Goal: Transaction & Acquisition: Book appointment/travel/reservation

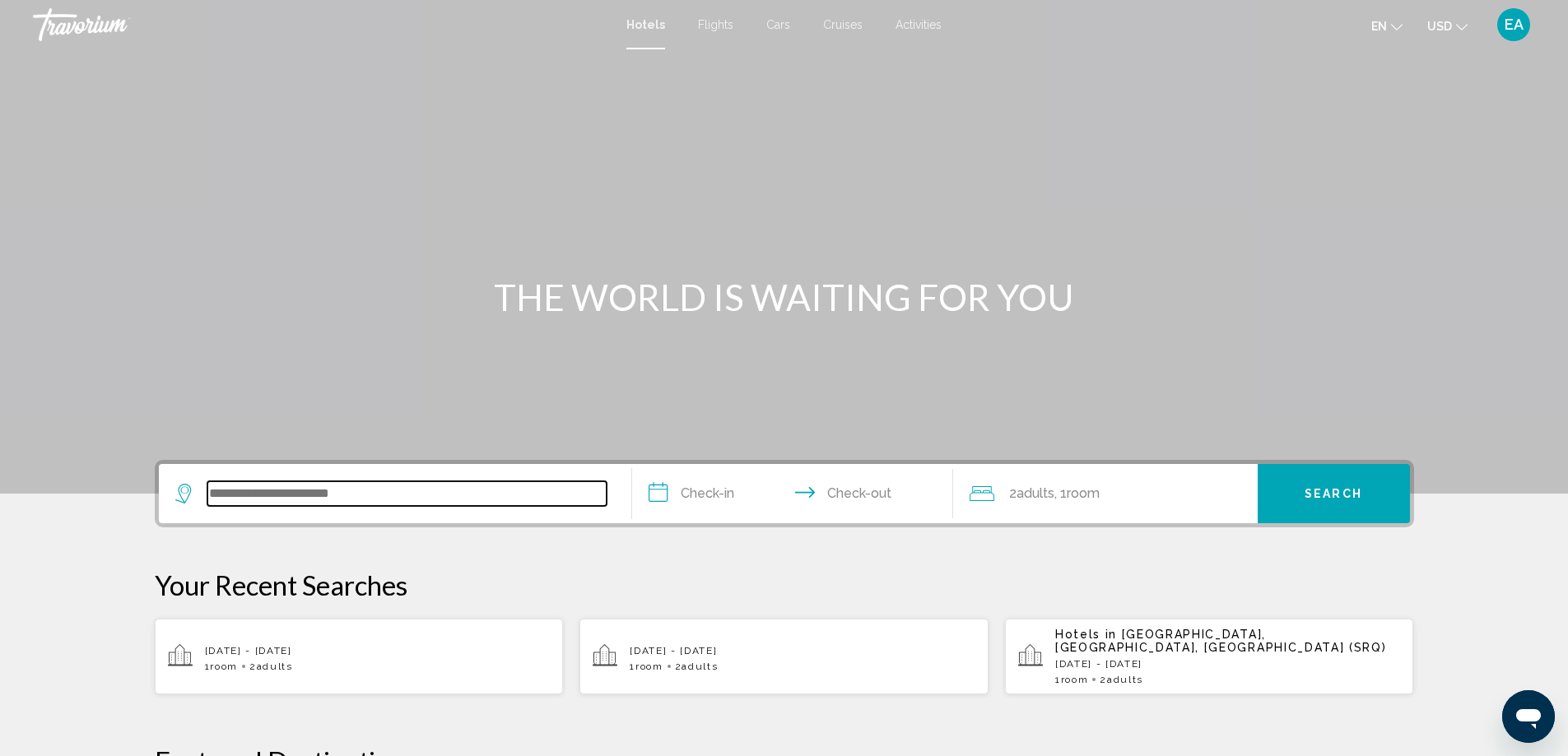
click at [258, 494] on input "Search widget" at bounding box center [406, 493] width 399 height 25
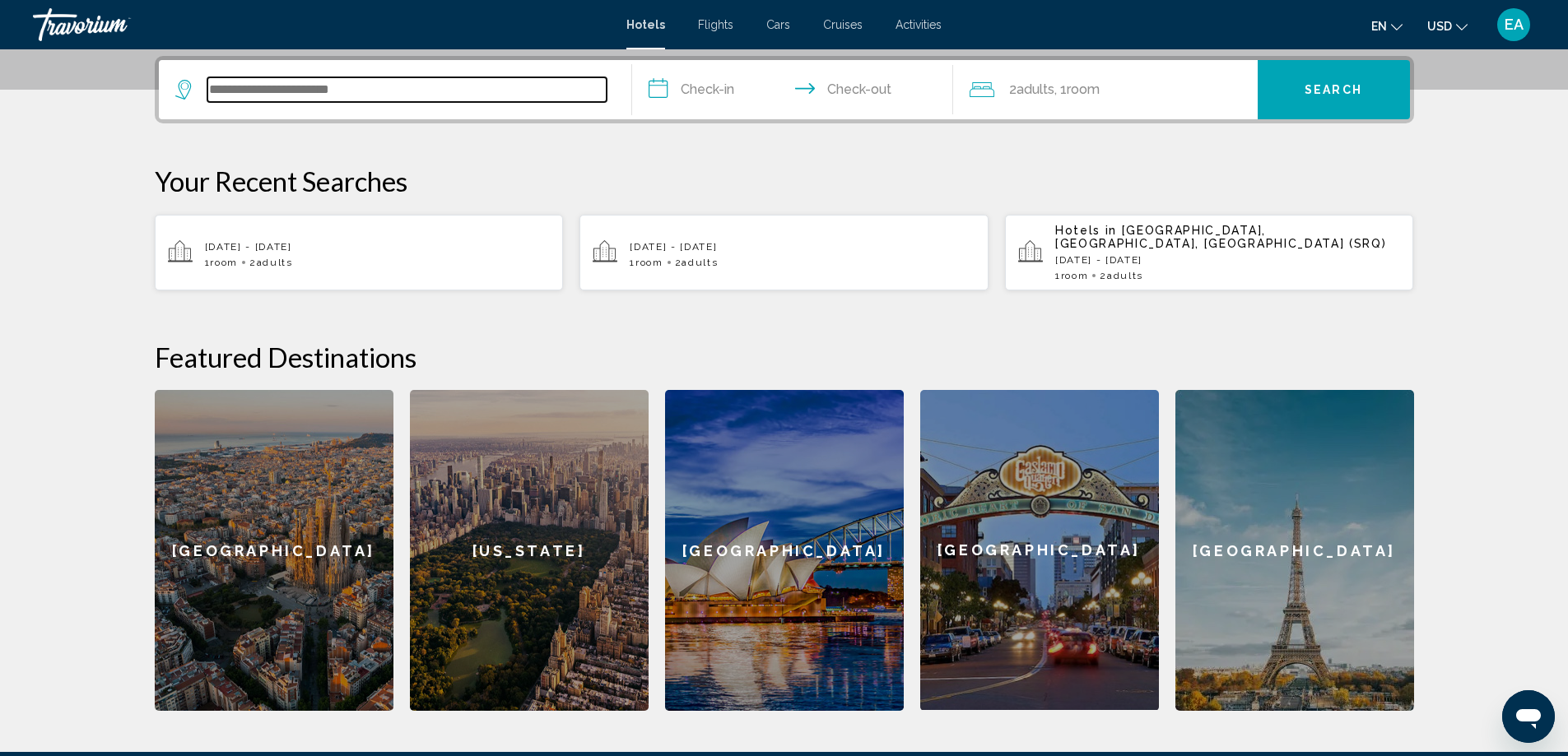
scroll to position [407, 0]
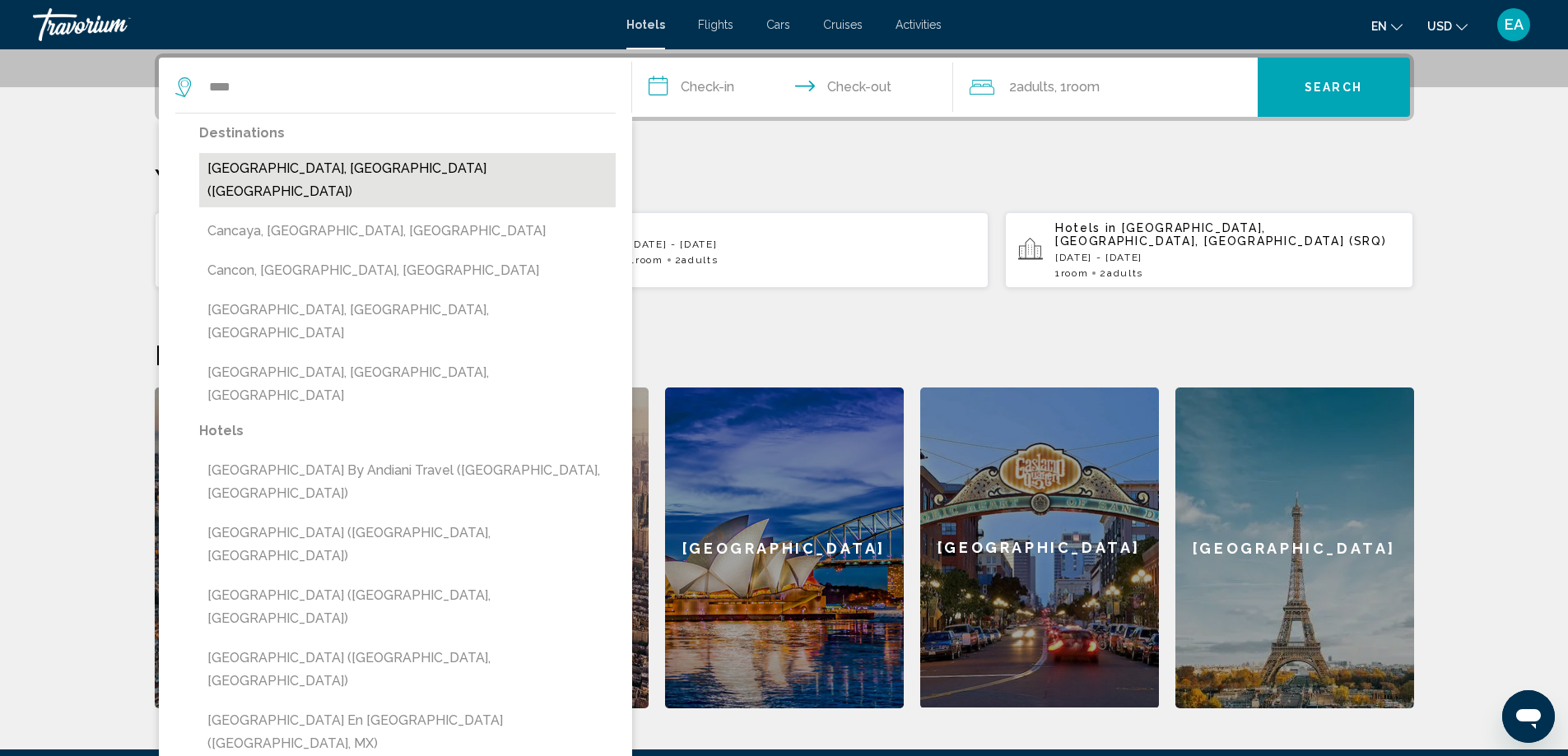
click at [295, 165] on button "[GEOGRAPHIC_DATA], [GEOGRAPHIC_DATA] ([GEOGRAPHIC_DATA])" at bounding box center [407, 179] width 417 height 54
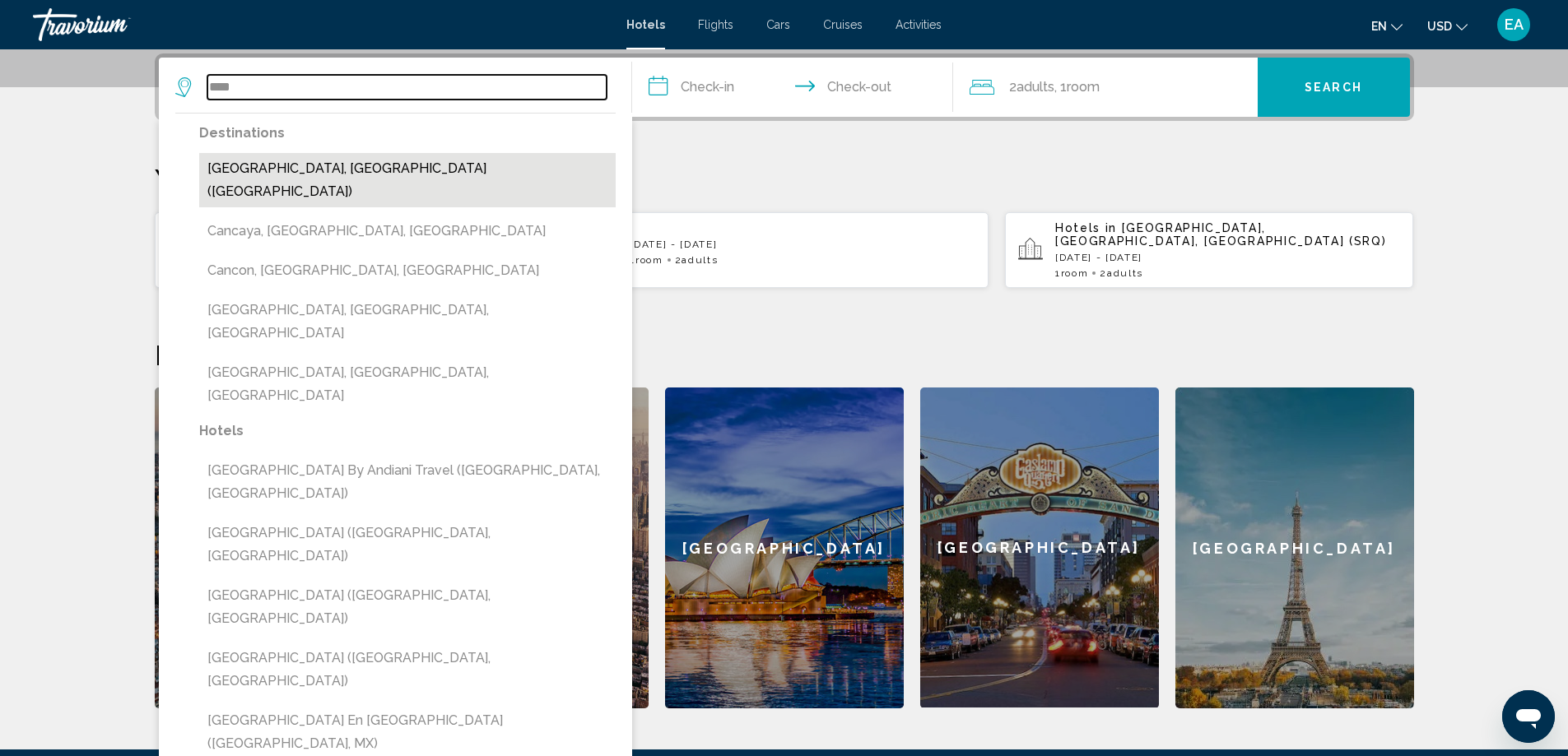
type input "**********"
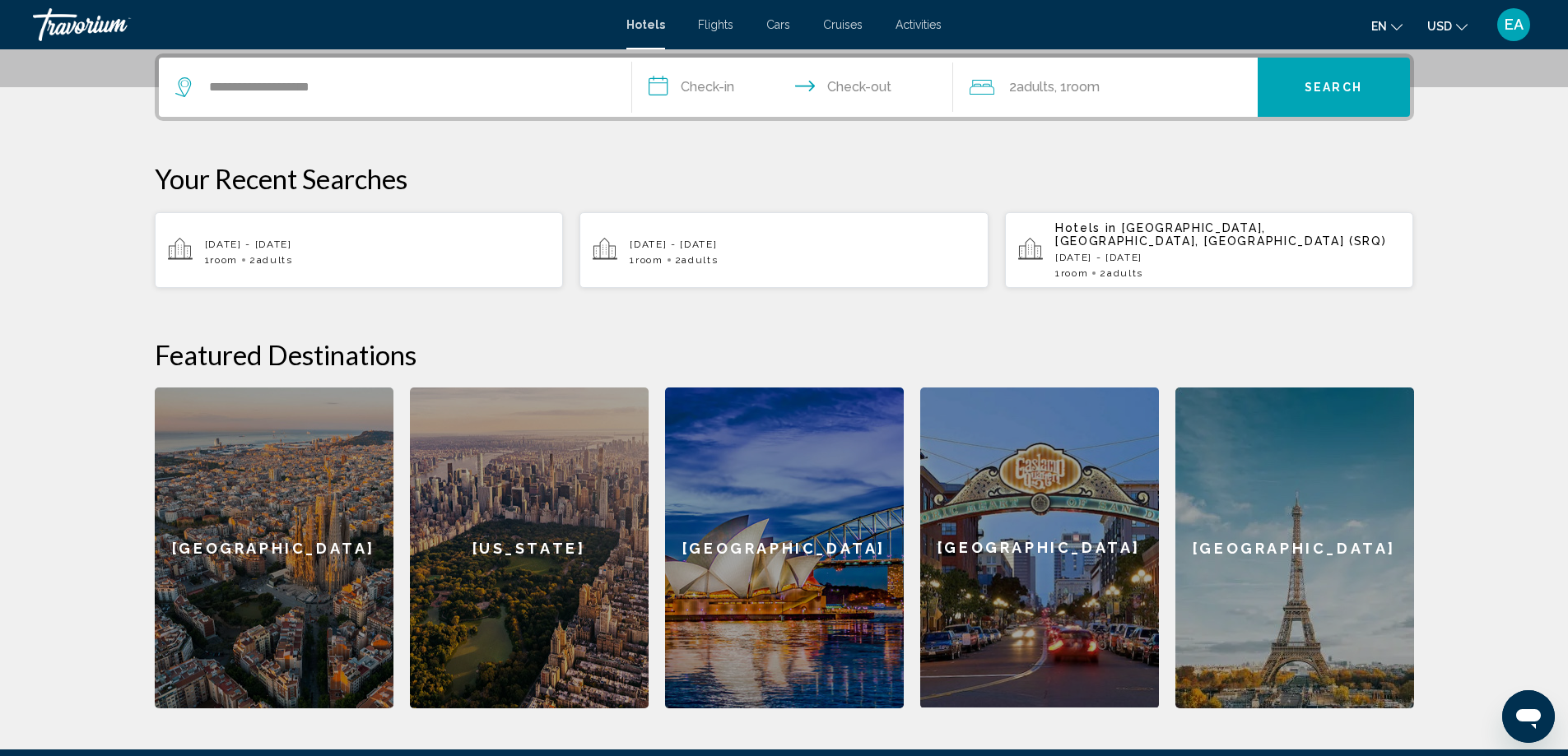
click at [662, 88] on input "**********" at bounding box center [795, 89] width 328 height 64
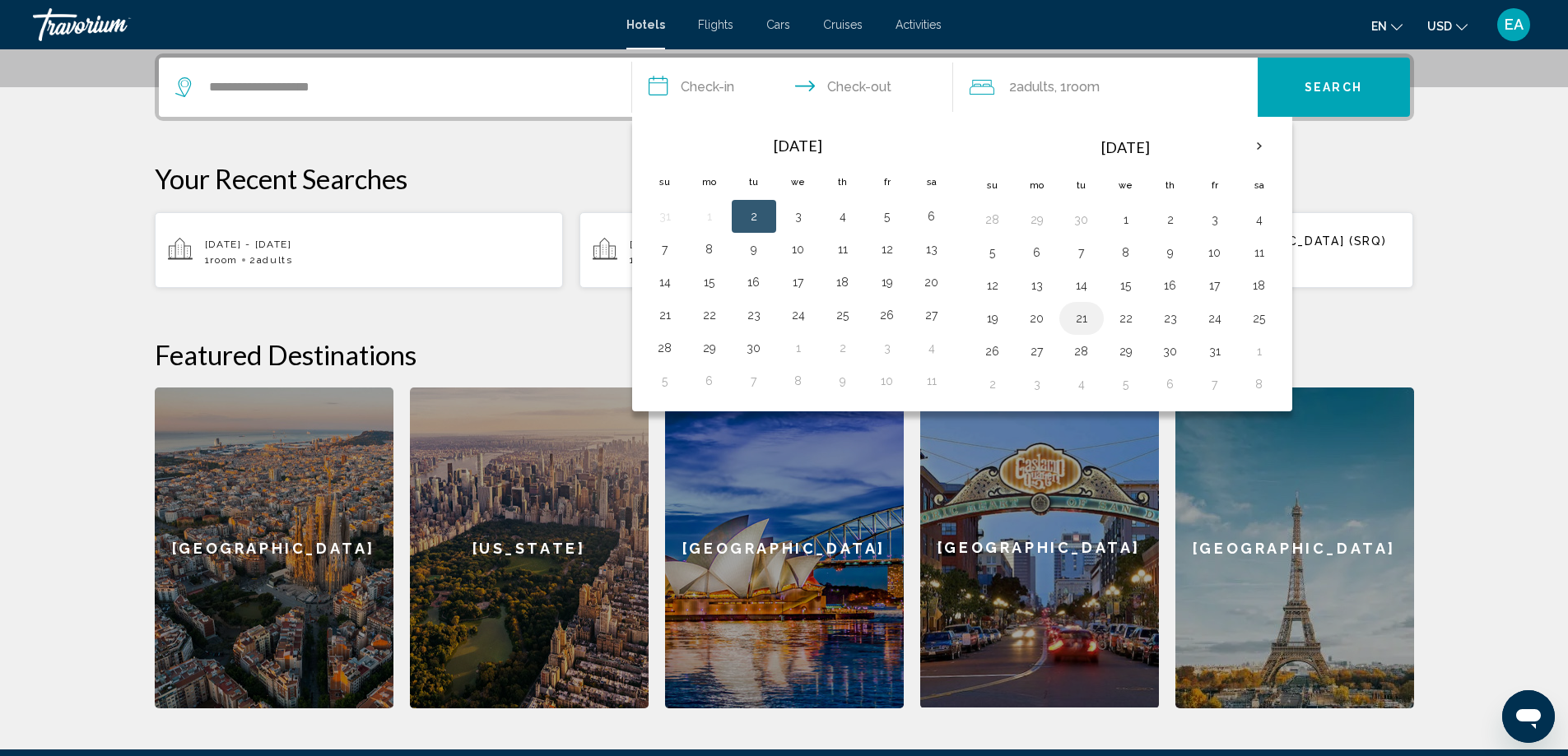
click at [1079, 315] on button "21" at bounding box center [1081, 318] width 26 height 23
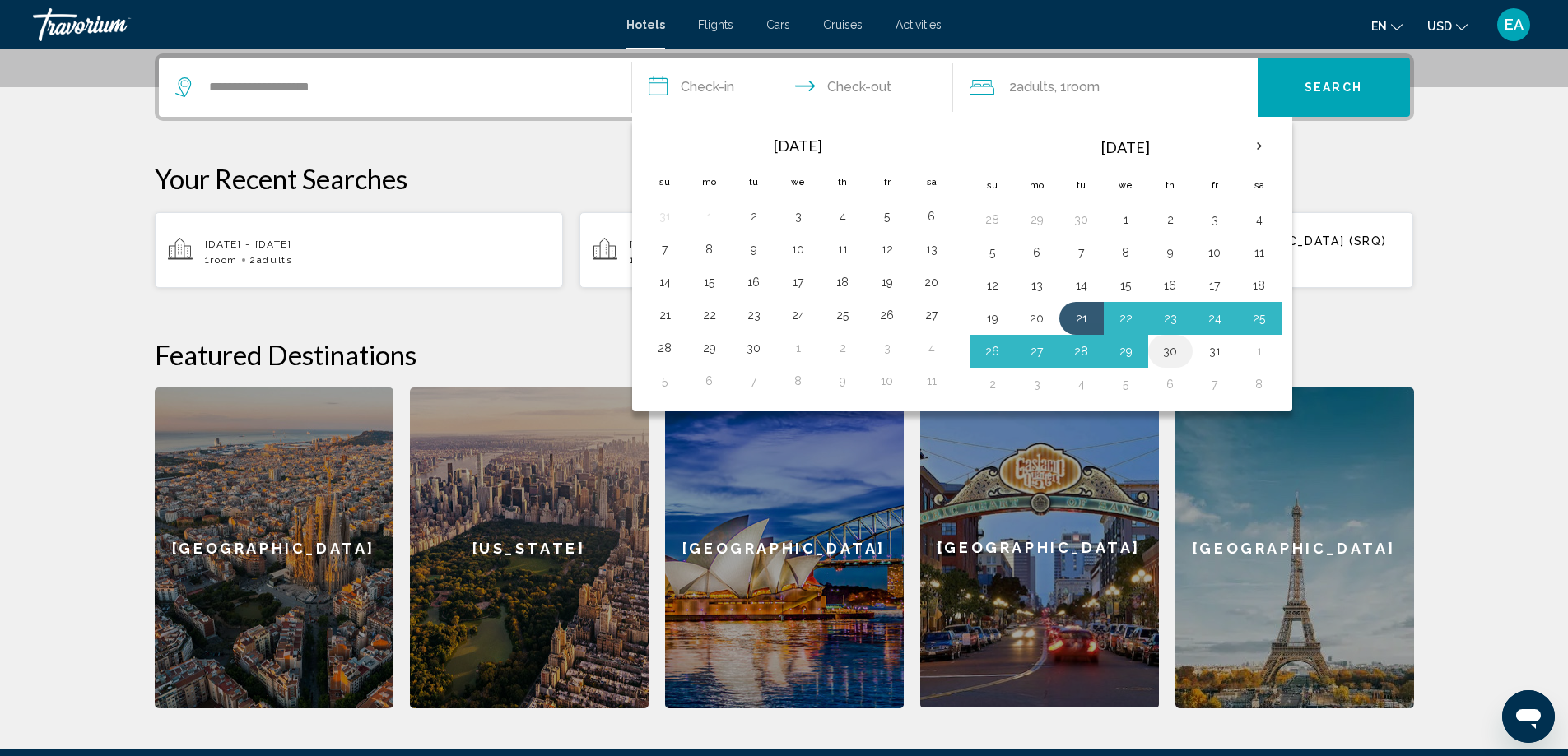
click at [1169, 348] on button "30" at bounding box center [1170, 351] width 26 height 23
type input "**********"
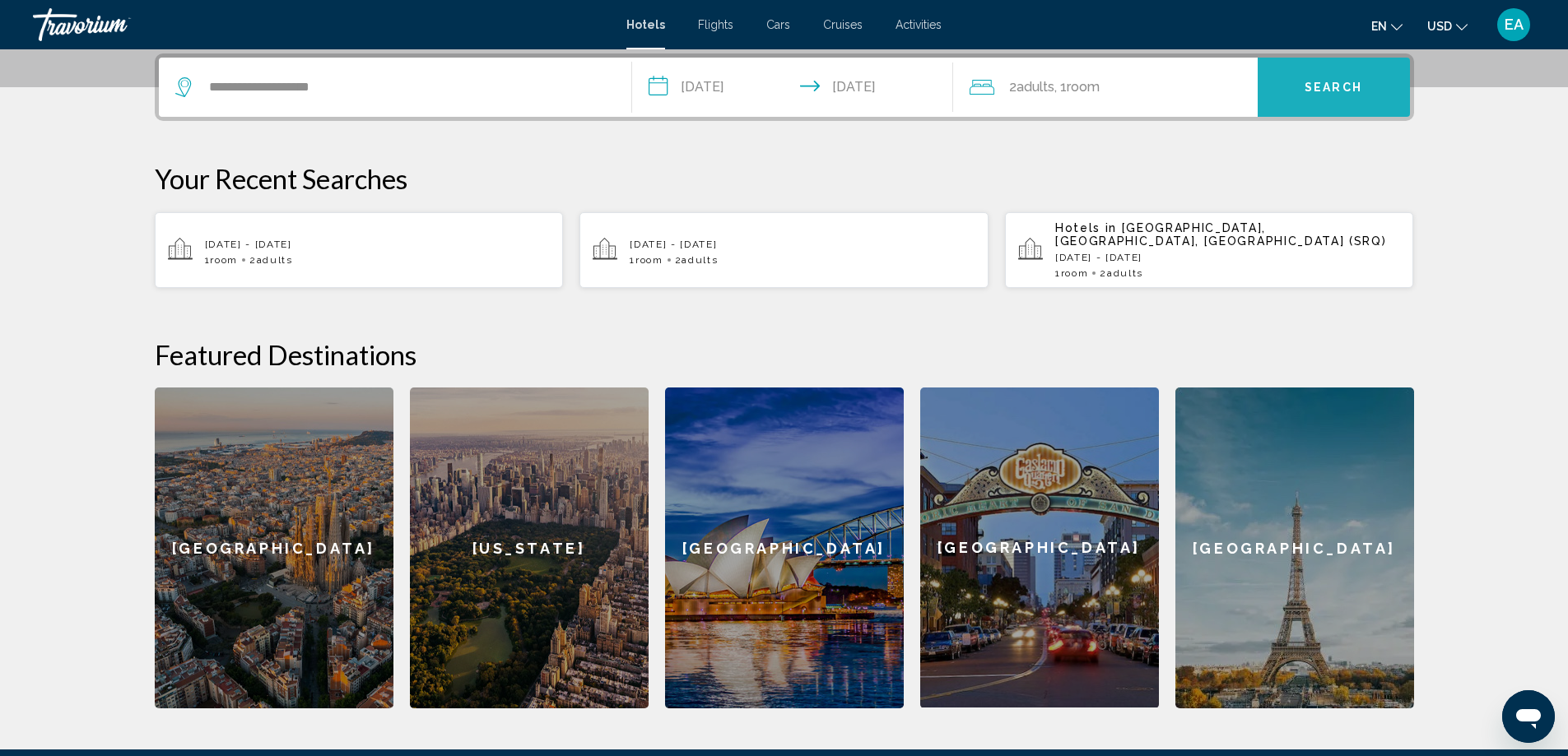
click at [1322, 84] on span "Search" at bounding box center [1333, 87] width 58 height 13
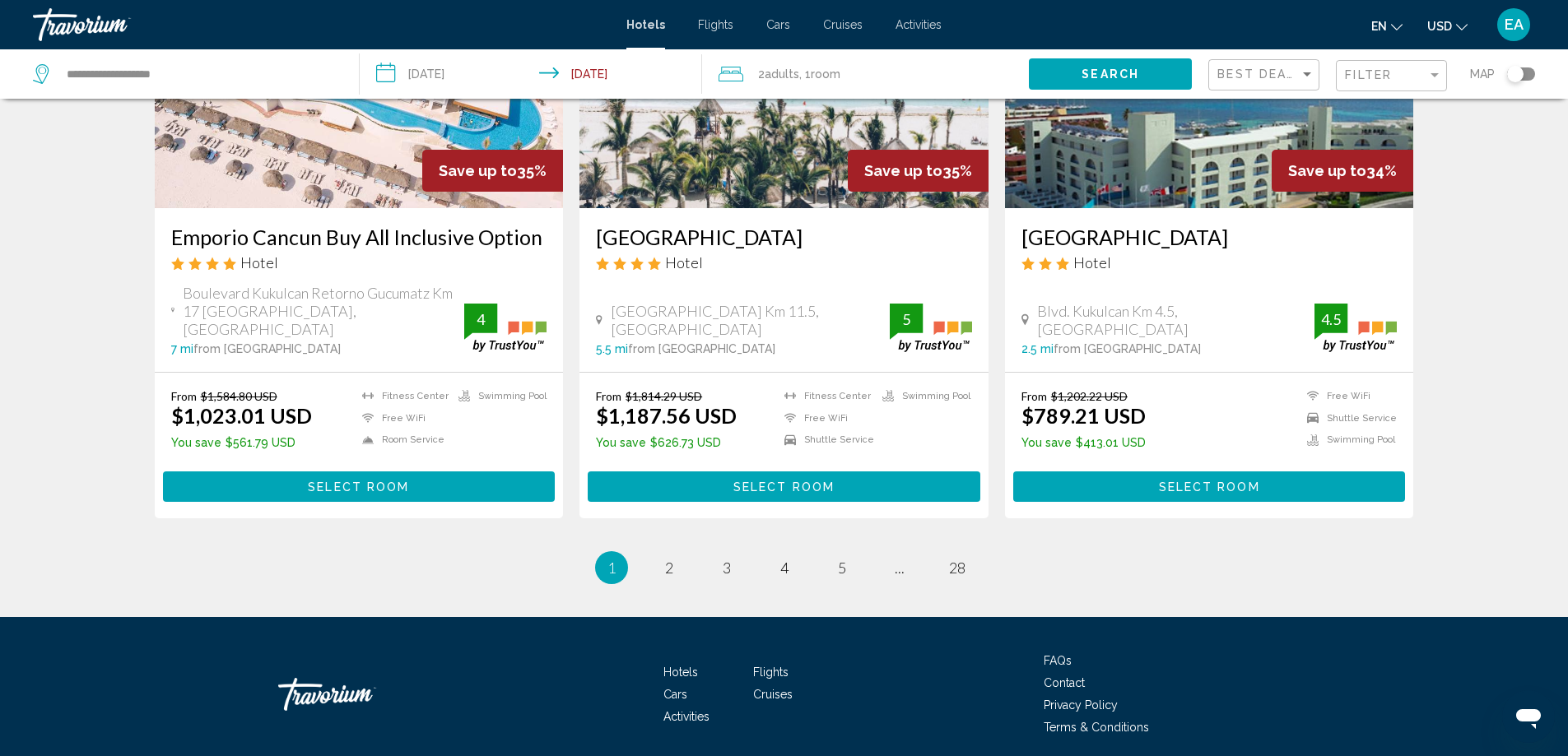
scroll to position [2057, 0]
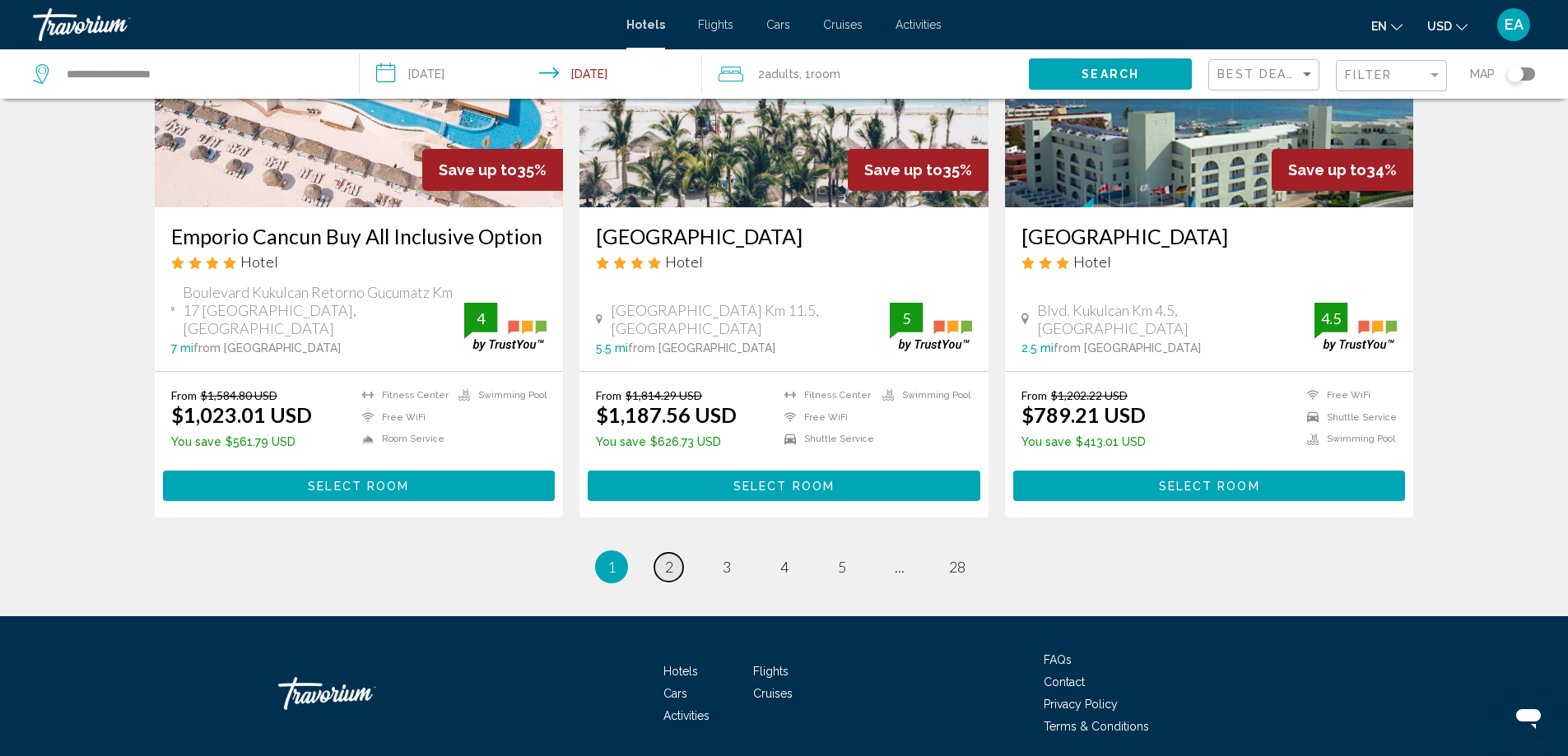
click at [668, 558] on span "2" at bounding box center [669, 567] width 8 height 18
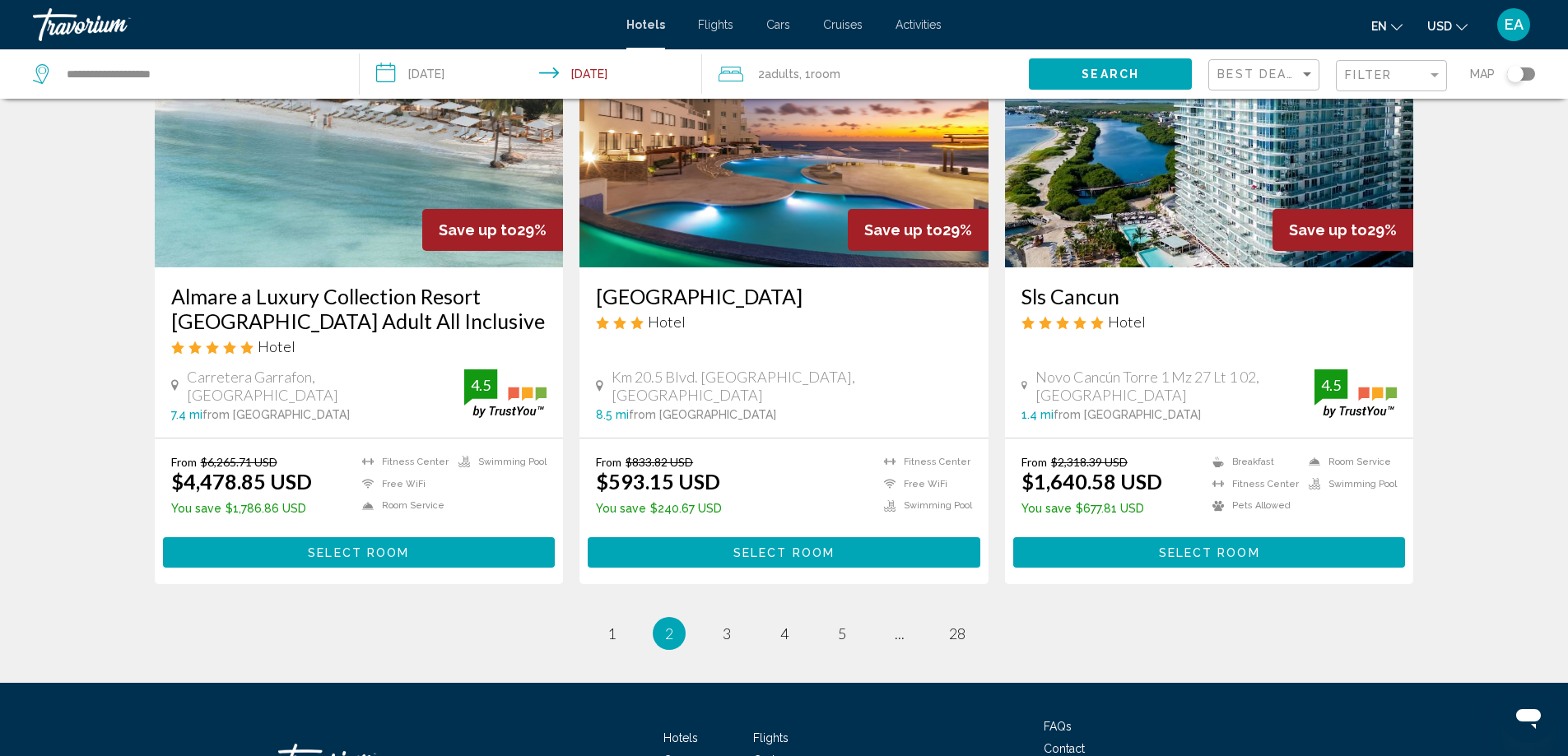
scroll to position [2057, 0]
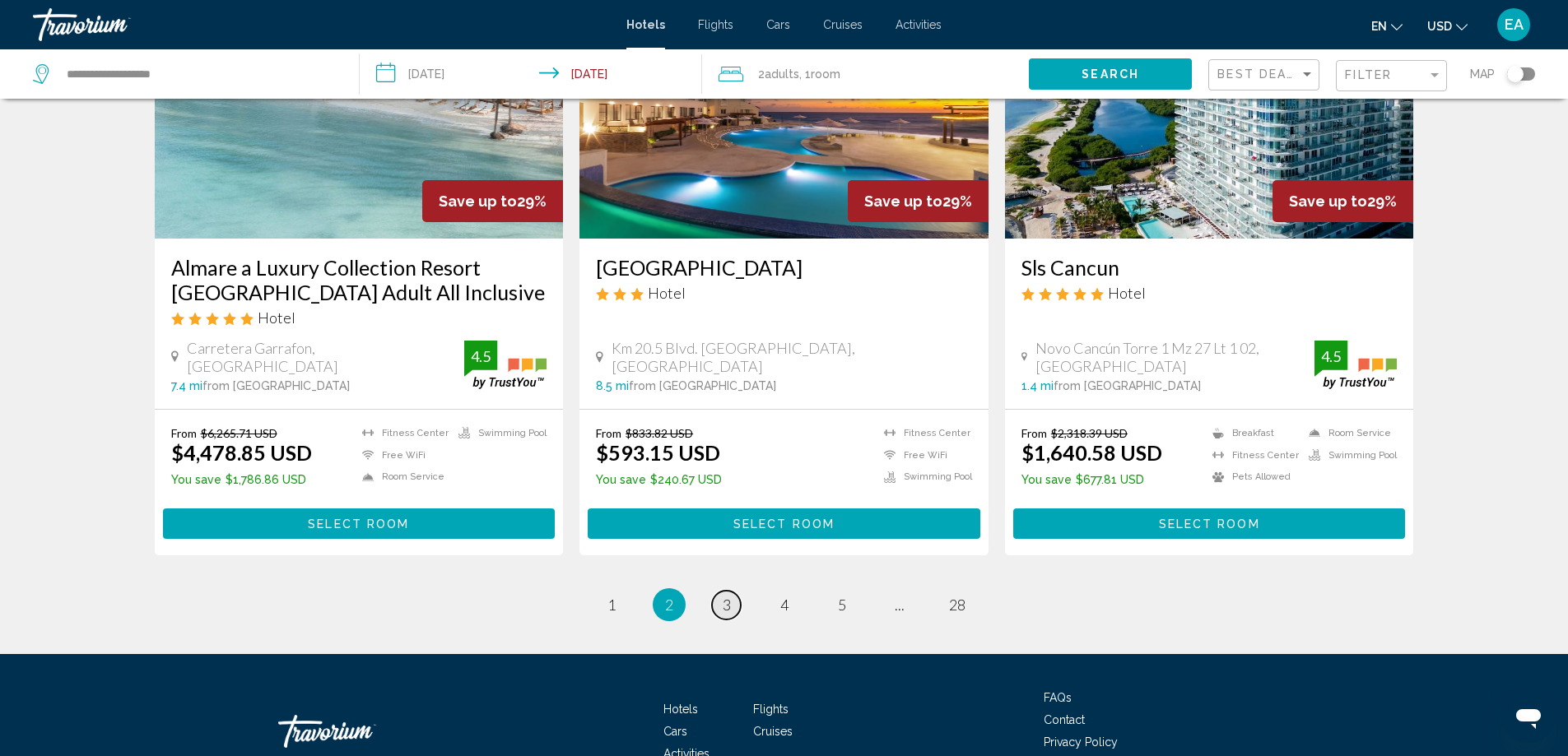
click at [726, 596] on span "3" at bounding box center [727, 605] width 8 height 18
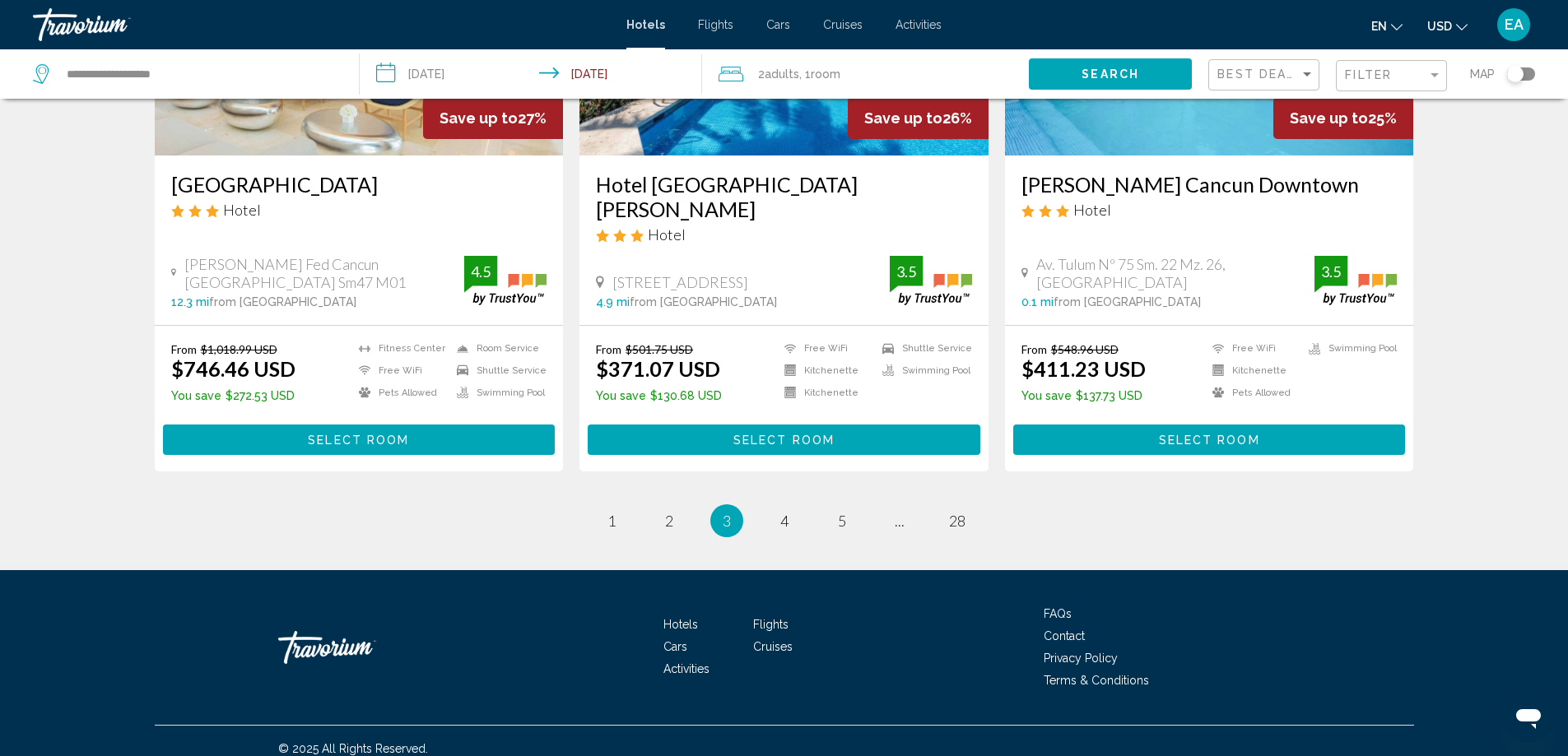
scroll to position [2083, 0]
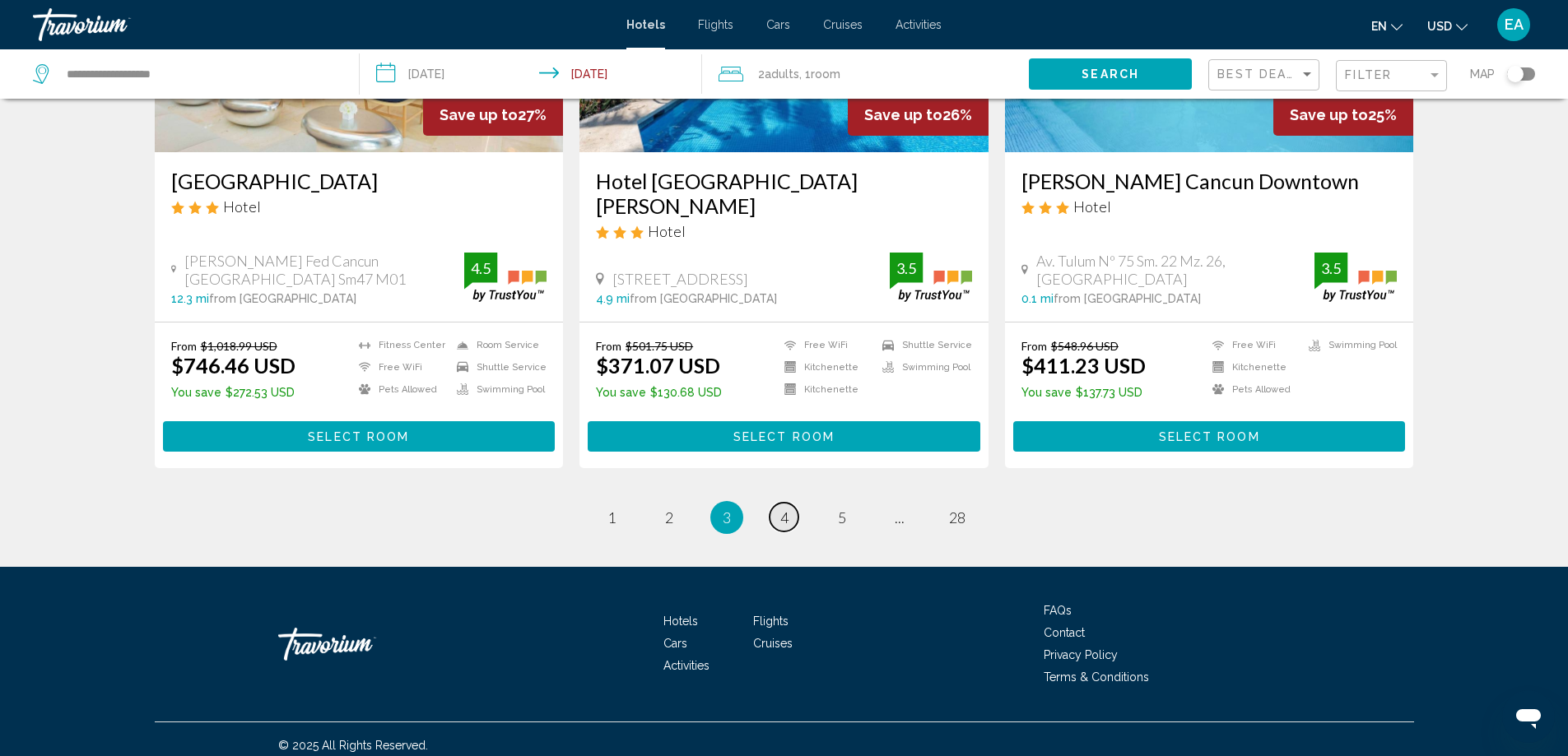
click at [790, 509] on link "page 4" at bounding box center [784, 517] width 28 height 28
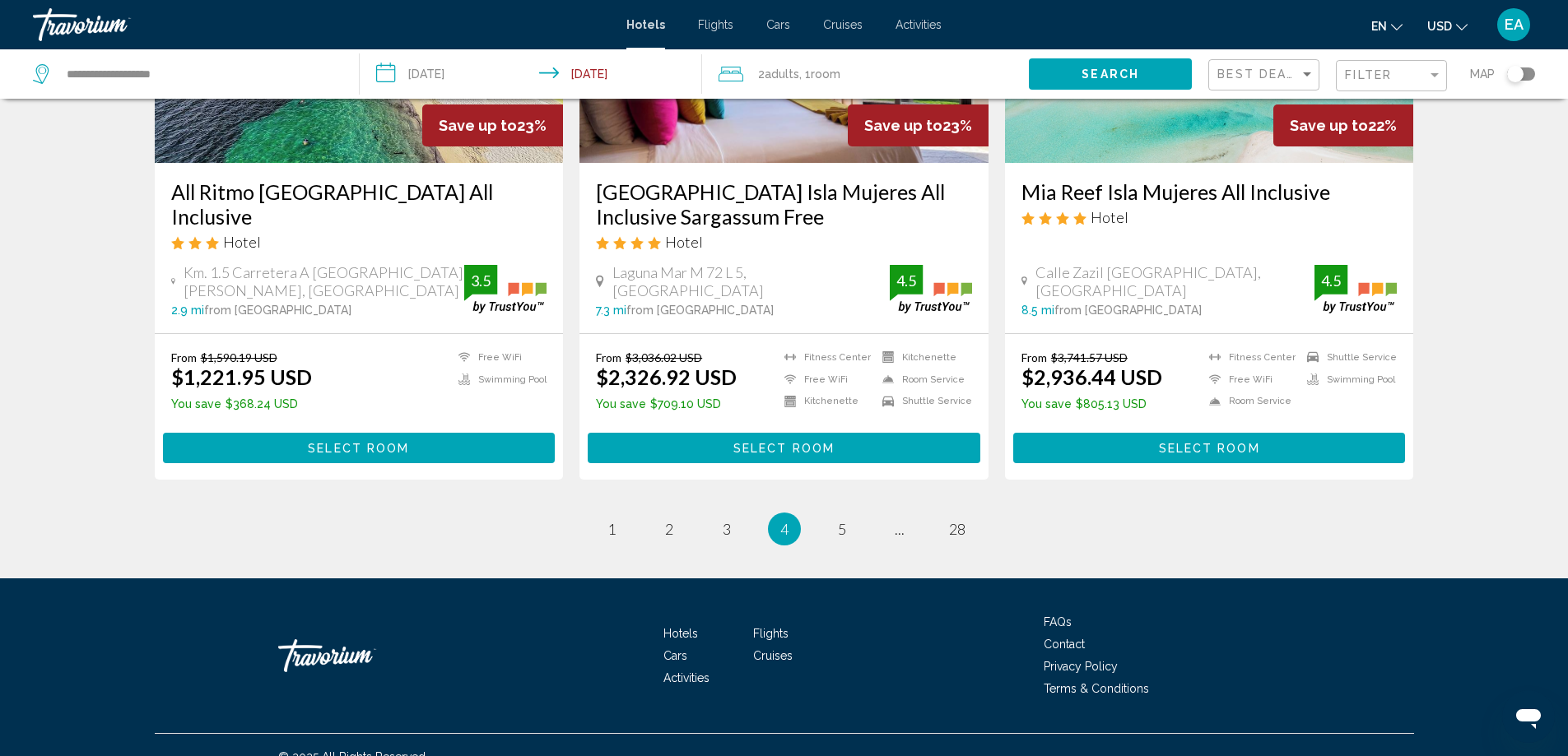
scroll to position [2117, 0]
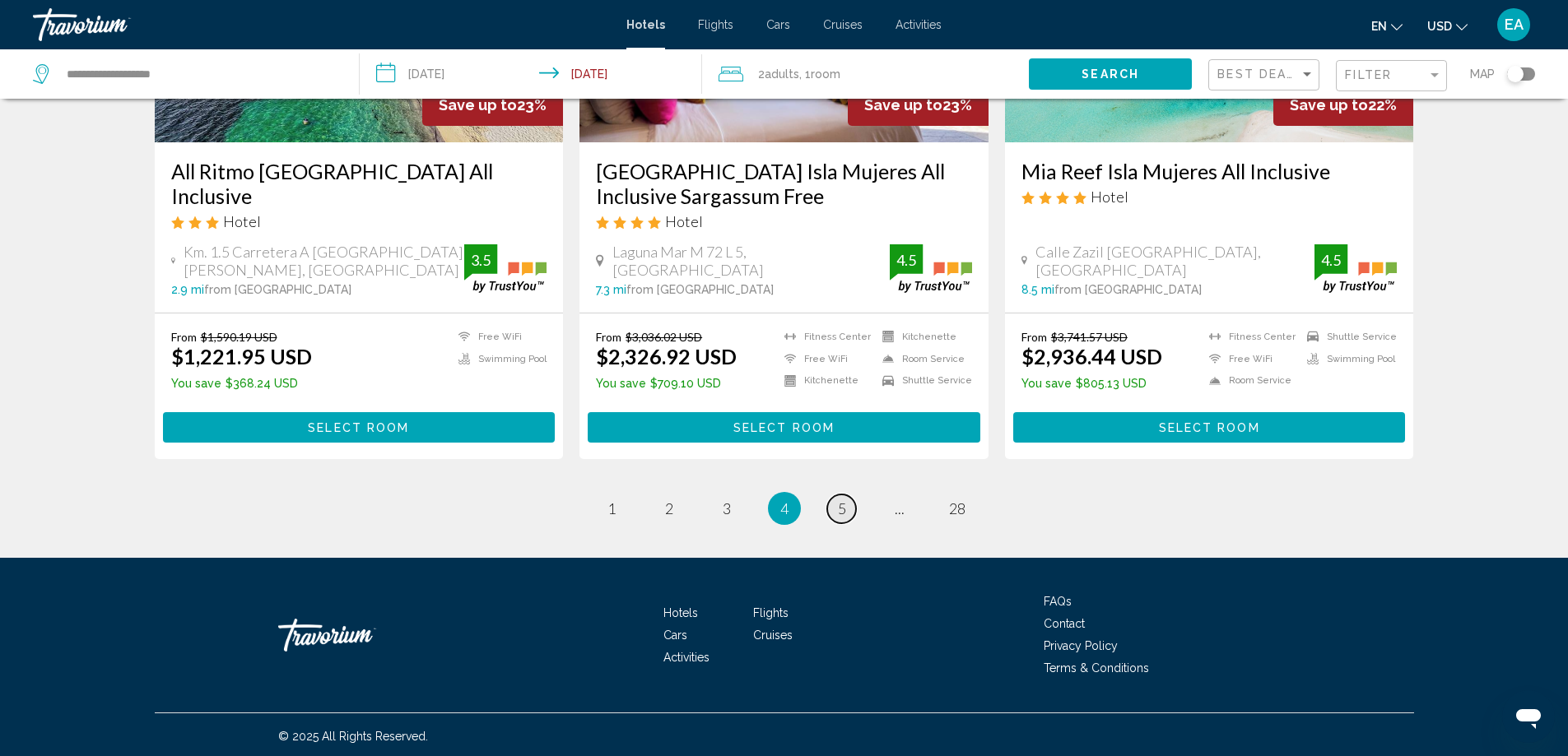
click at [841, 504] on span "5" at bounding box center [841, 508] width 8 height 18
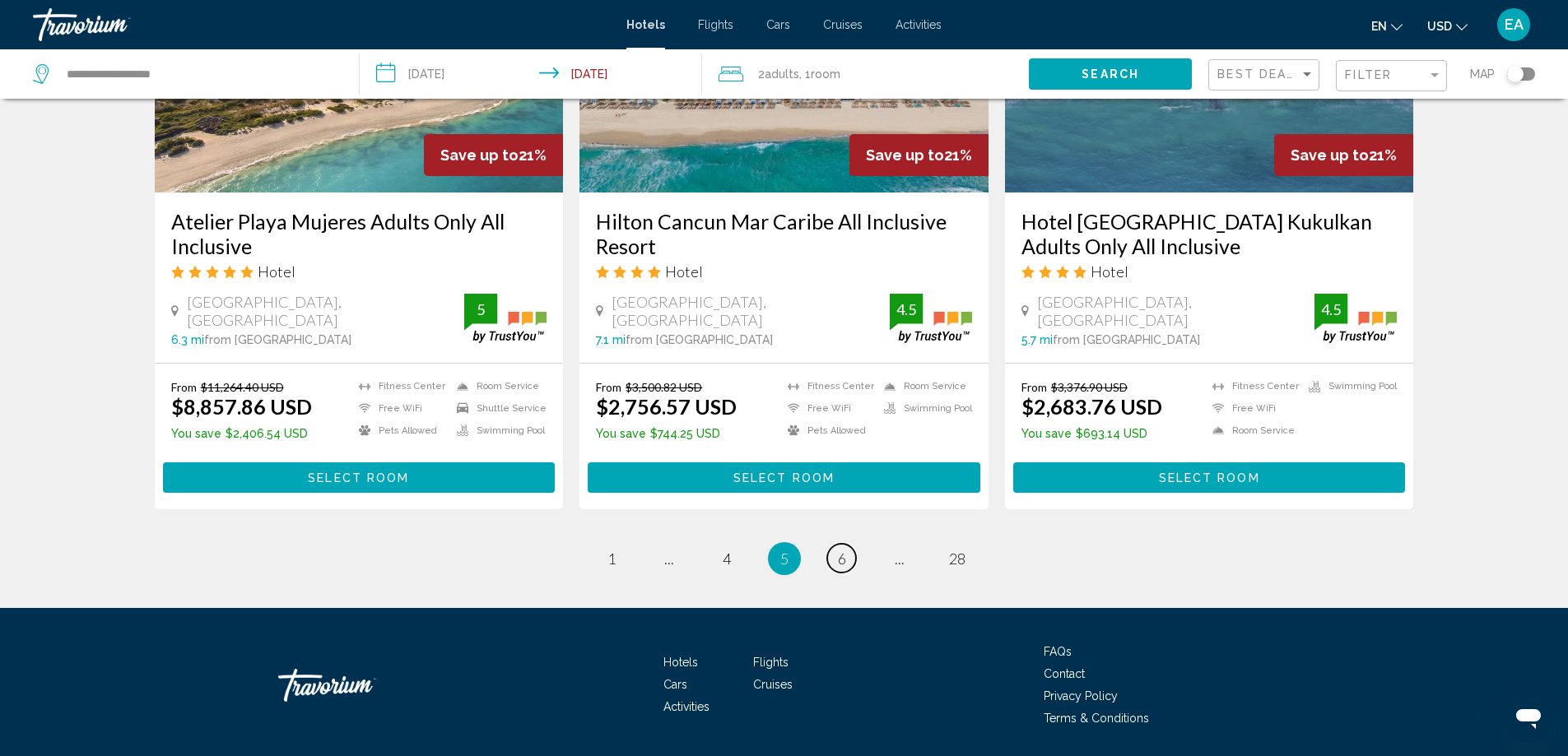
scroll to position [2057, 0]
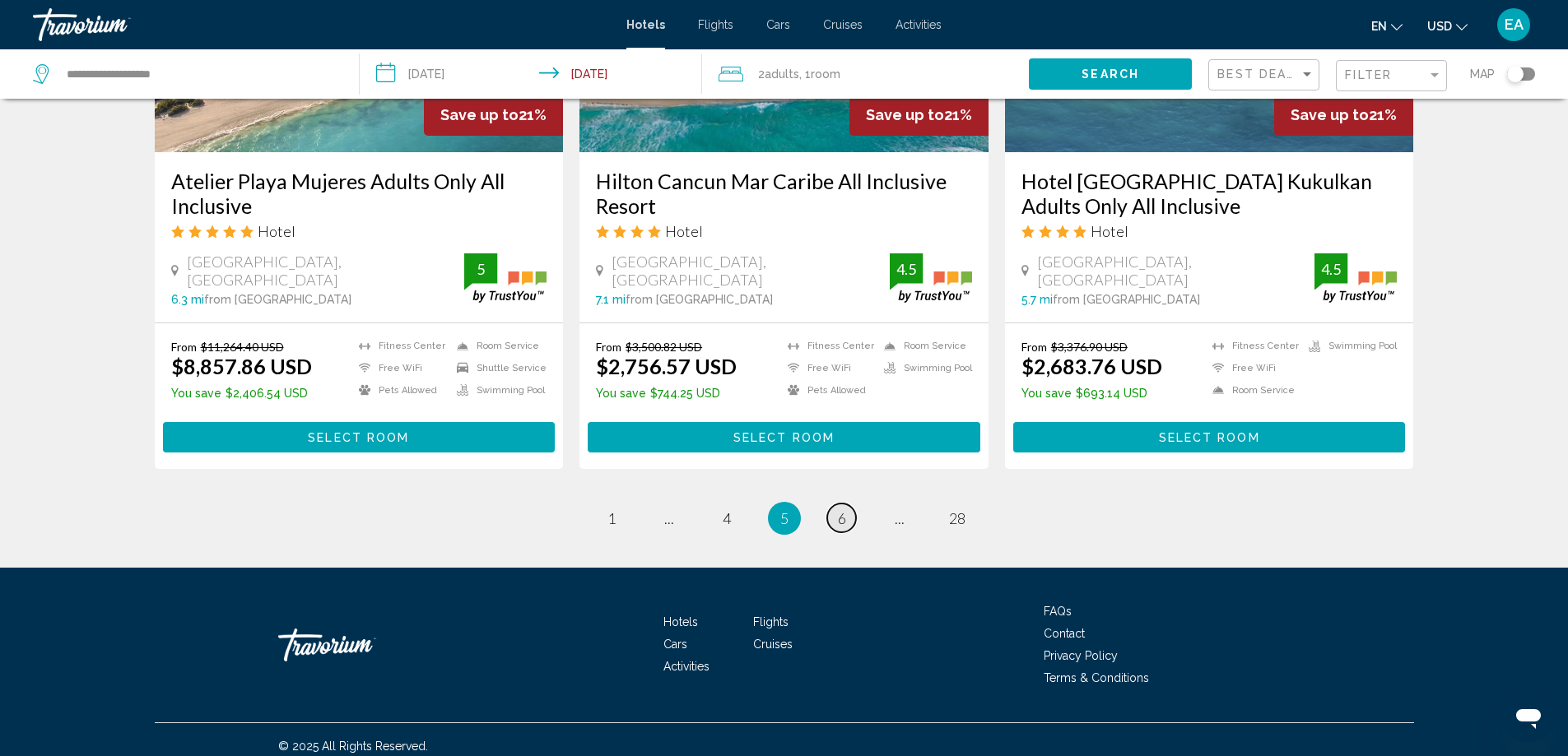
click at [843, 510] on span "6" at bounding box center [841, 518] width 8 height 18
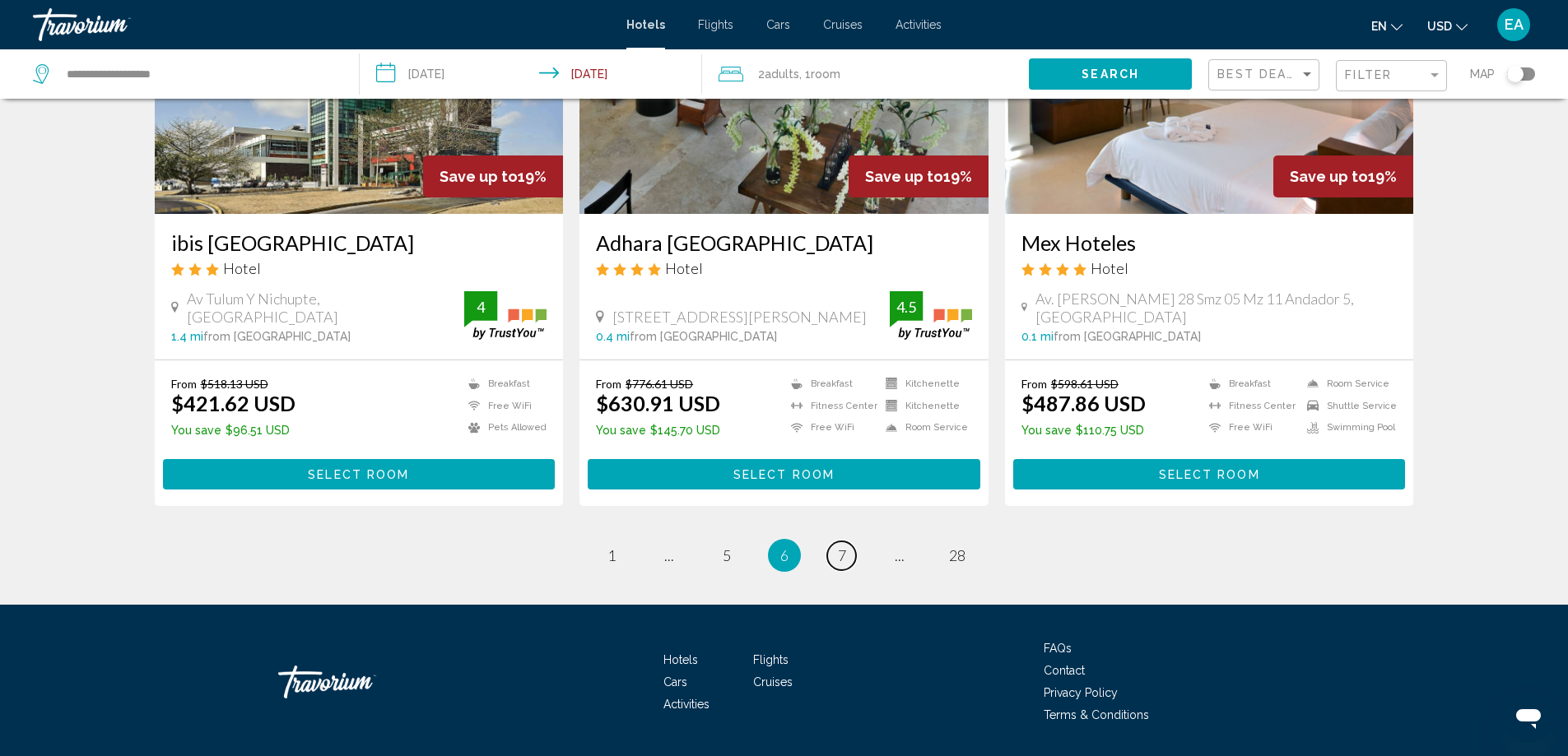
scroll to position [2095, 0]
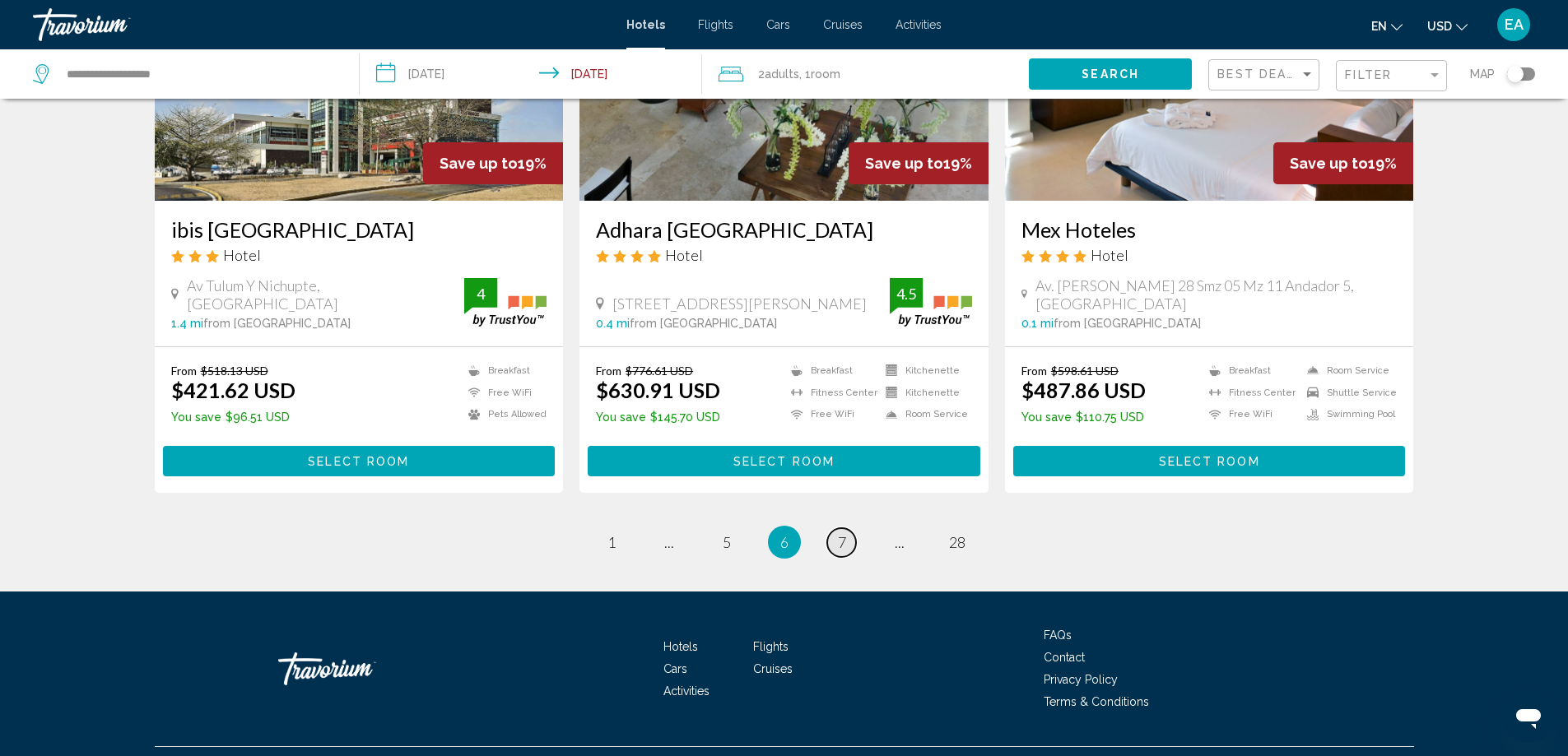
click at [841, 533] on span "7" at bounding box center [841, 542] width 8 height 18
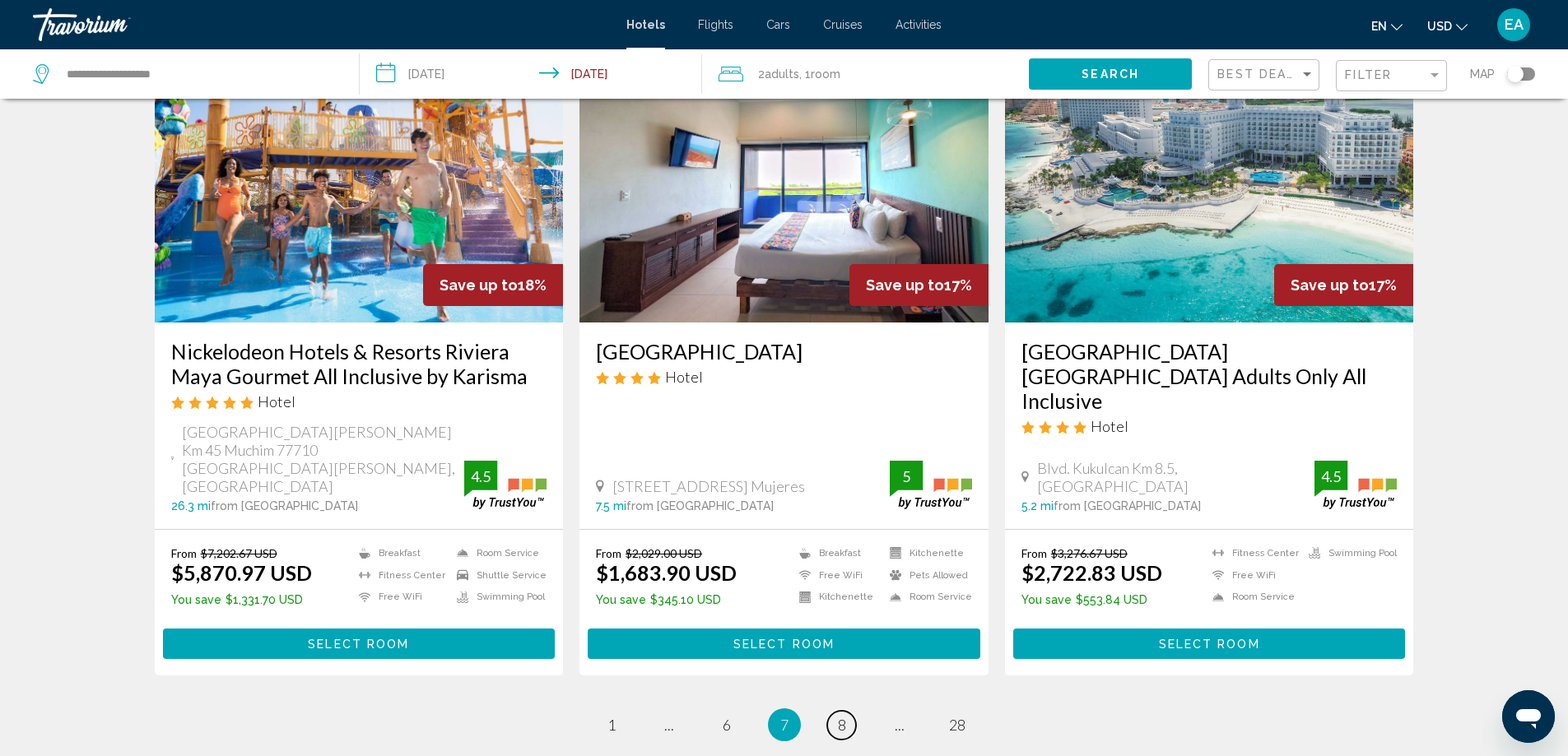
scroll to position [1975, 0]
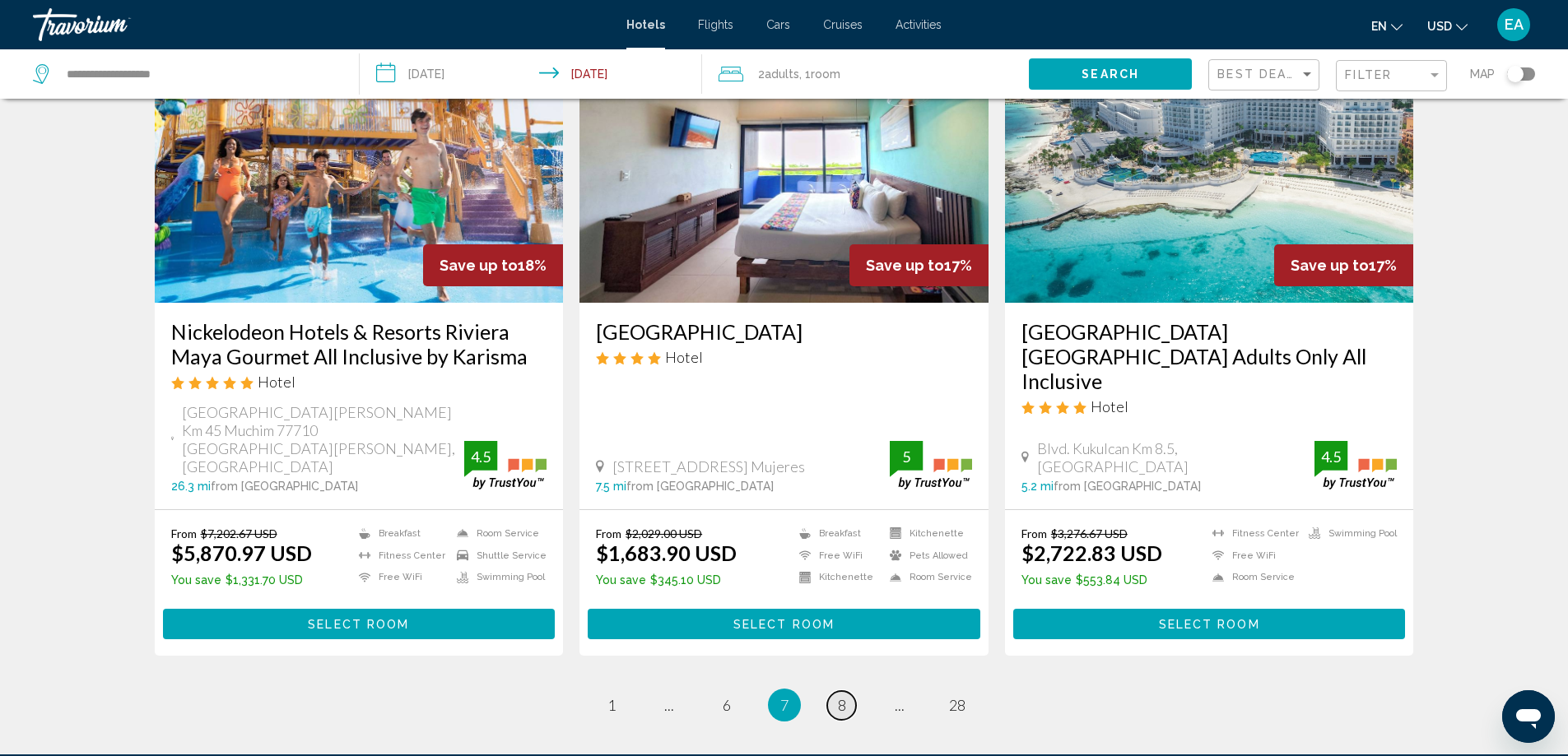
click at [844, 696] on span "8" at bounding box center [841, 705] width 8 height 18
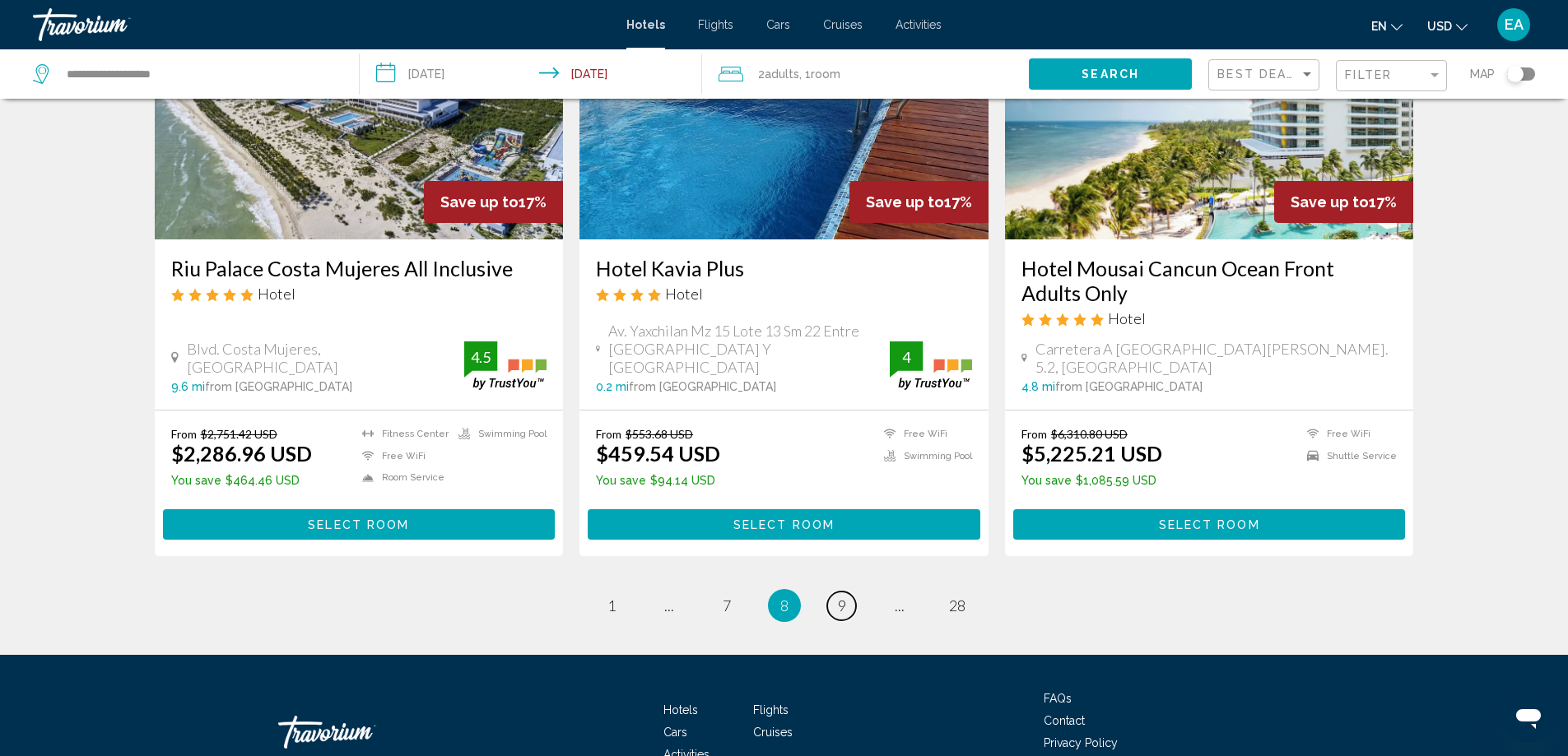
scroll to position [2078, 0]
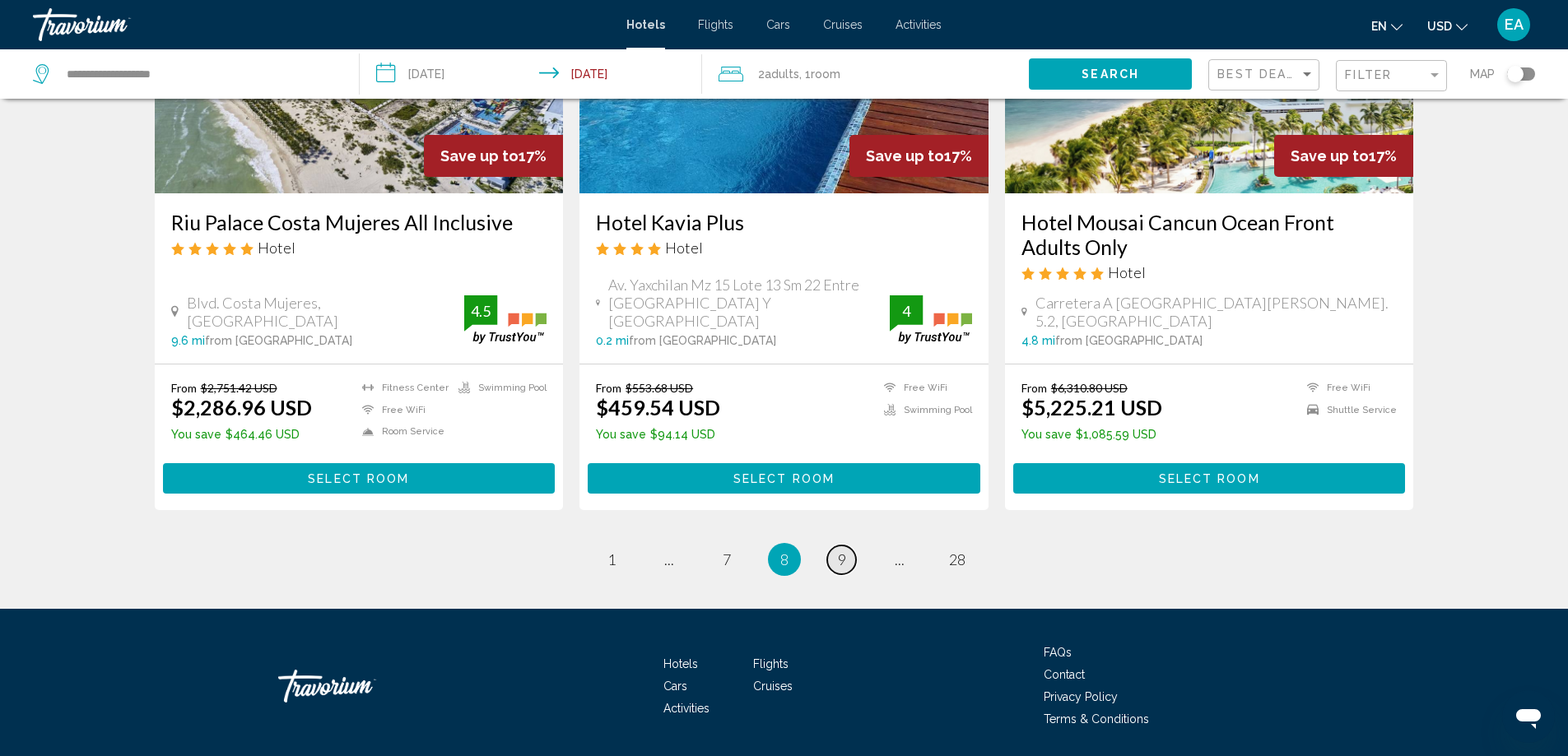
click at [841, 550] on span "9" at bounding box center [841, 559] width 8 height 18
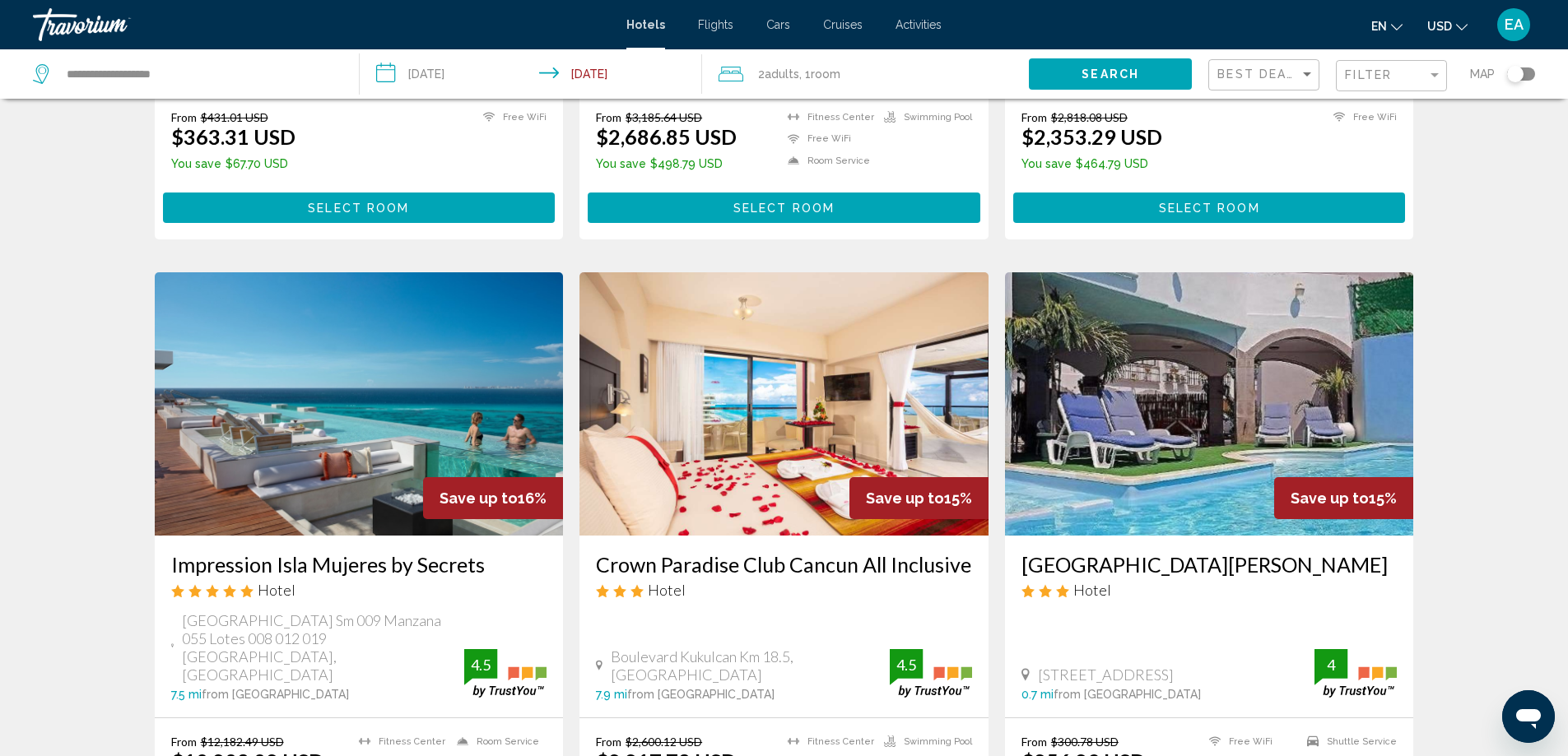
scroll to position [1810, 0]
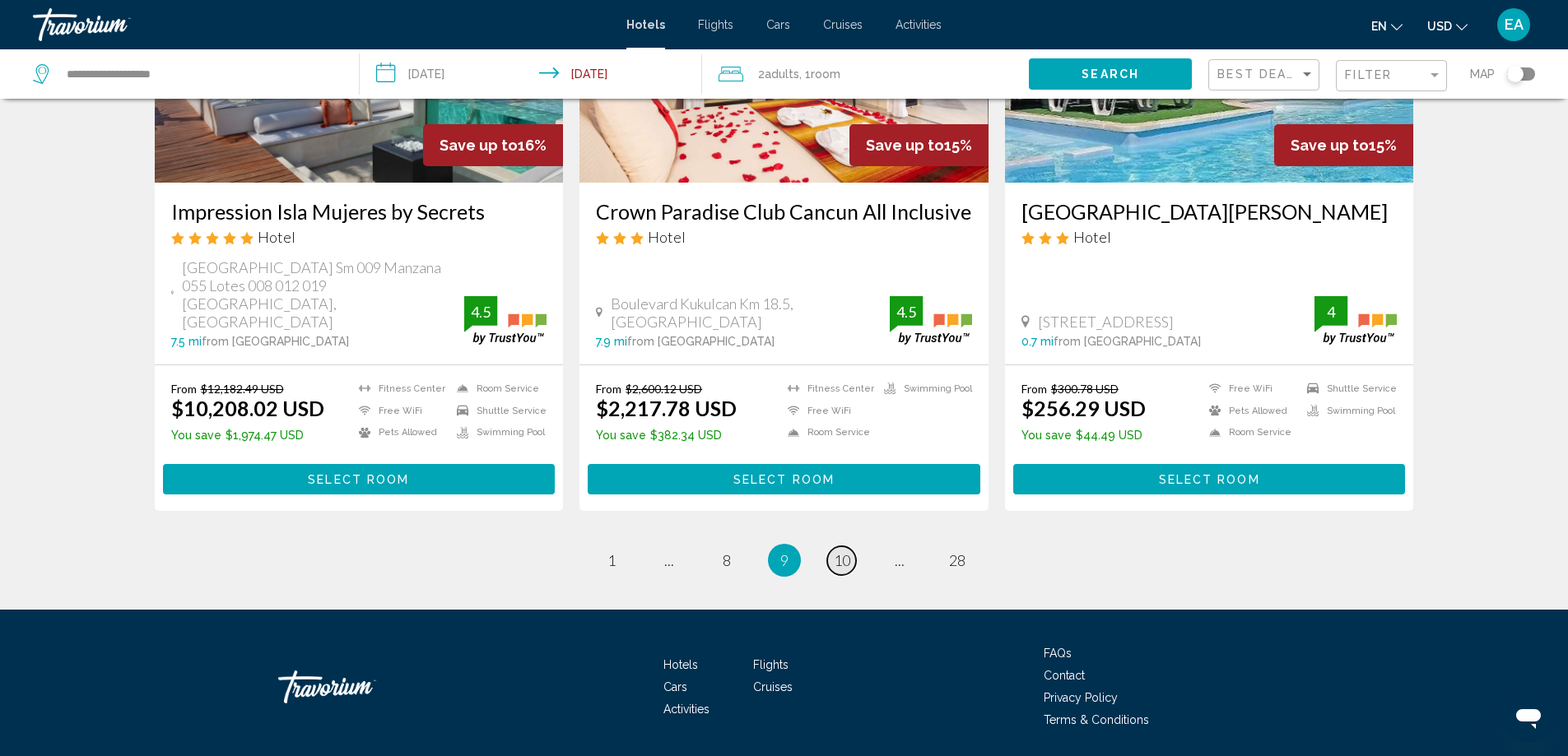
click at [838, 551] on span "10" at bounding box center [841, 560] width 17 height 18
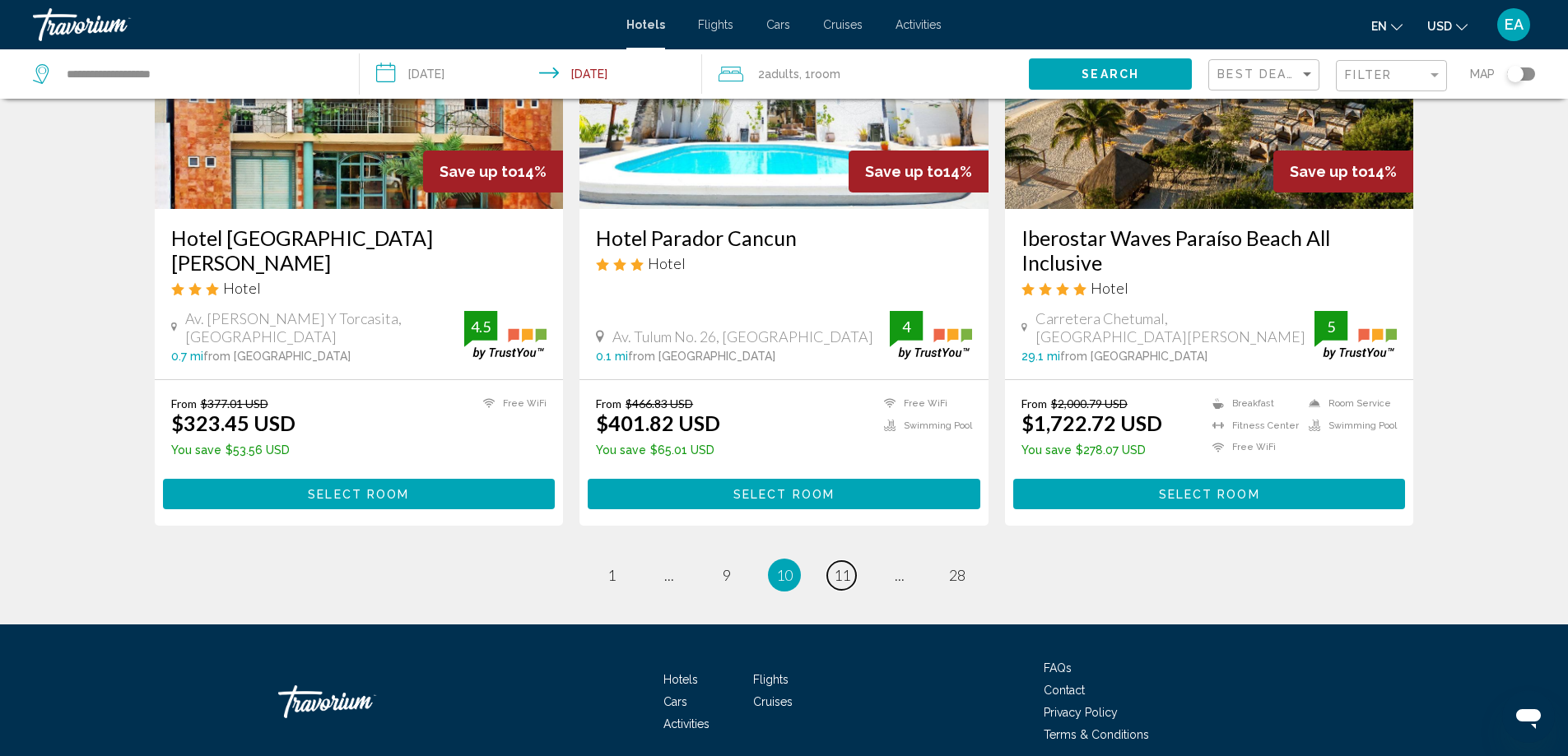
scroll to position [2095, 0]
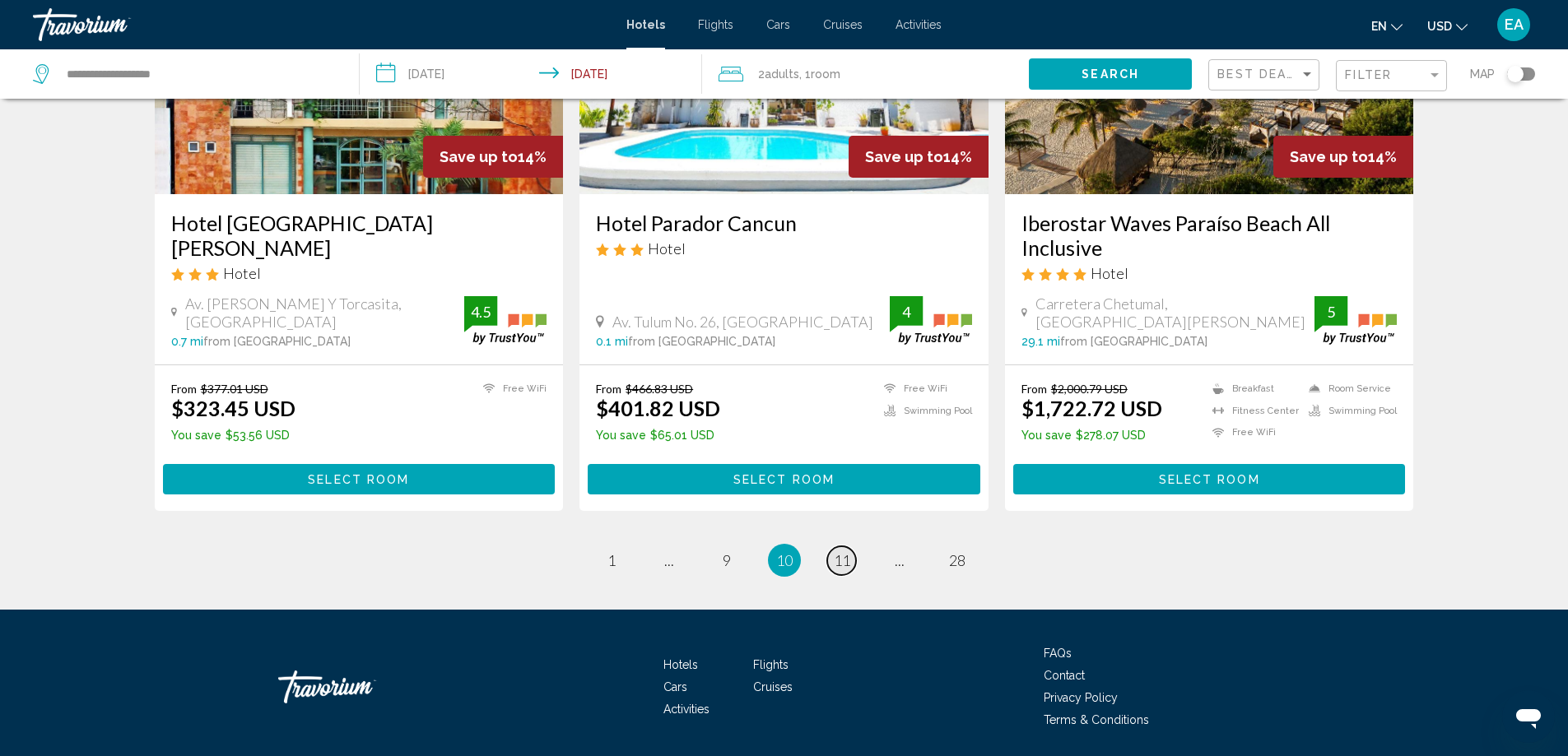
click at [845, 551] on span "11" at bounding box center [841, 560] width 17 height 18
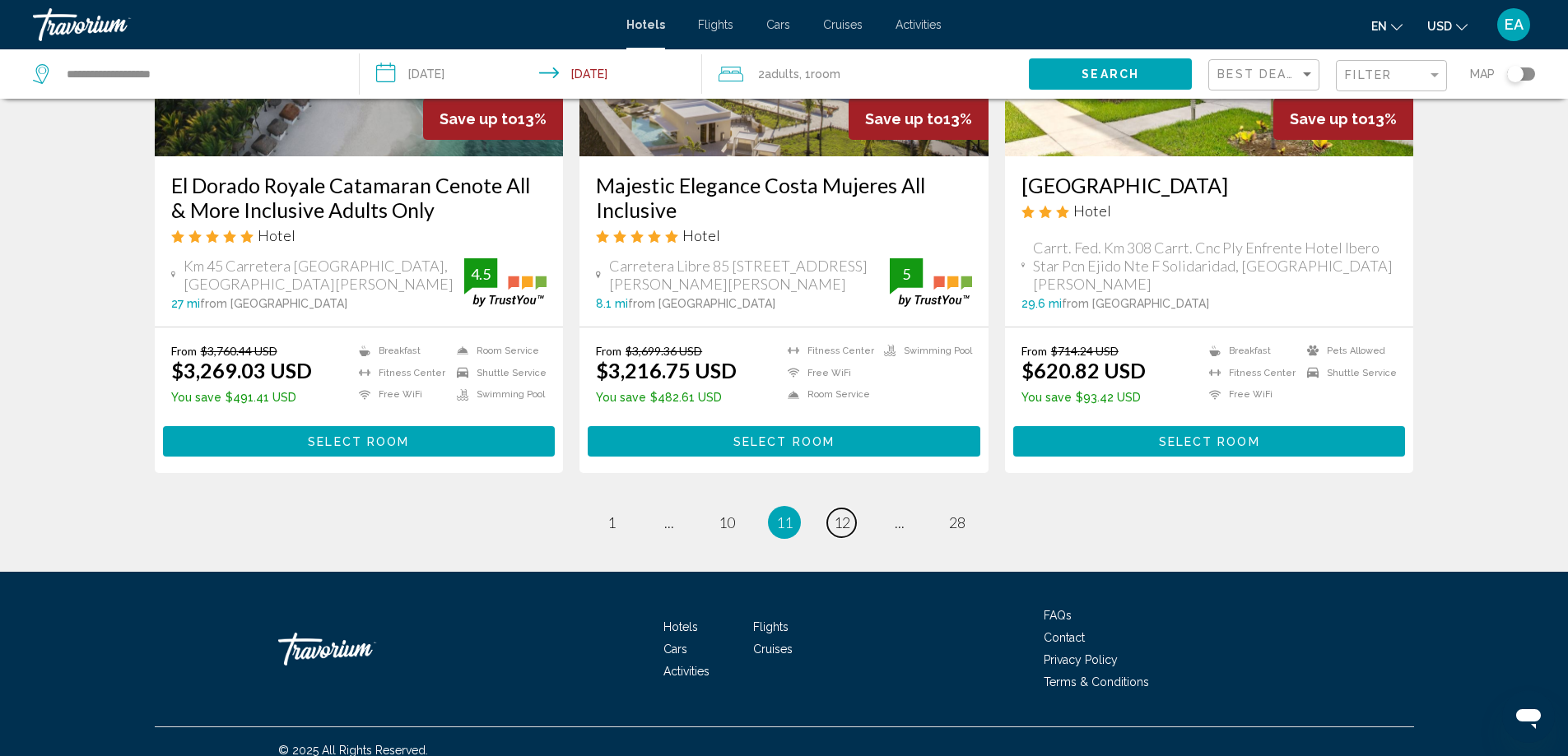
scroll to position [2095, 0]
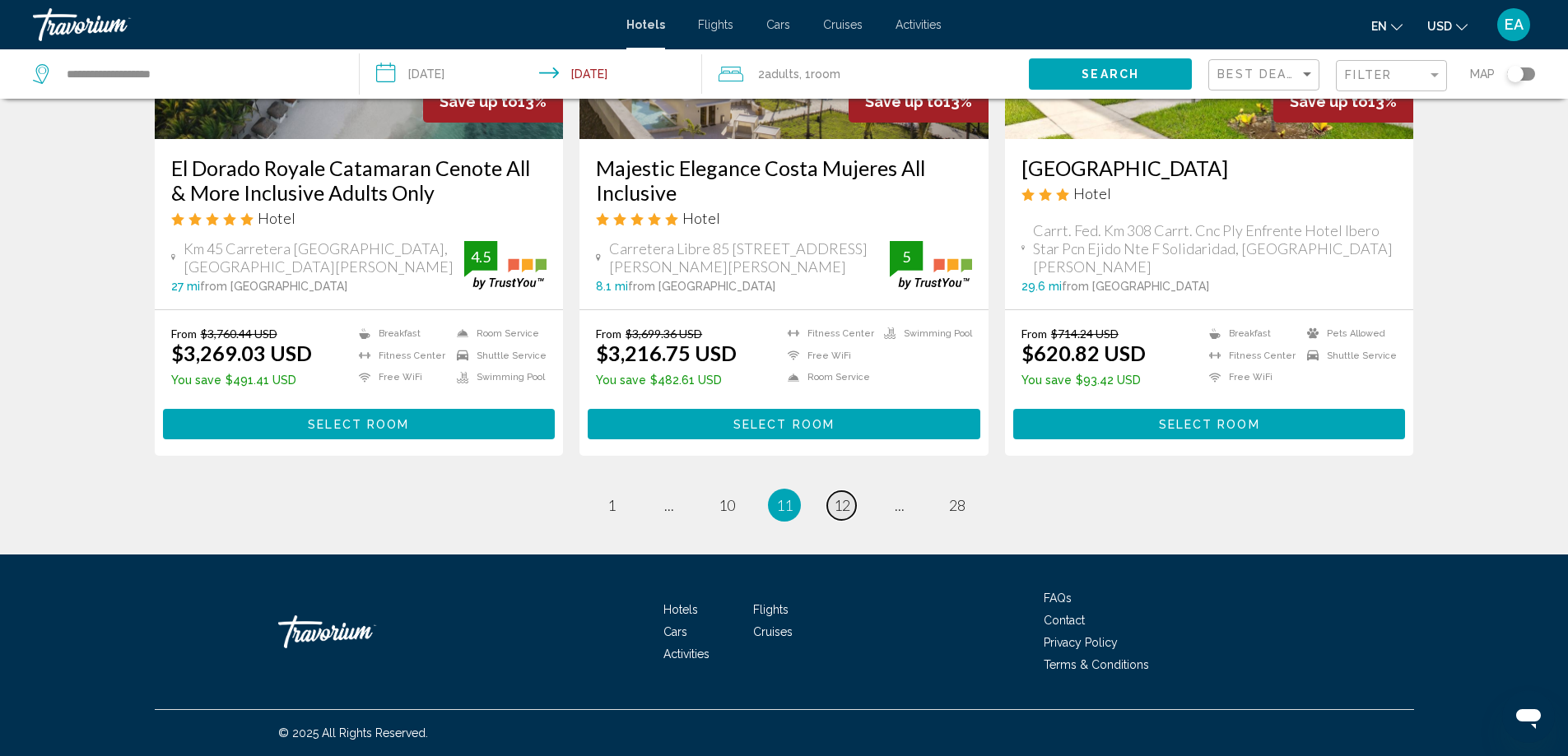
click at [838, 510] on span "12" at bounding box center [841, 505] width 17 height 18
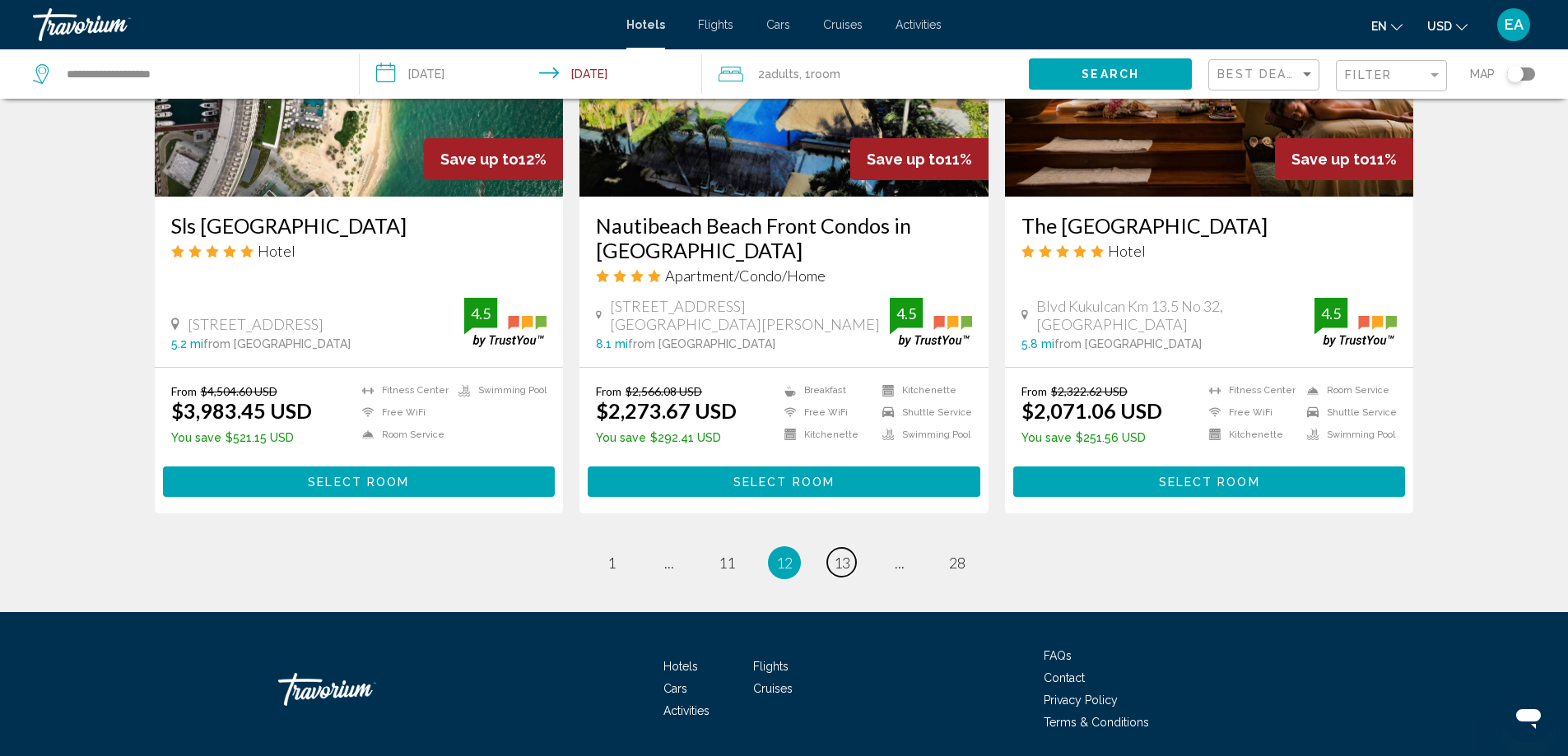
scroll to position [2093, 0]
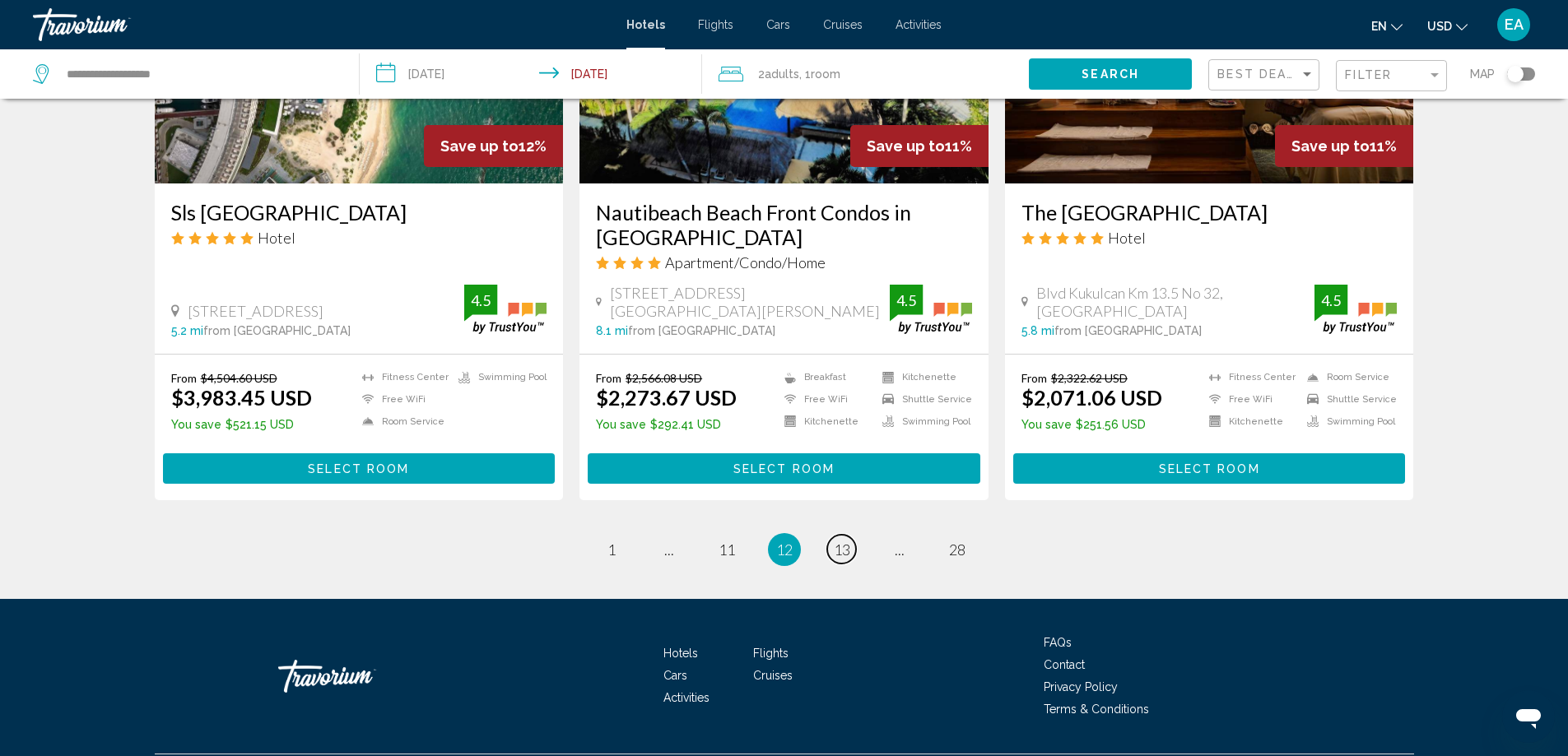
click at [841, 540] on span "13" at bounding box center [841, 549] width 17 height 18
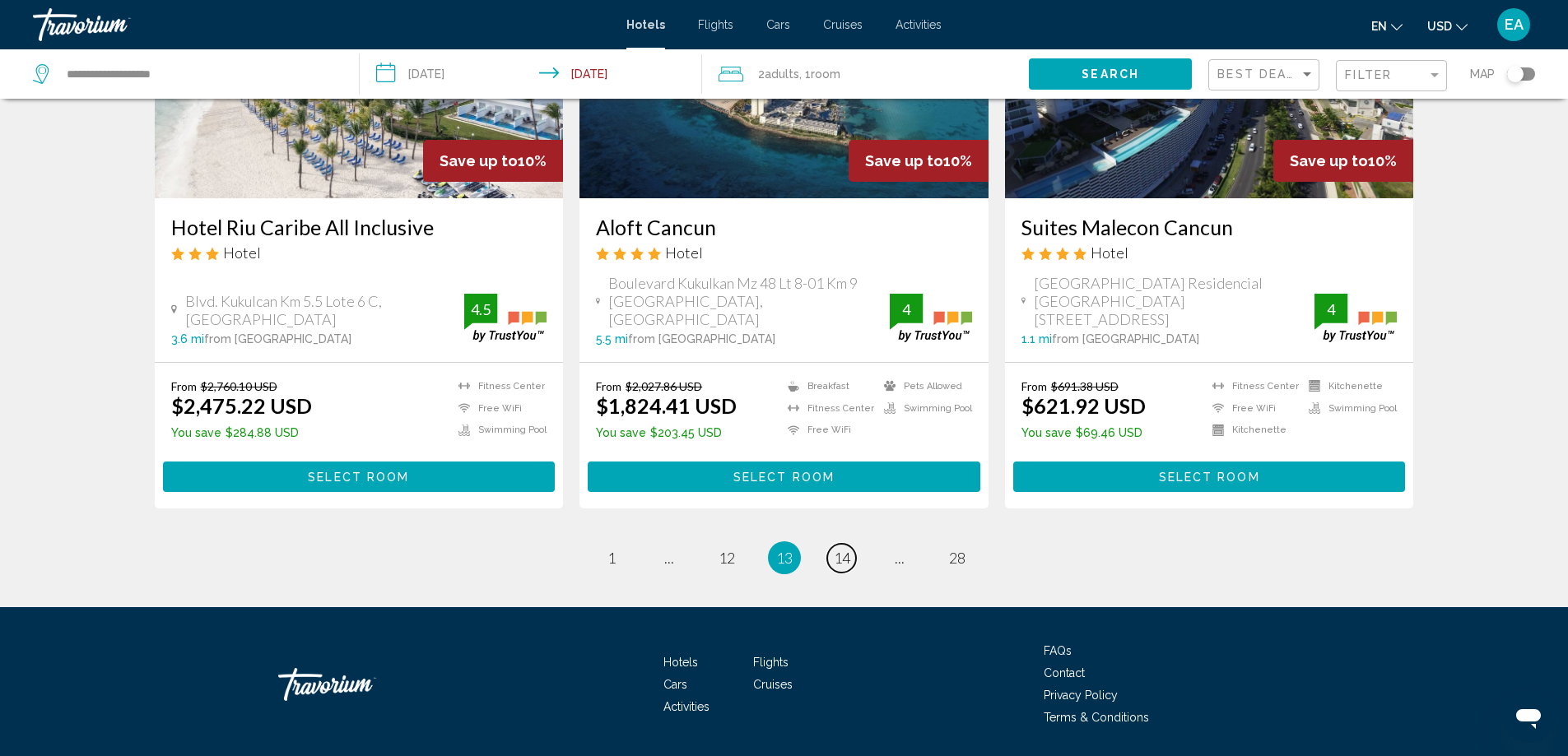
scroll to position [2120, 0]
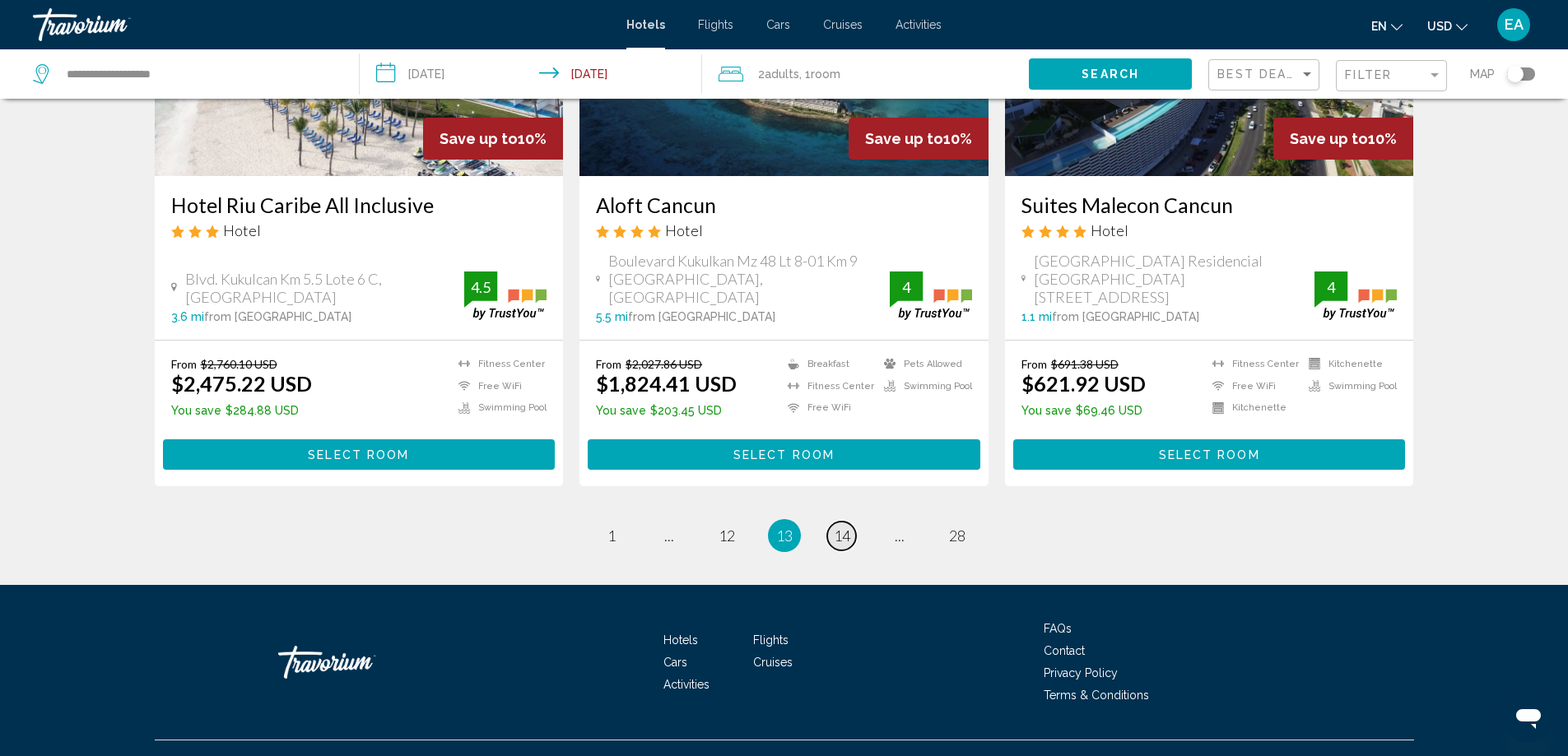
click at [836, 527] on span "14" at bounding box center [841, 535] width 17 height 18
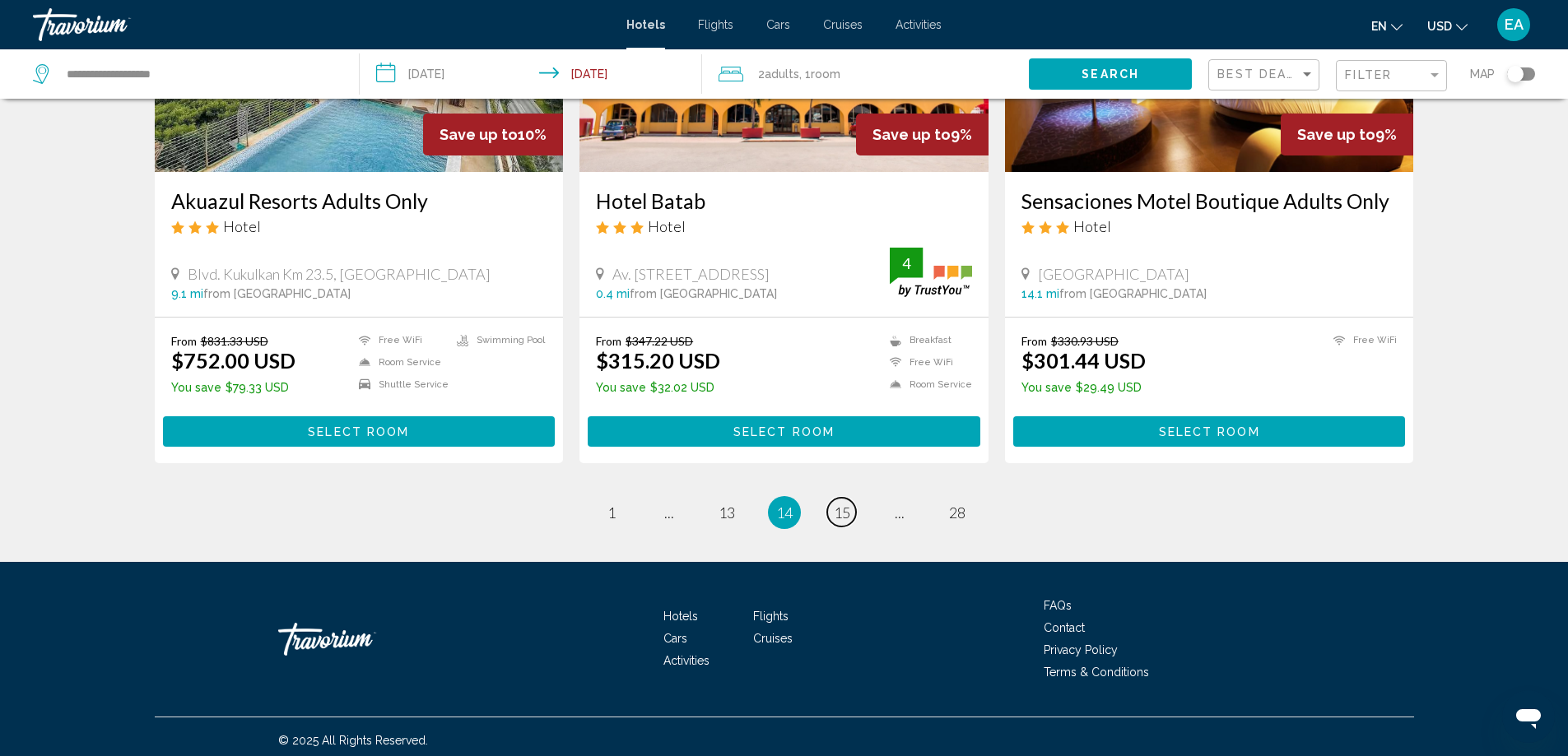
scroll to position [2028, 0]
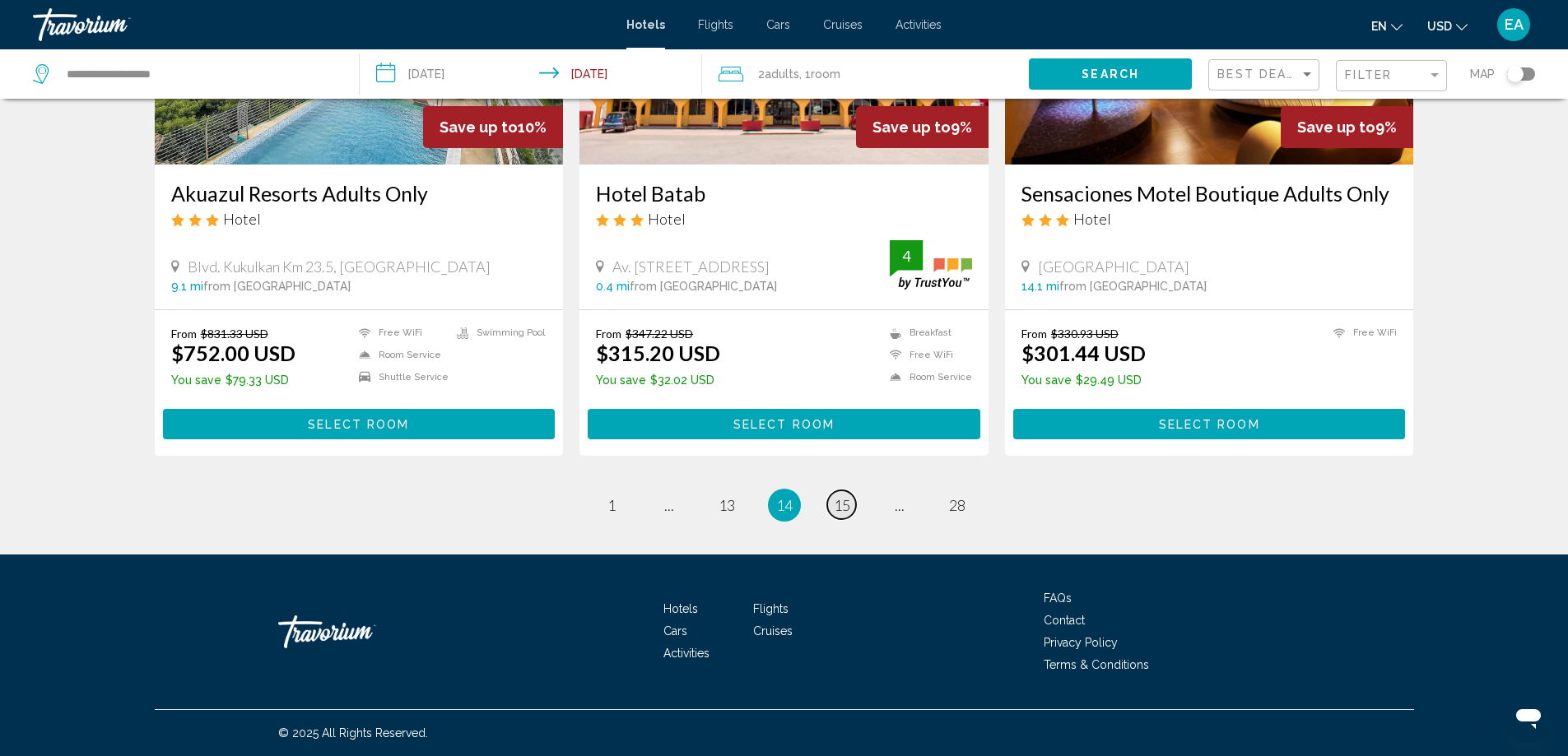
click at [843, 511] on span "15" at bounding box center [841, 505] width 17 height 18
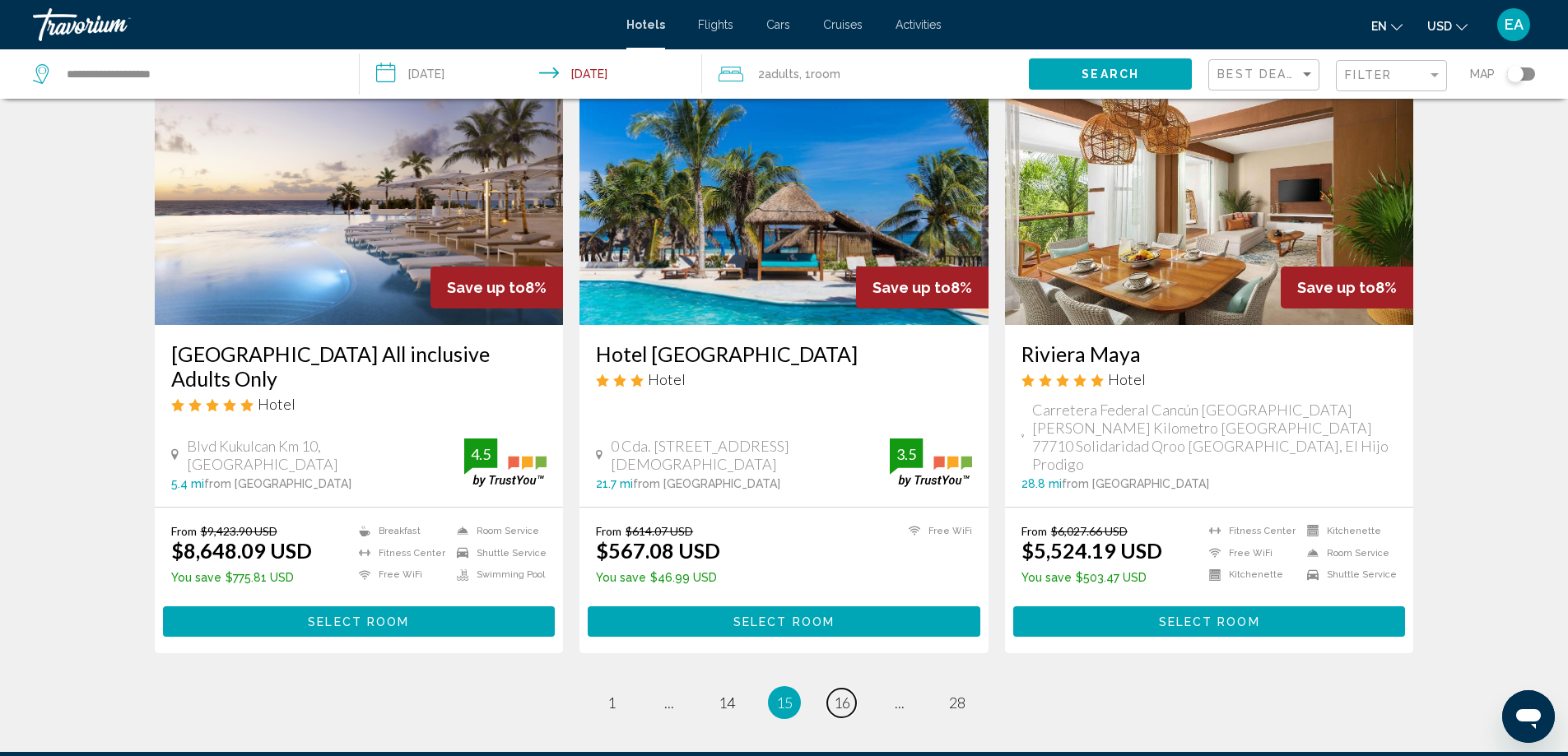
scroll to position [1975, 0]
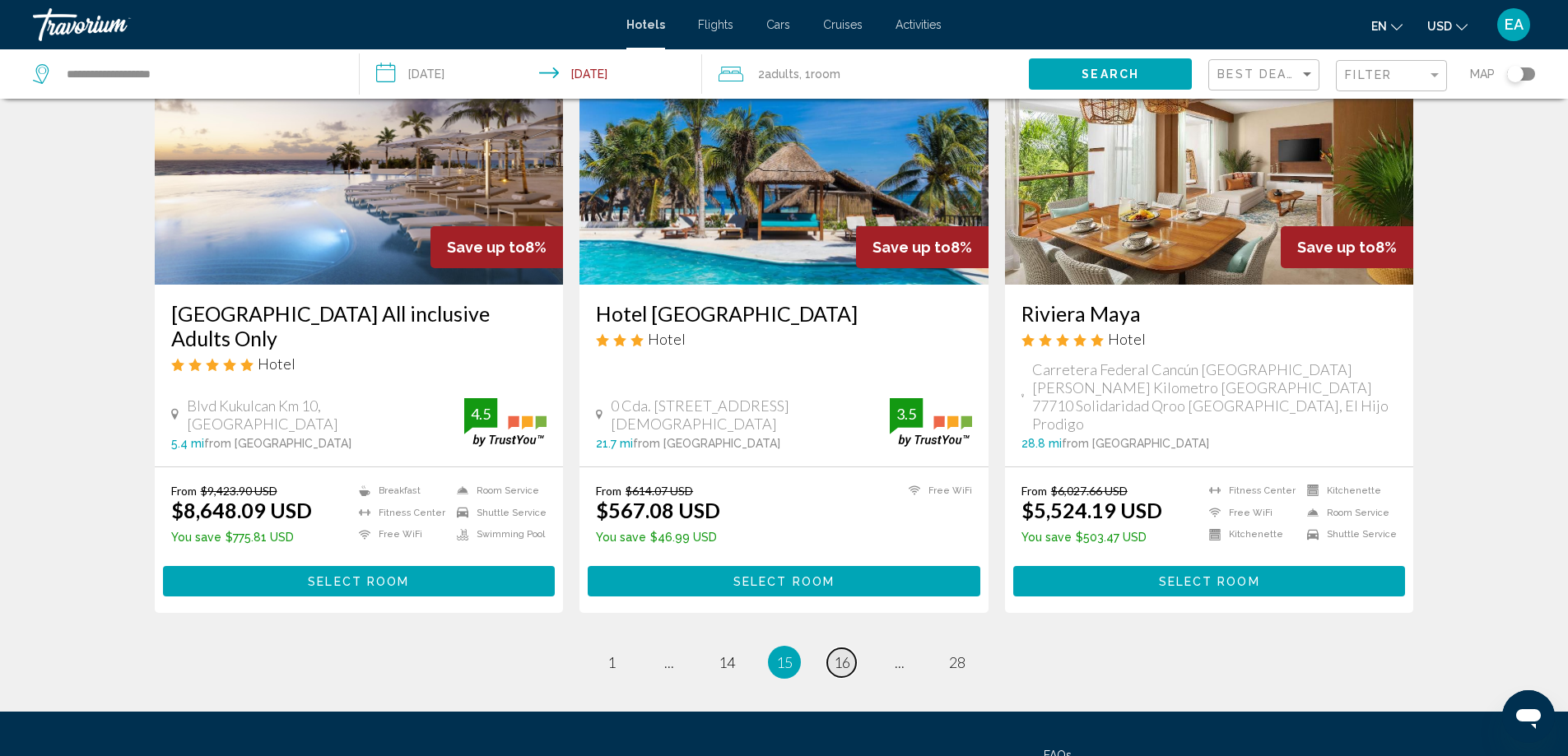
click at [838, 653] on span "16" at bounding box center [841, 662] width 17 height 18
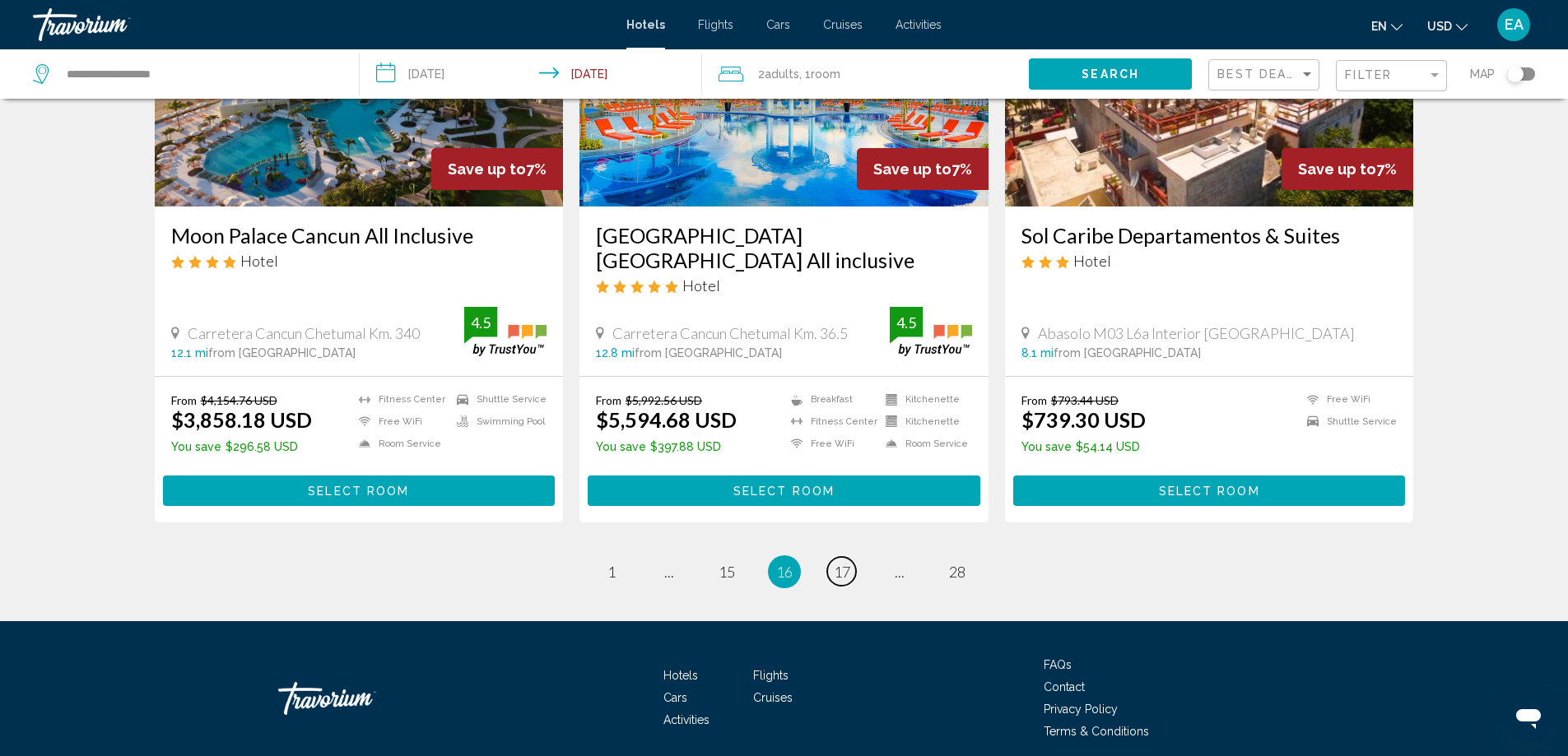
scroll to position [2100, 0]
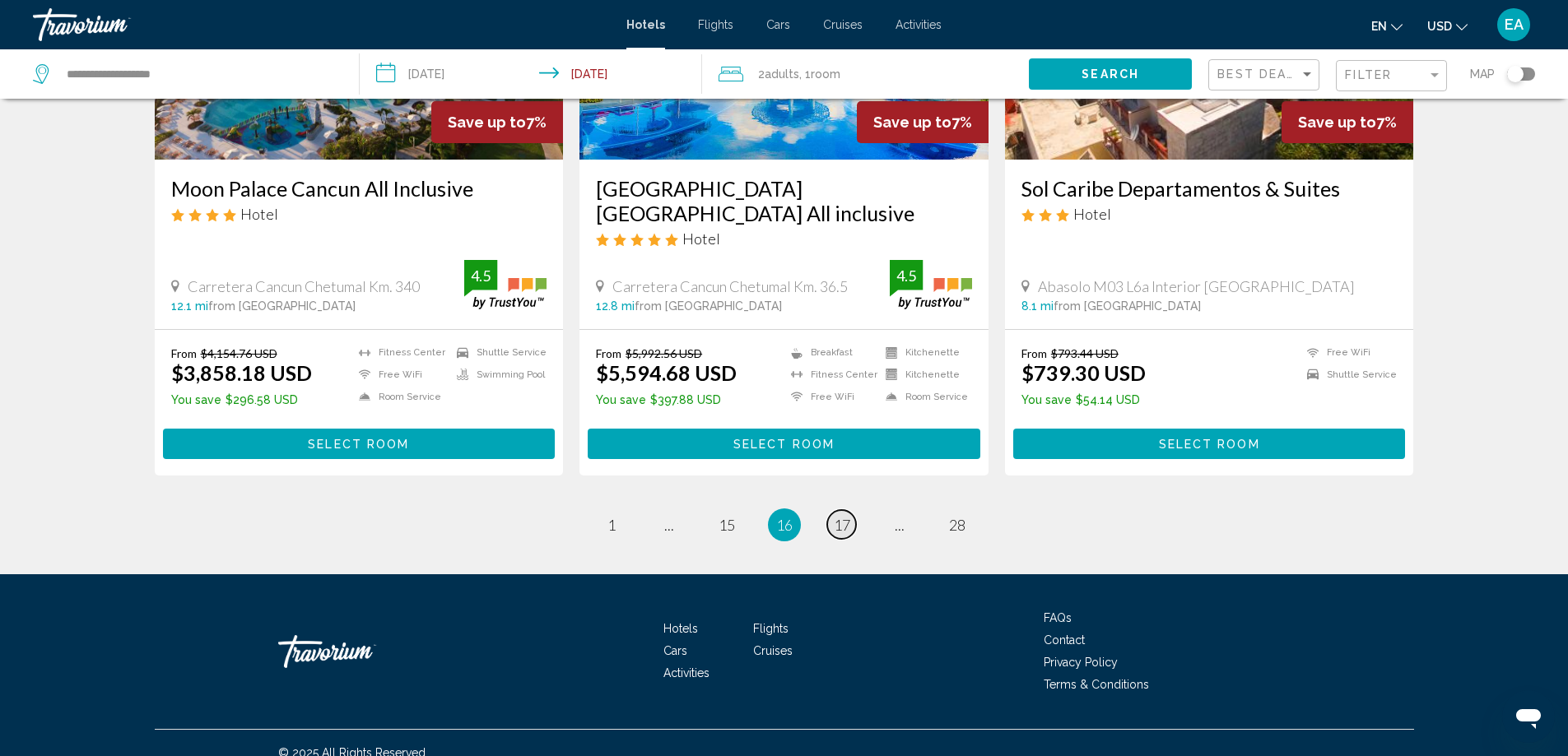
click at [847, 516] on span "17" at bounding box center [841, 525] width 17 height 18
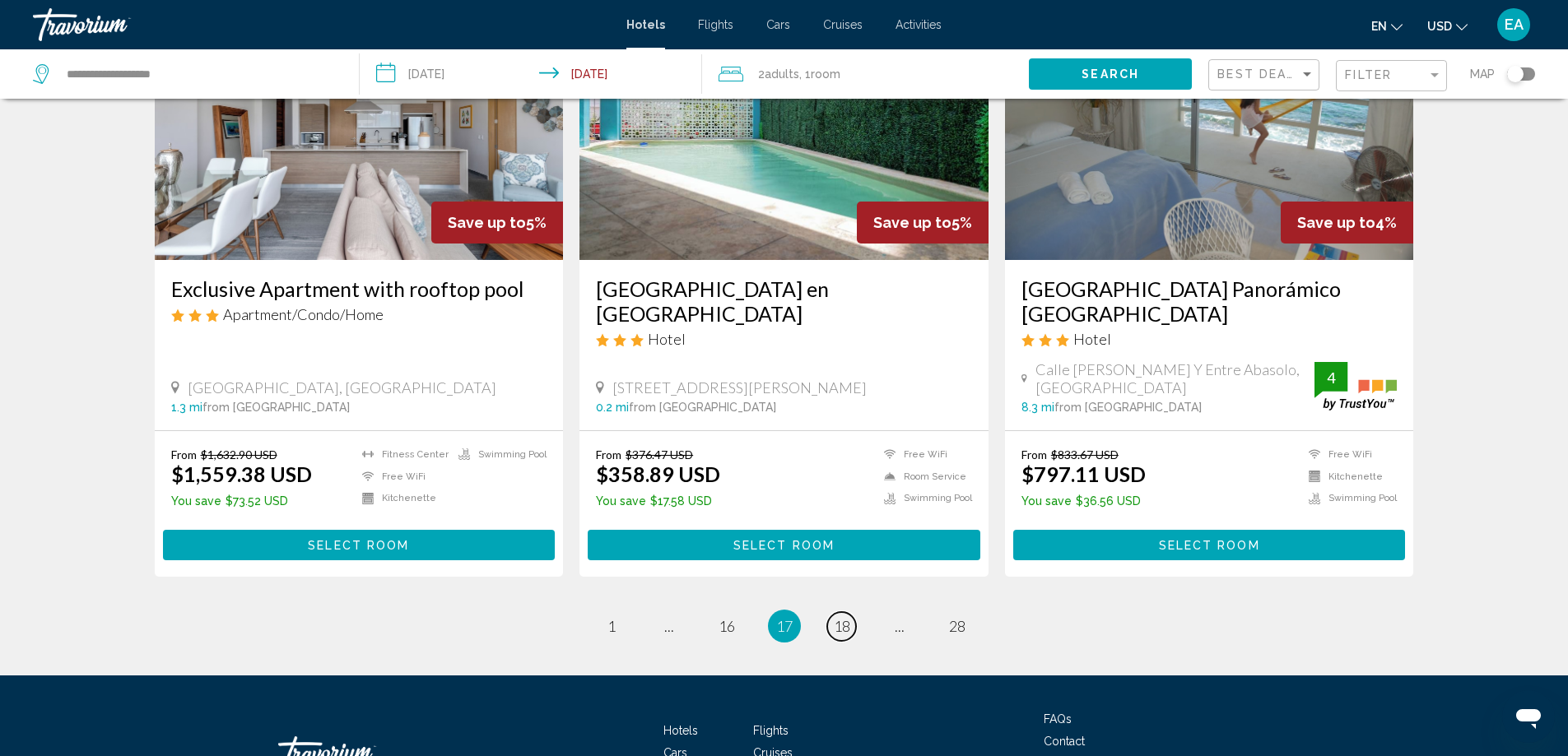
scroll to position [2034, 0]
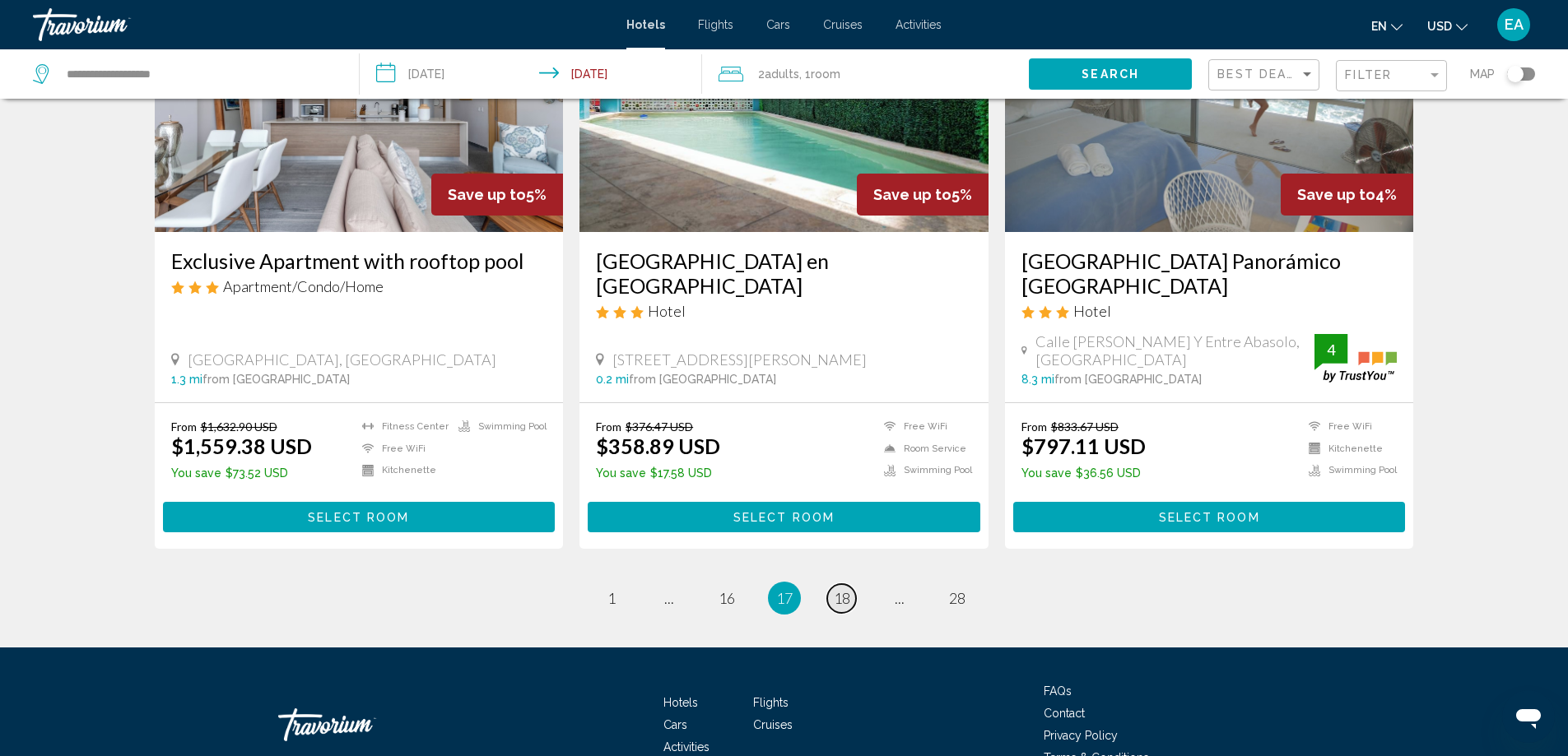
click at [837, 589] on span "18" at bounding box center [841, 598] width 17 height 18
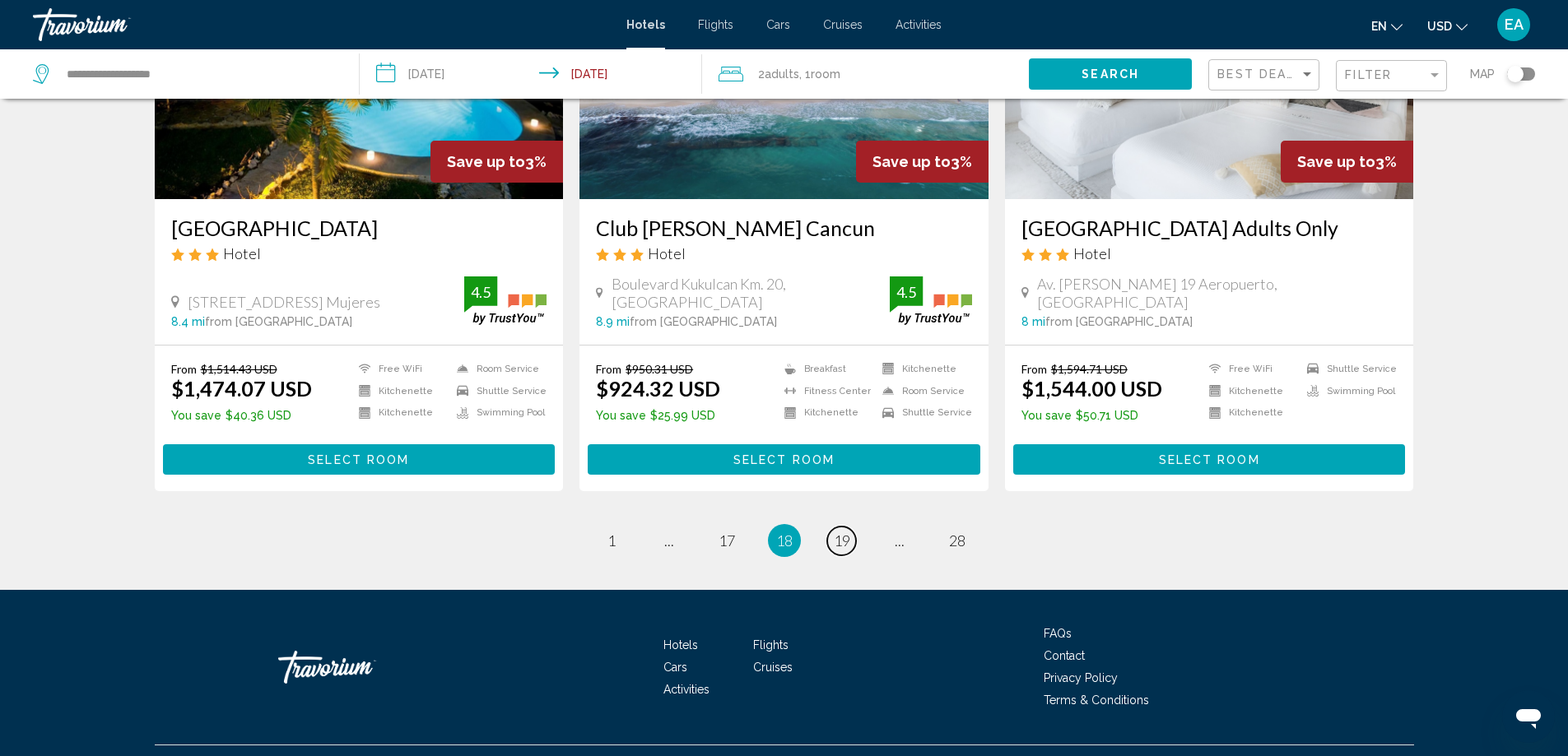
scroll to position [2039, 0]
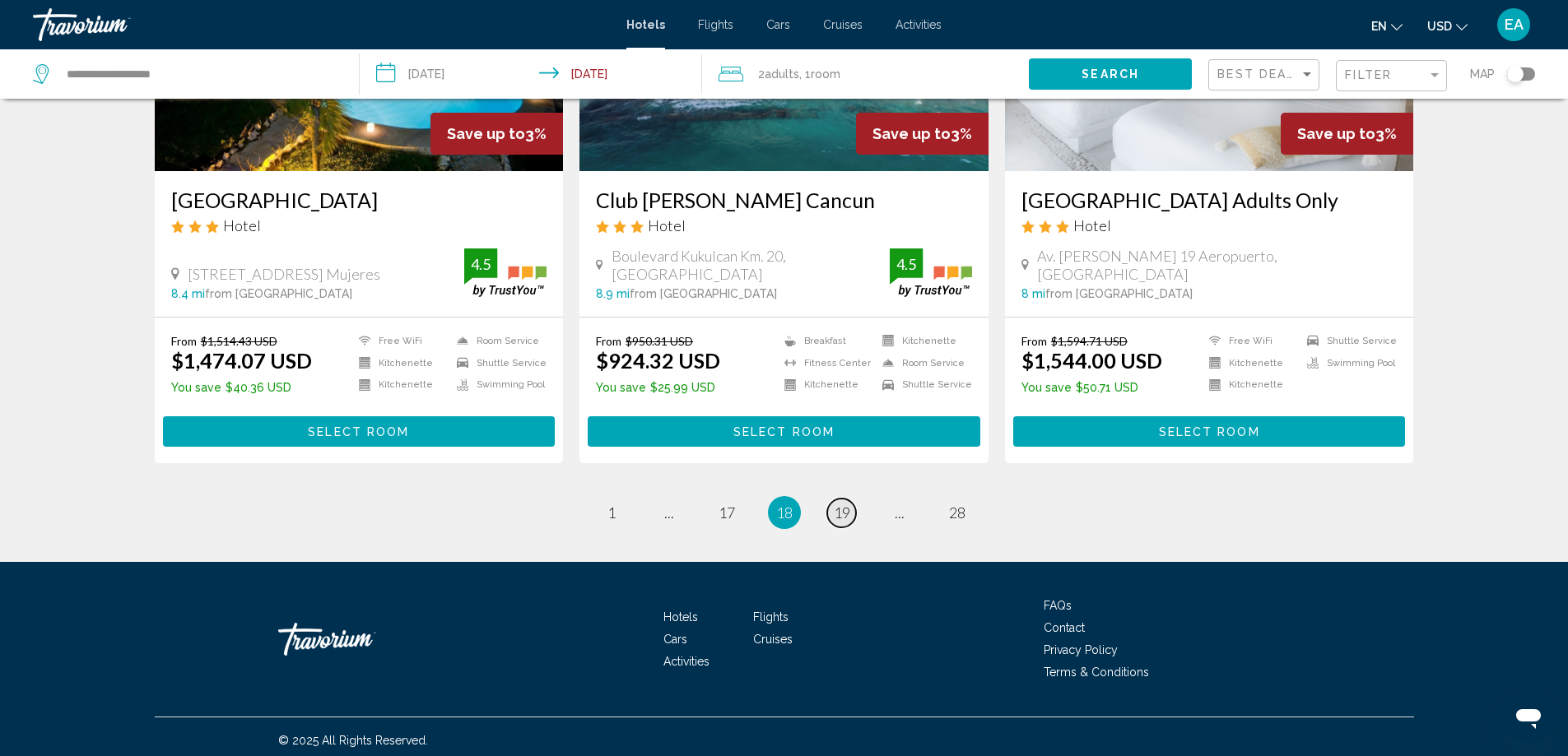
click at [832, 506] on link "page 19" at bounding box center [840, 513] width 28 height 28
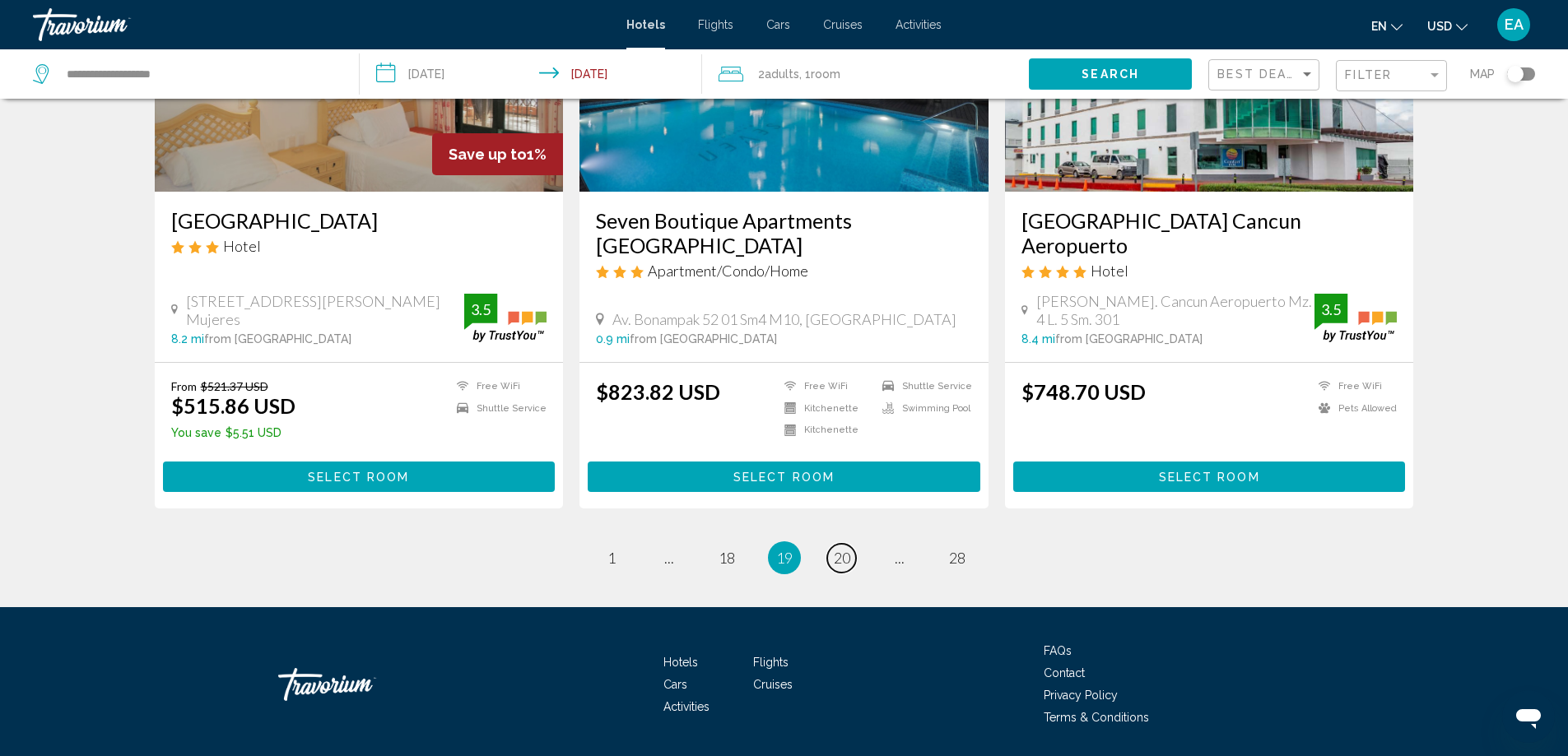
scroll to position [2003, 0]
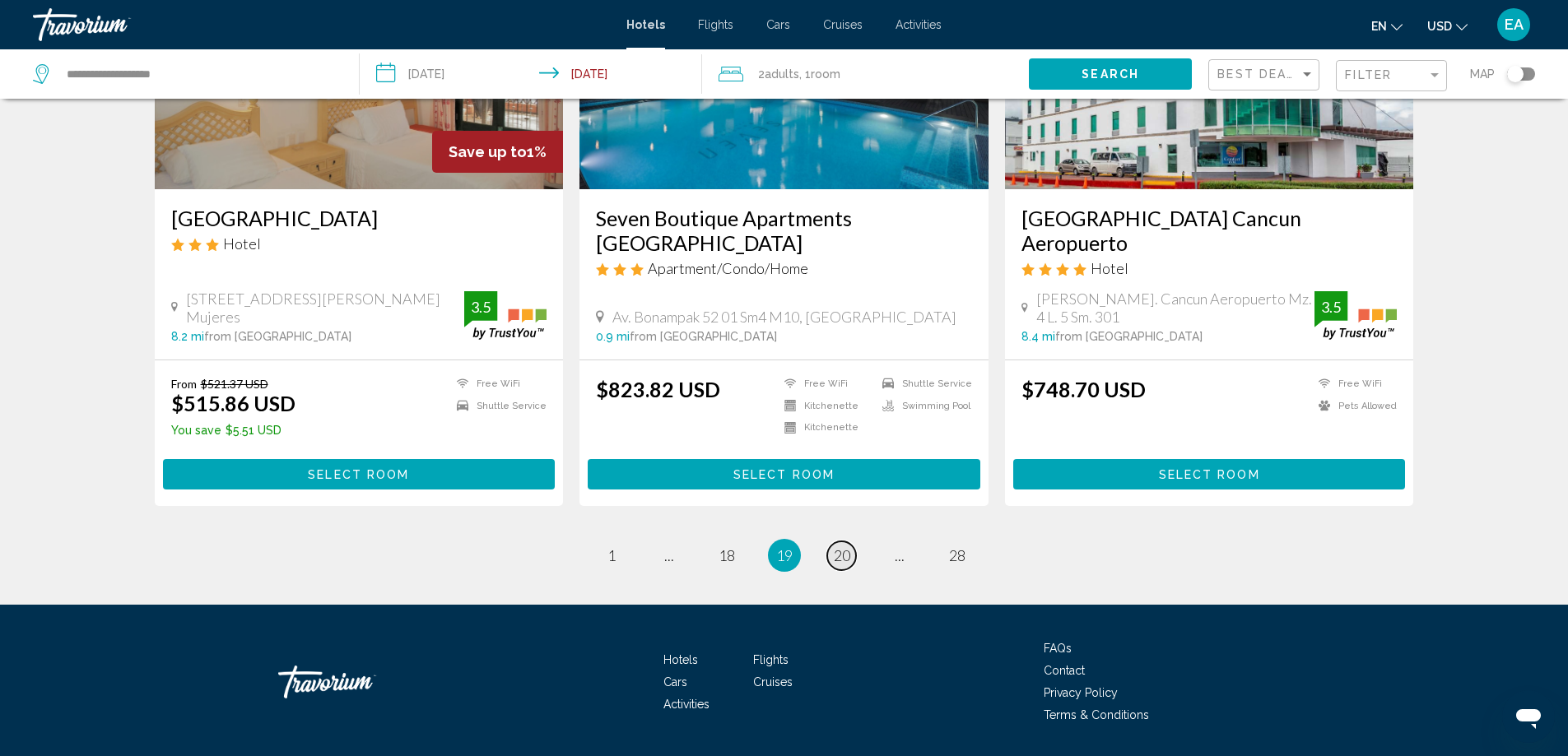
click at [846, 546] on span "20" at bounding box center [841, 555] width 17 height 18
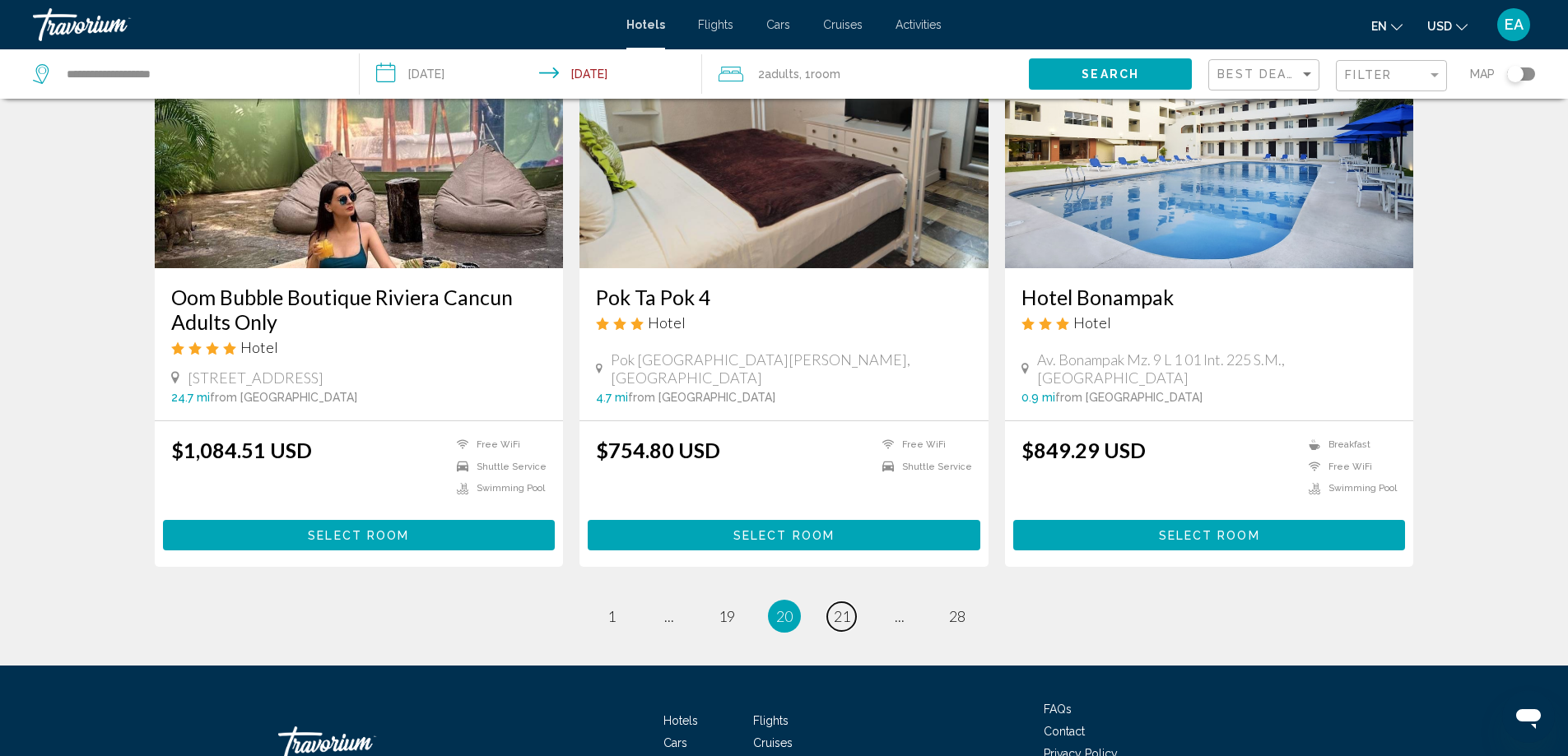
scroll to position [2046, 0]
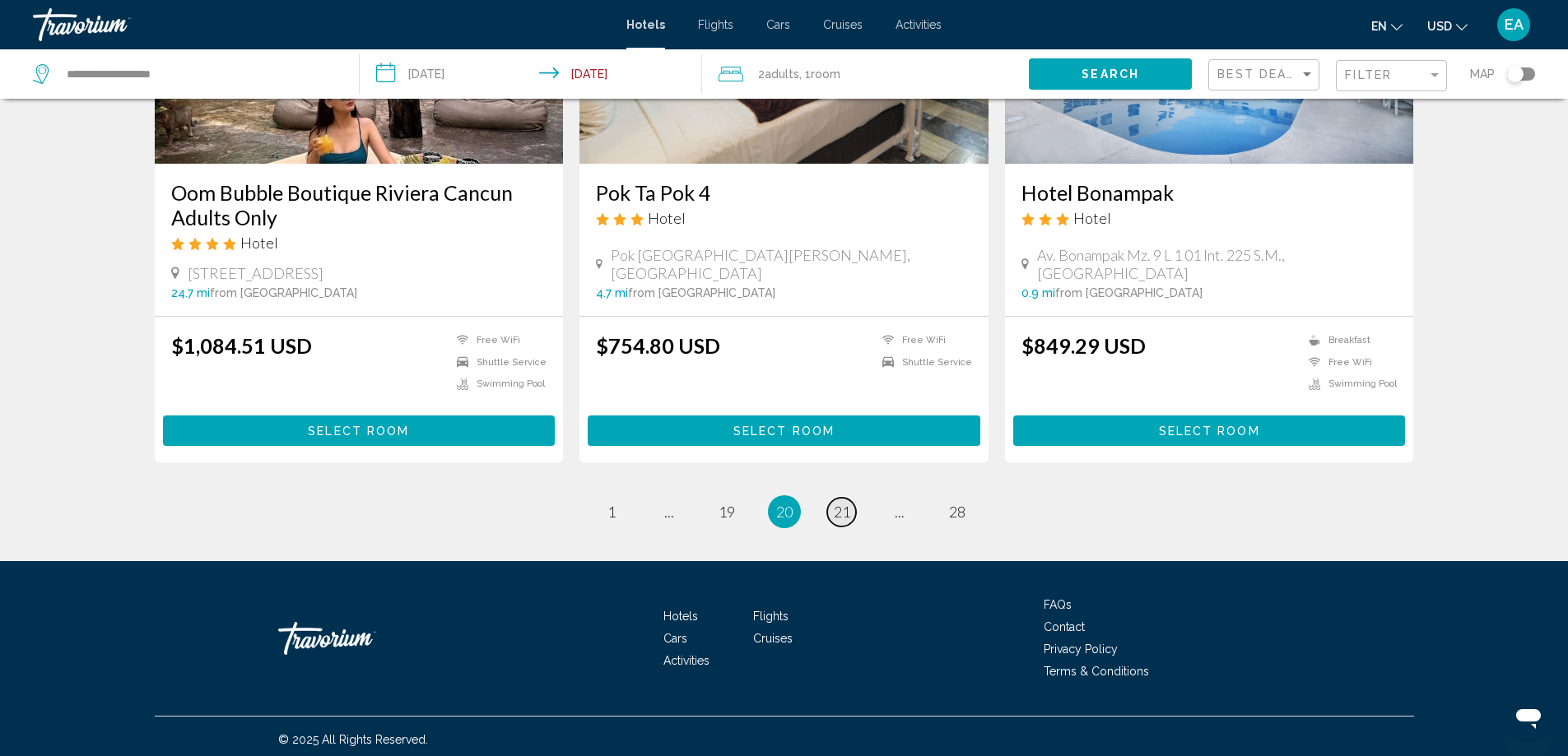
click at [853, 507] on link "page 21" at bounding box center [840, 512] width 28 height 28
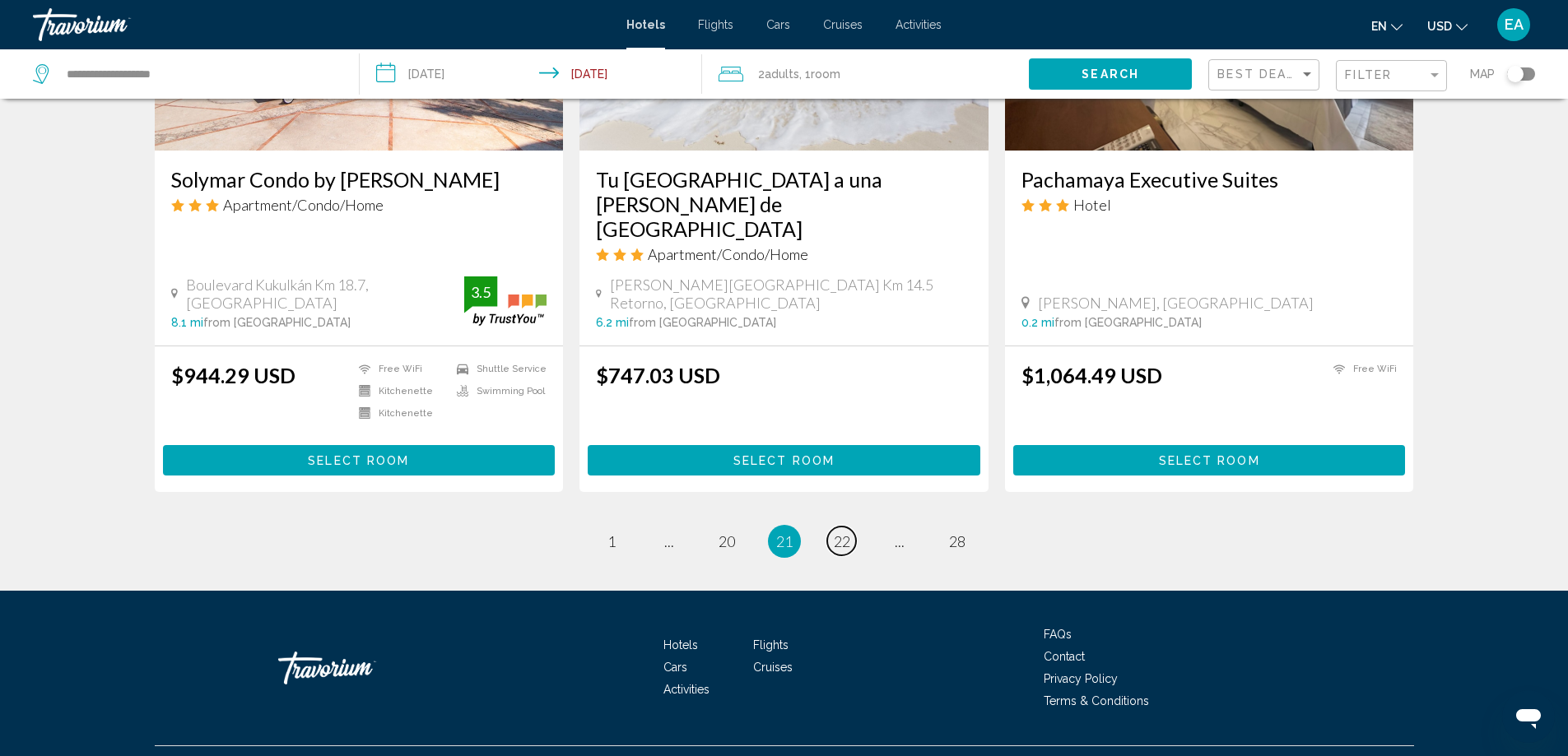
scroll to position [2100, 0]
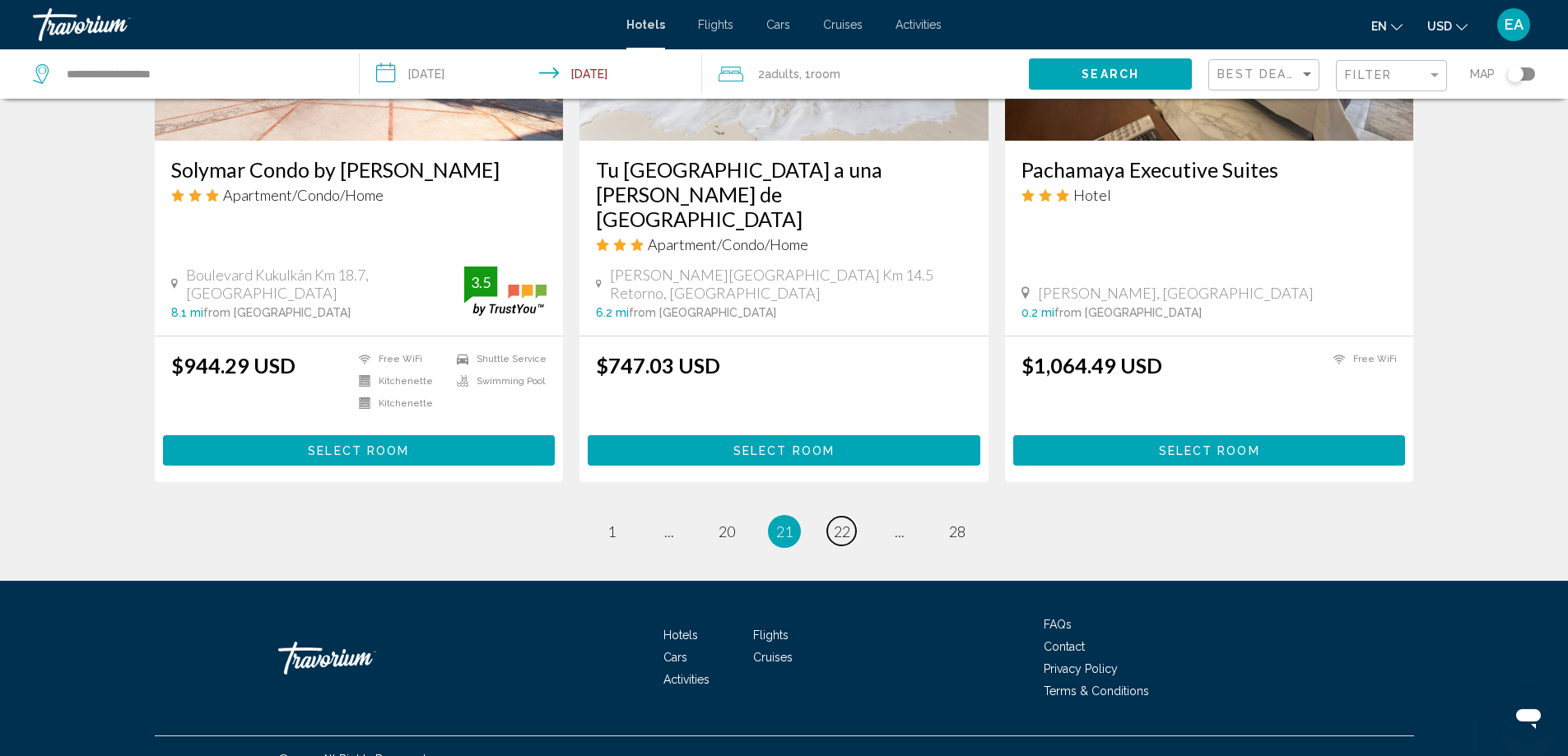
drag, startPoint x: 844, startPoint y: 503, endPoint x: 855, endPoint y: 497, distance: 12.5
click at [845, 523] on span "22" at bounding box center [841, 531] width 17 height 18
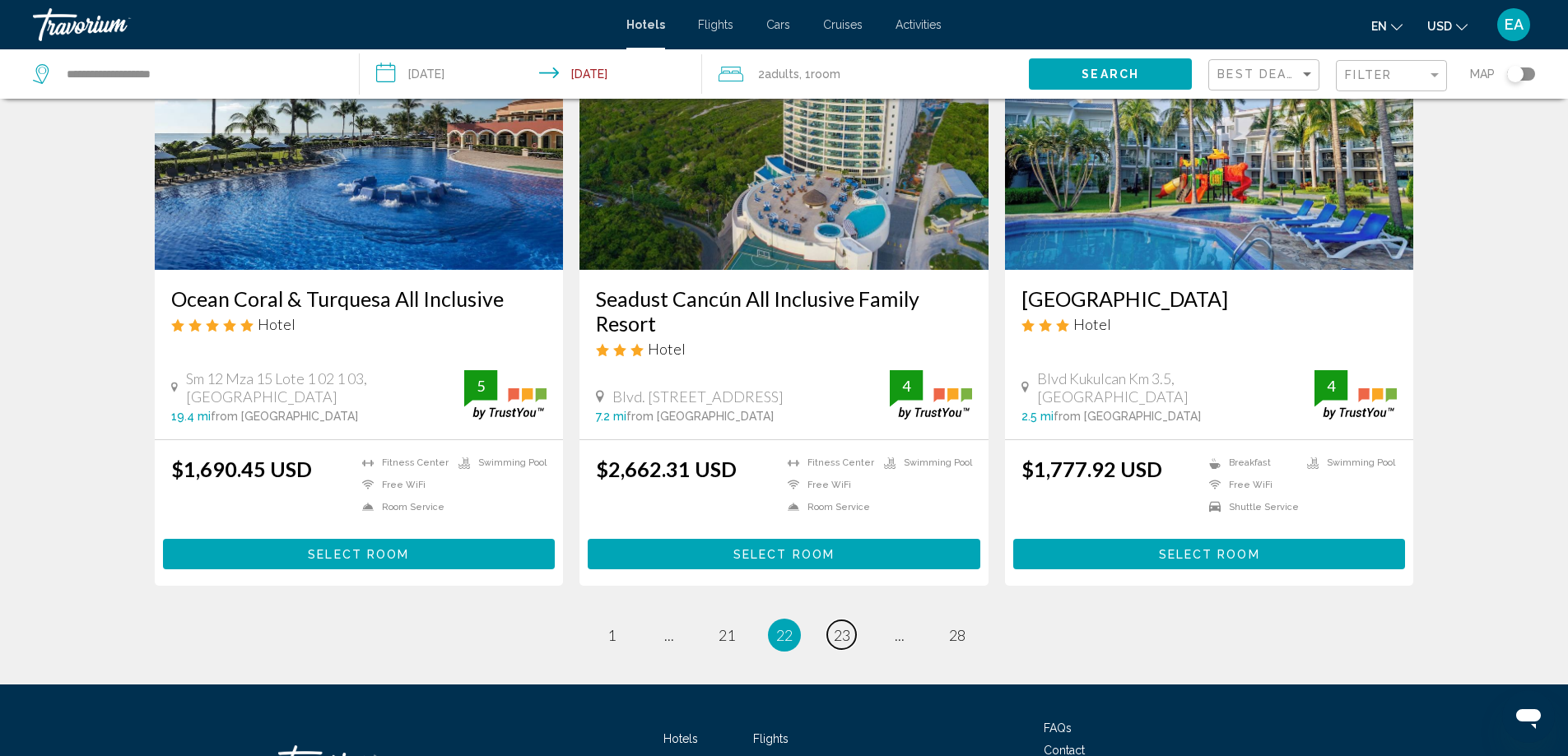
scroll to position [2057, 0]
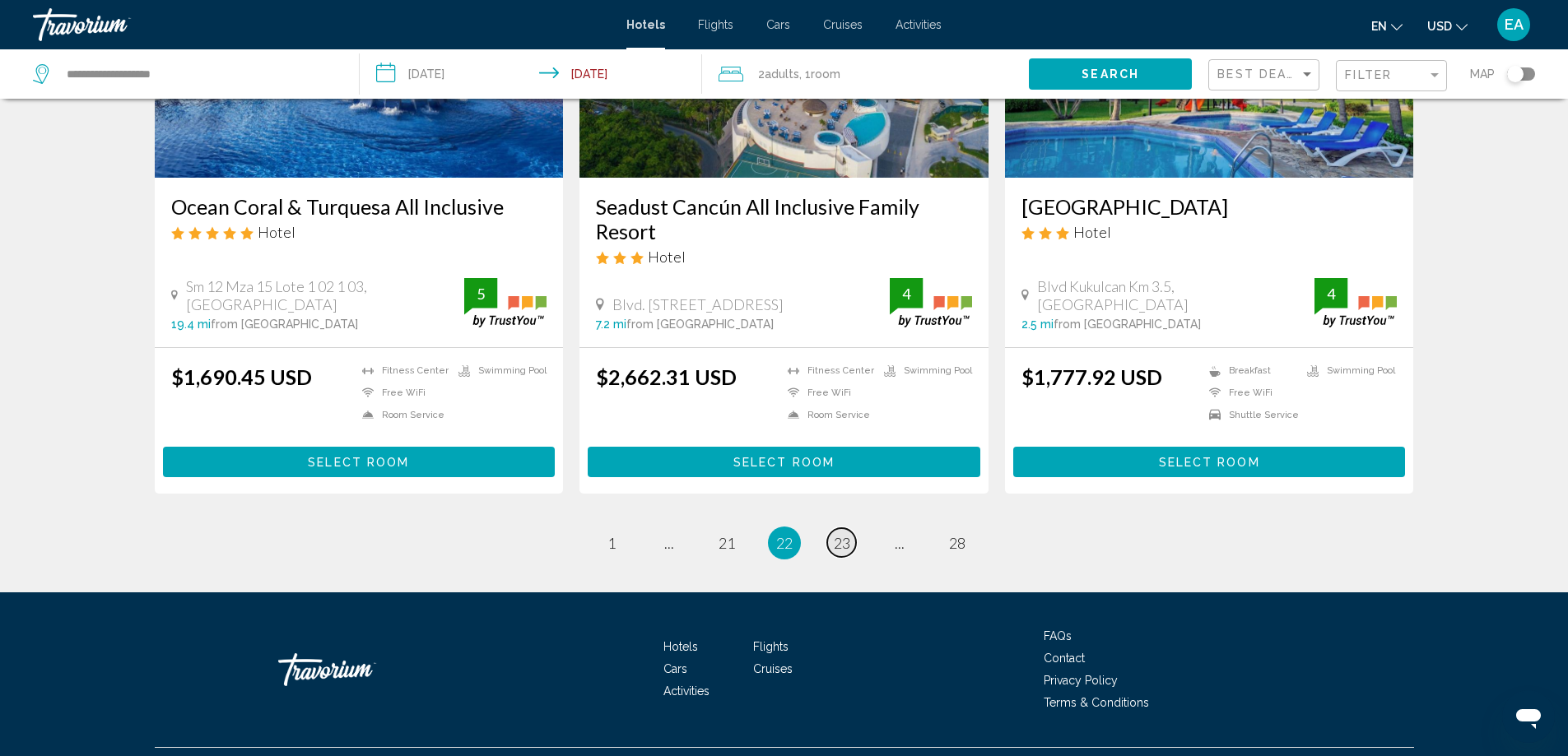
click at [848, 534] on span "23" at bounding box center [841, 543] width 17 height 18
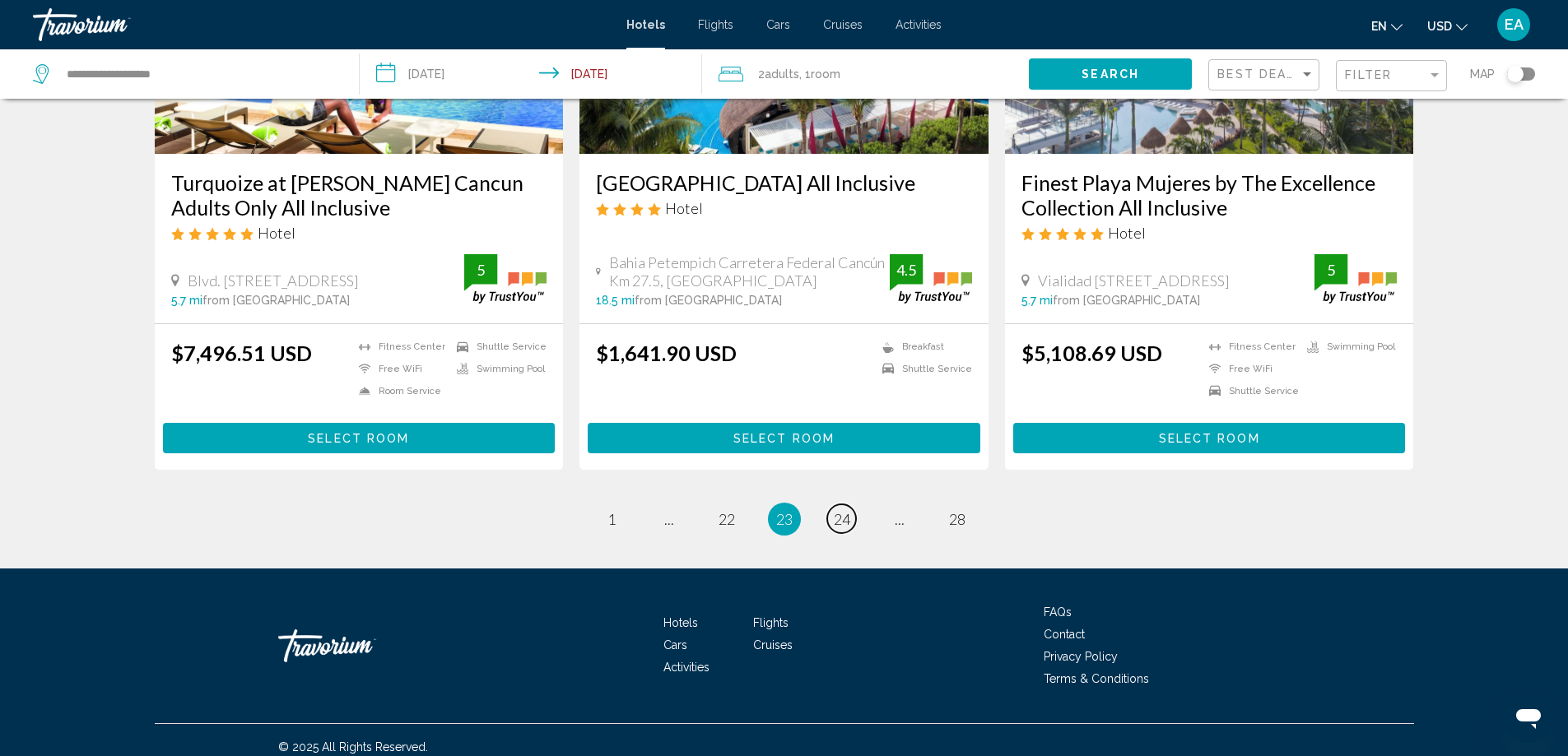
scroll to position [2140, 0]
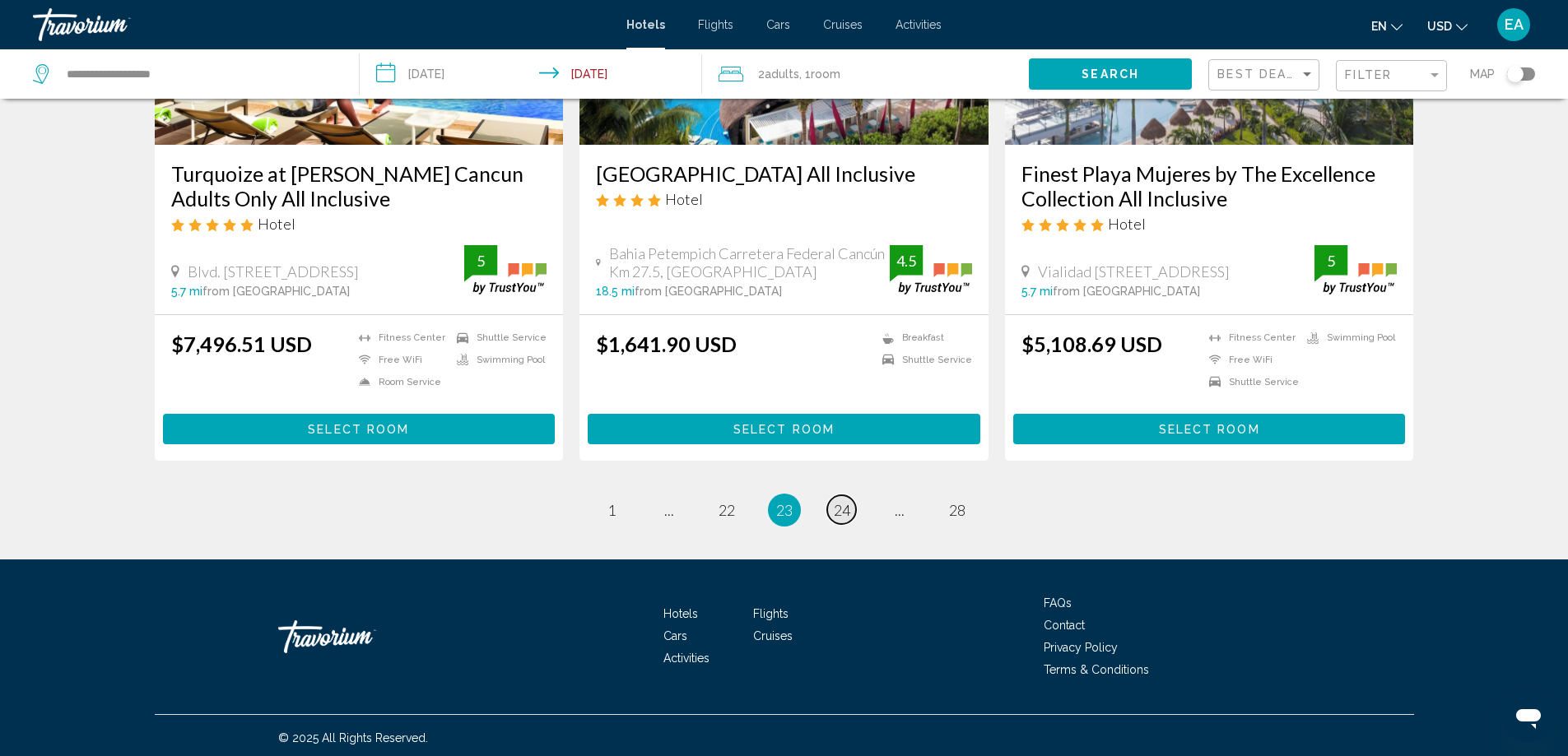
click at [842, 513] on span "24" at bounding box center [841, 510] width 17 height 18
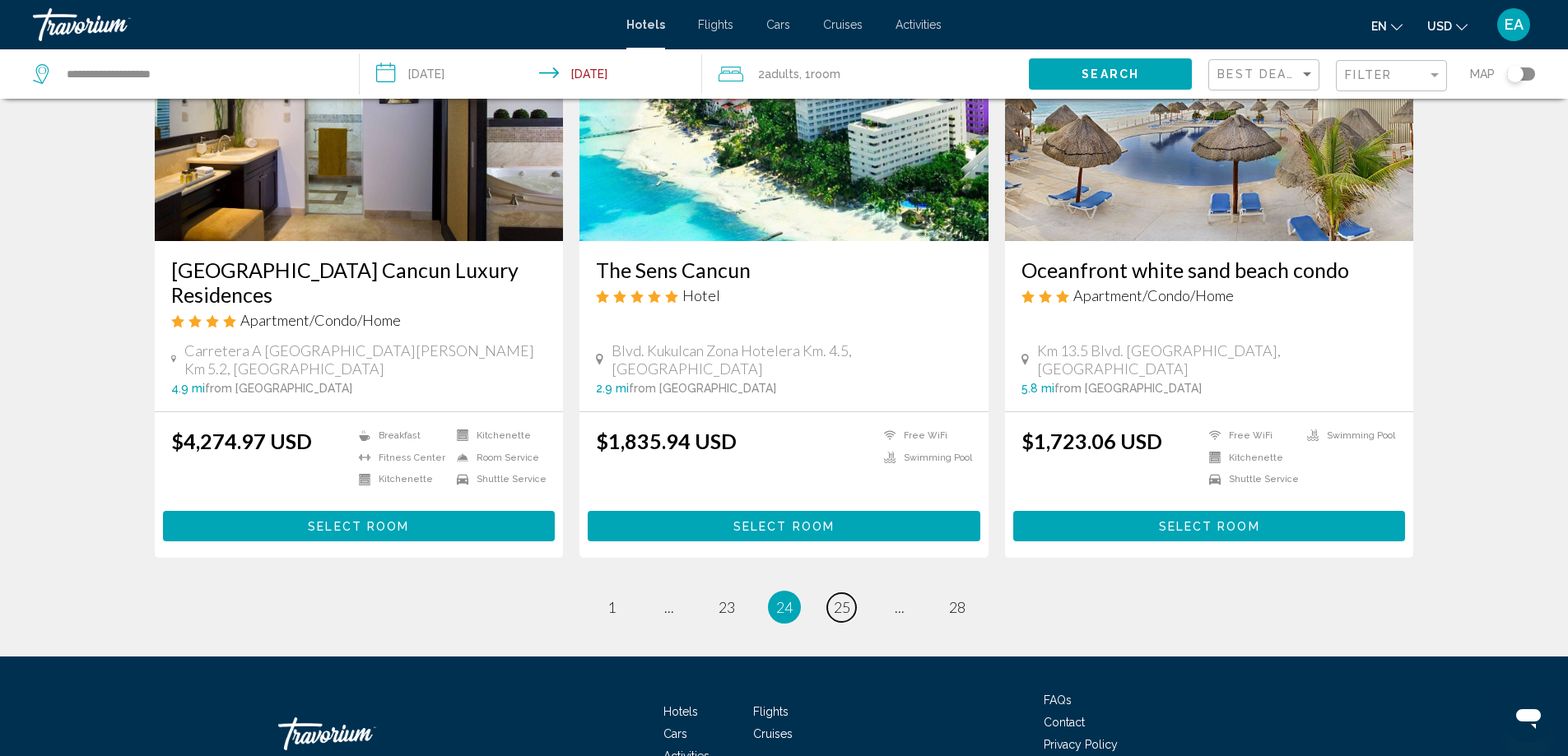
scroll to position [2102, 0]
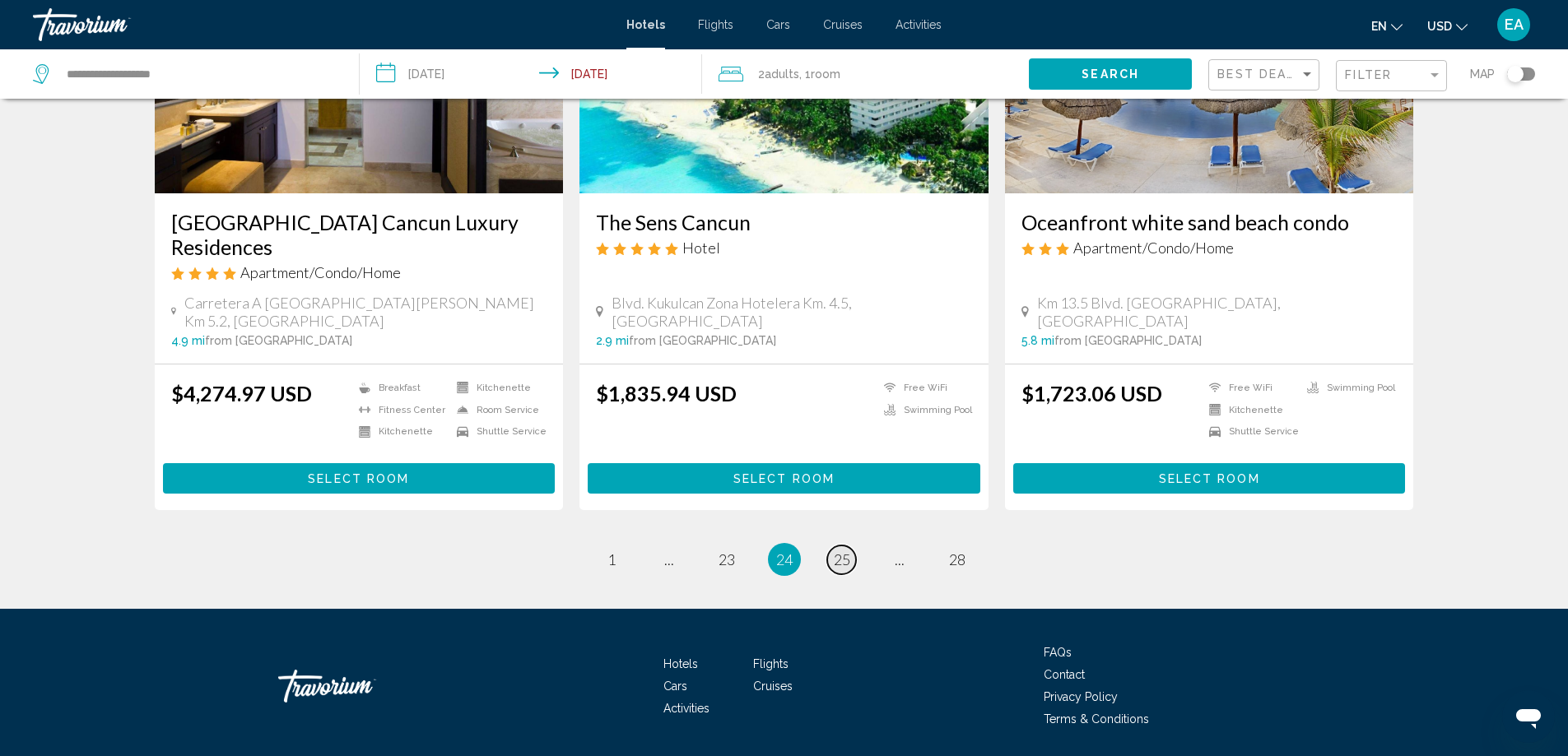
click at [842, 550] on span "25" at bounding box center [841, 559] width 17 height 18
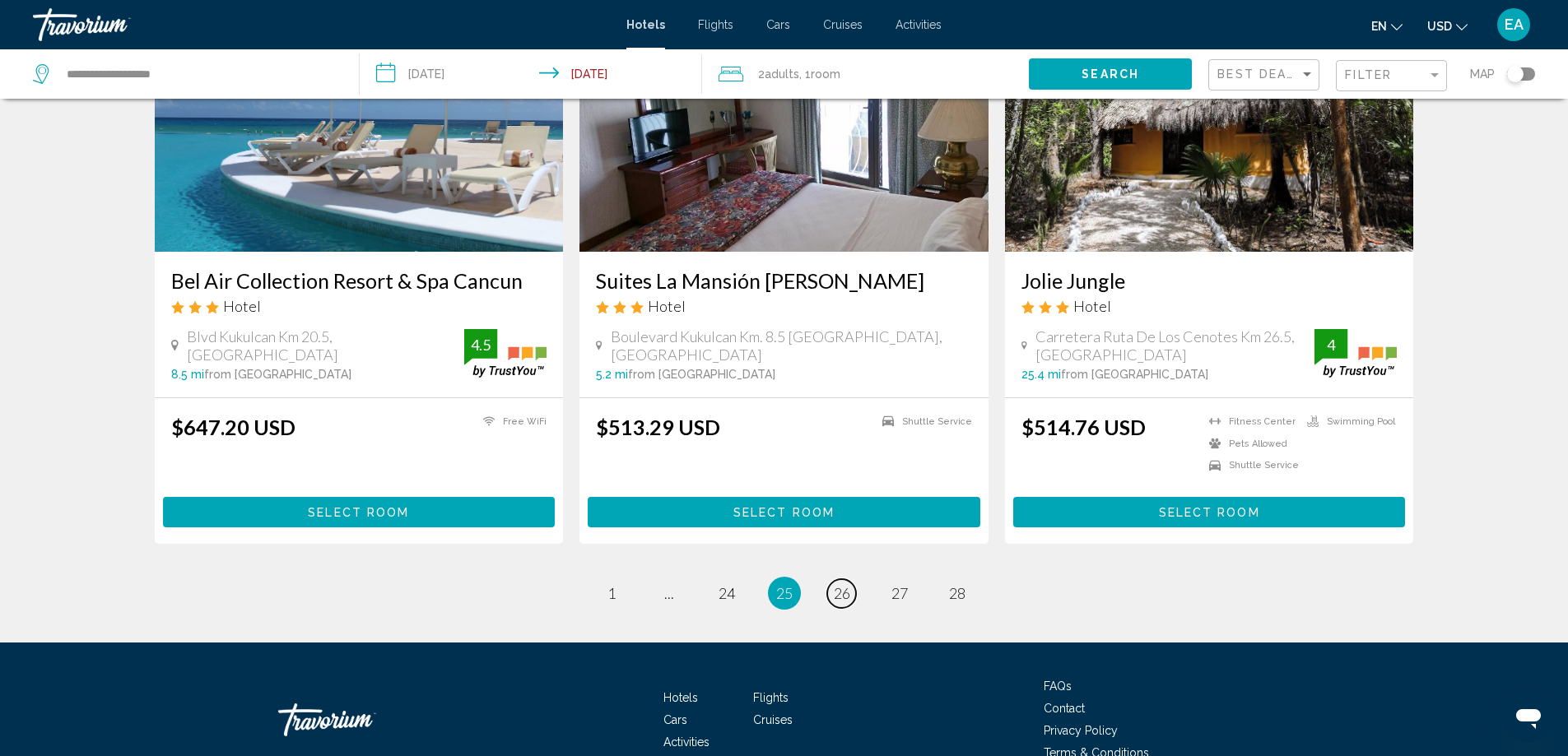
scroll to position [1975, 0]
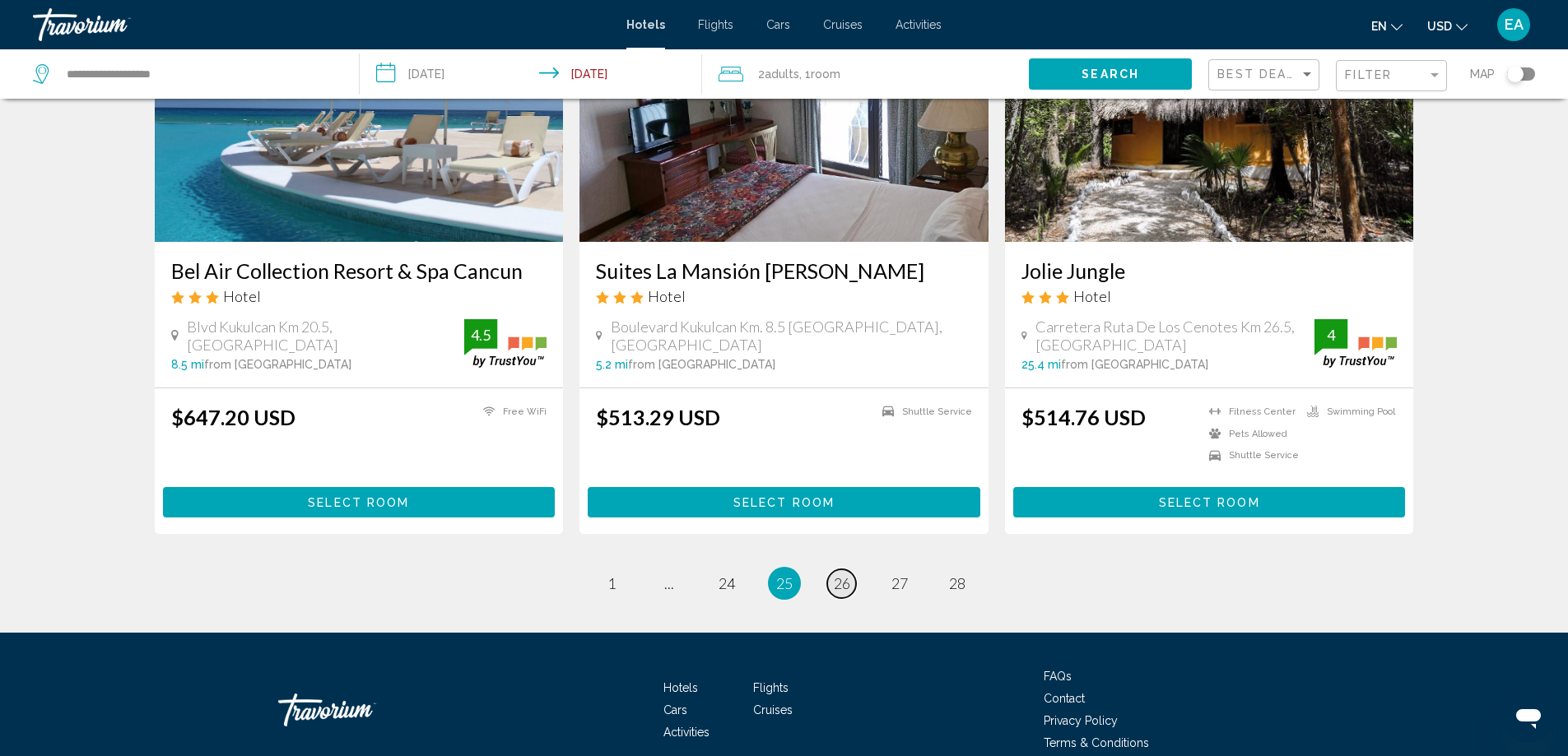
click at [843, 575] on span "26" at bounding box center [841, 583] width 17 height 18
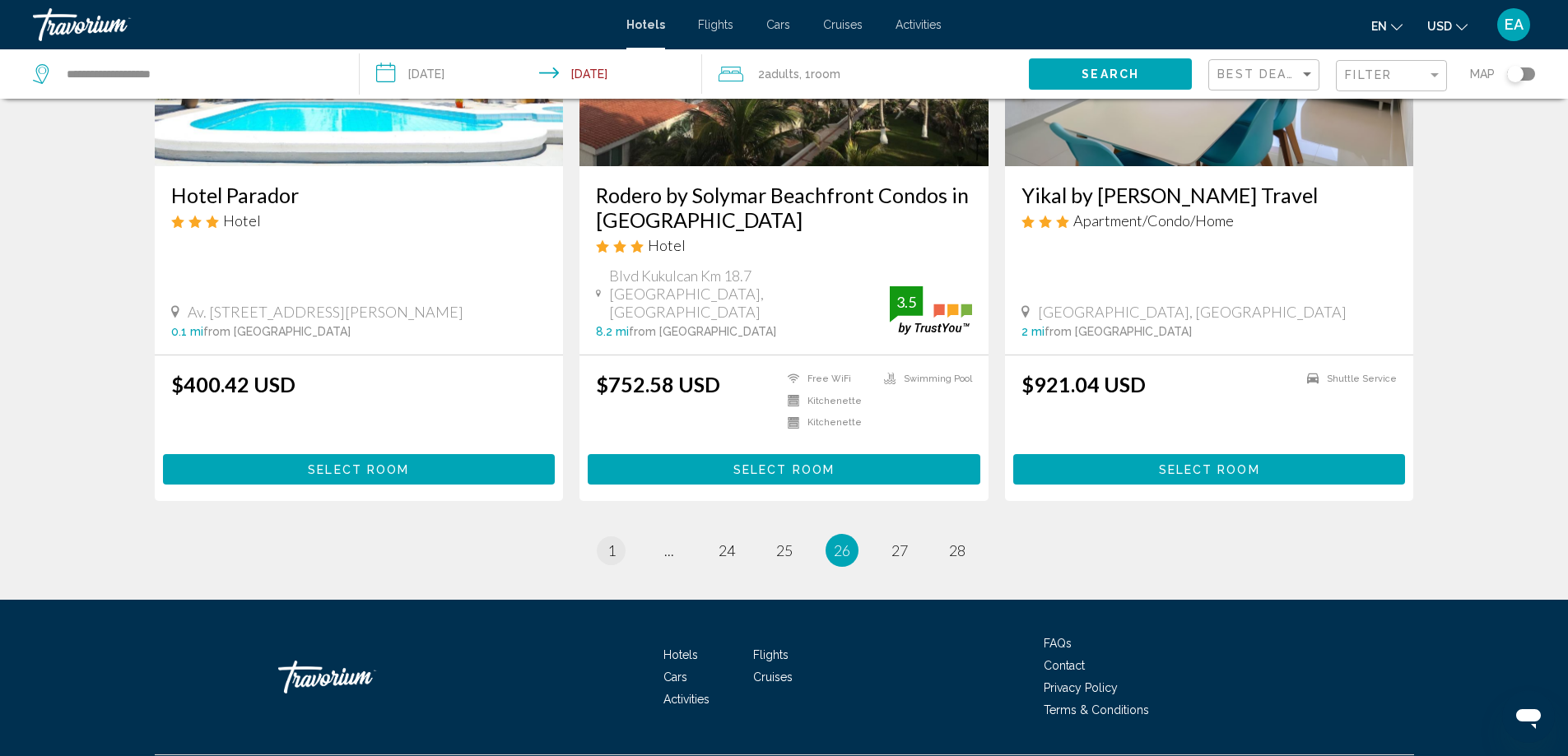
scroll to position [2043, 0]
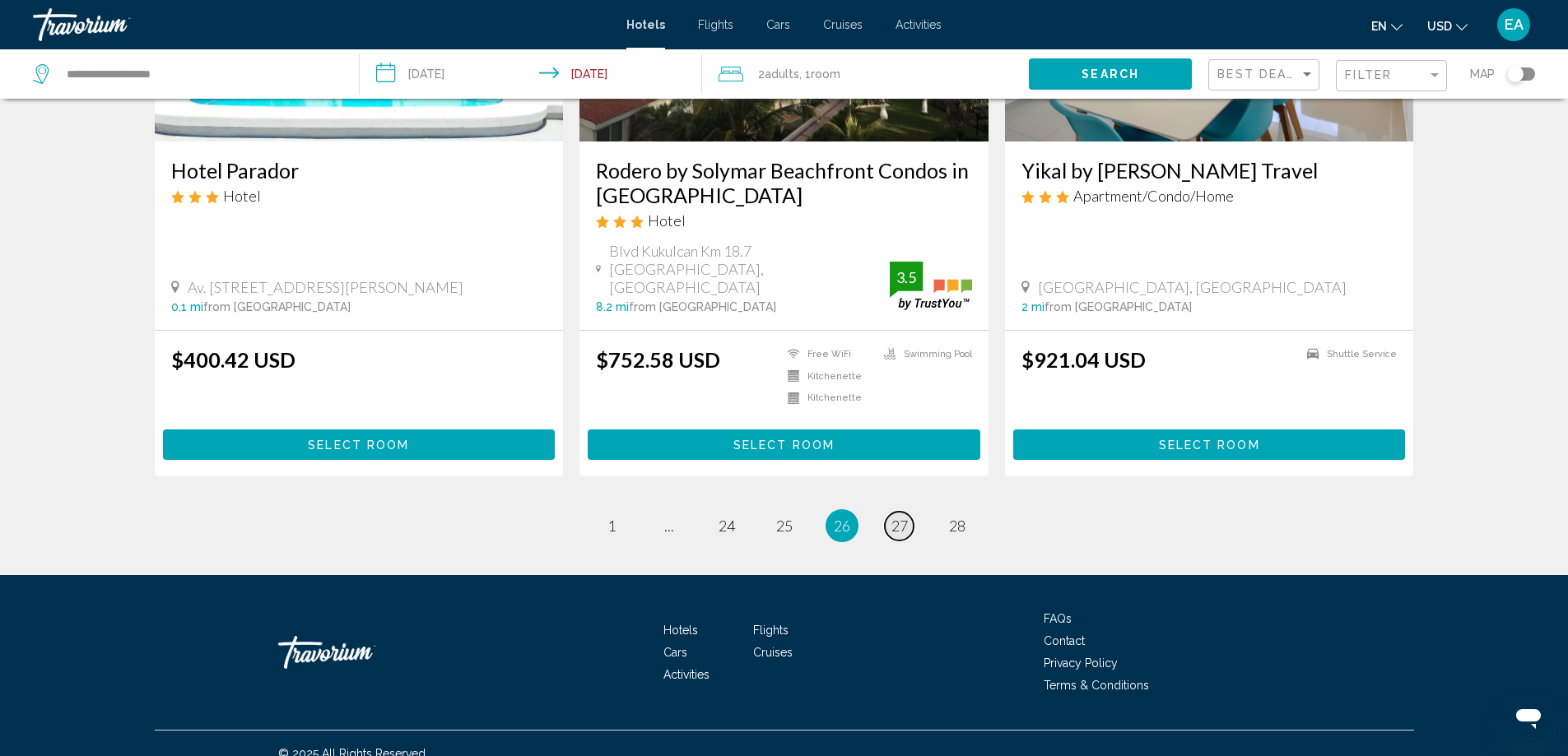
click at [891, 517] on span "27" at bounding box center [899, 526] width 17 height 18
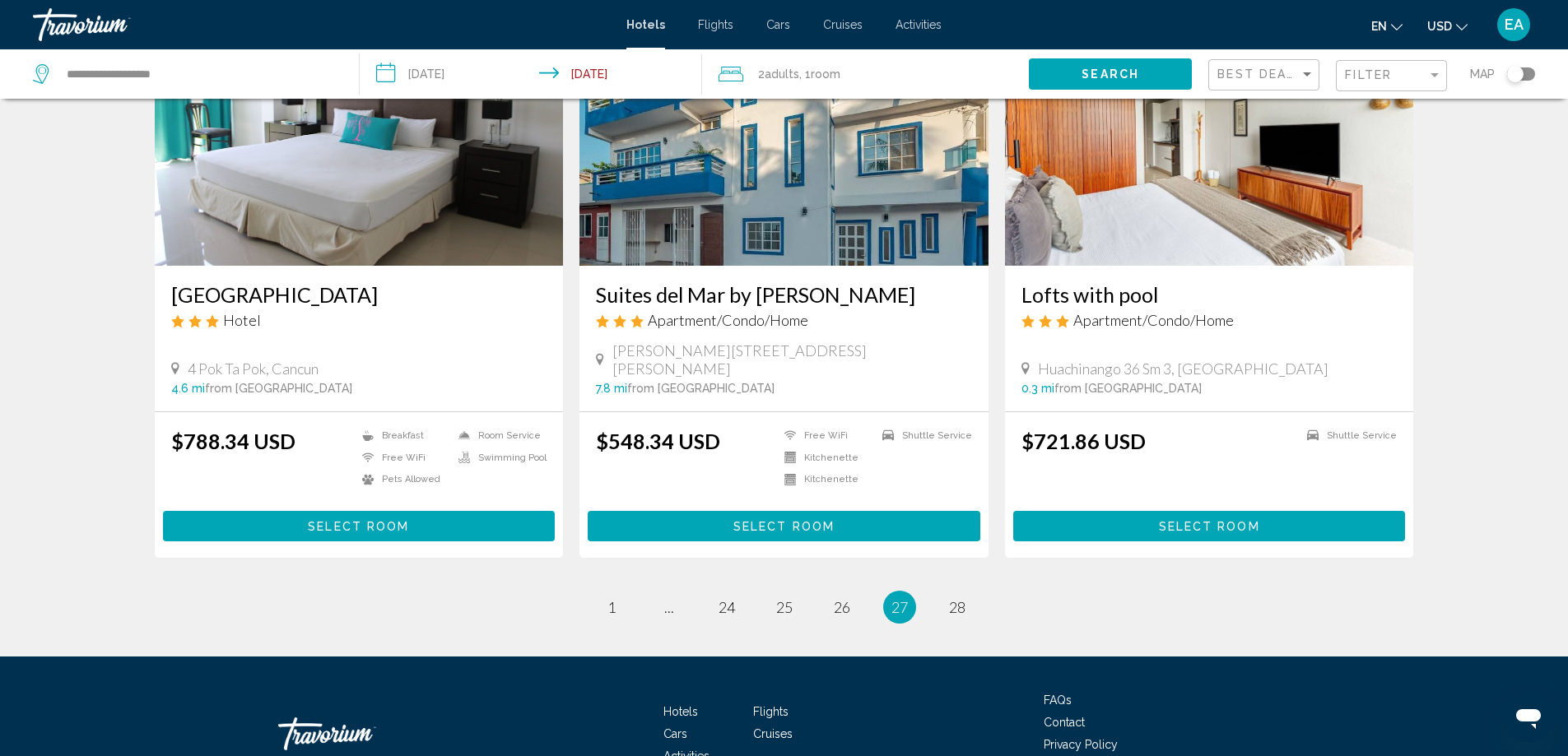
scroll to position [2033, 0]
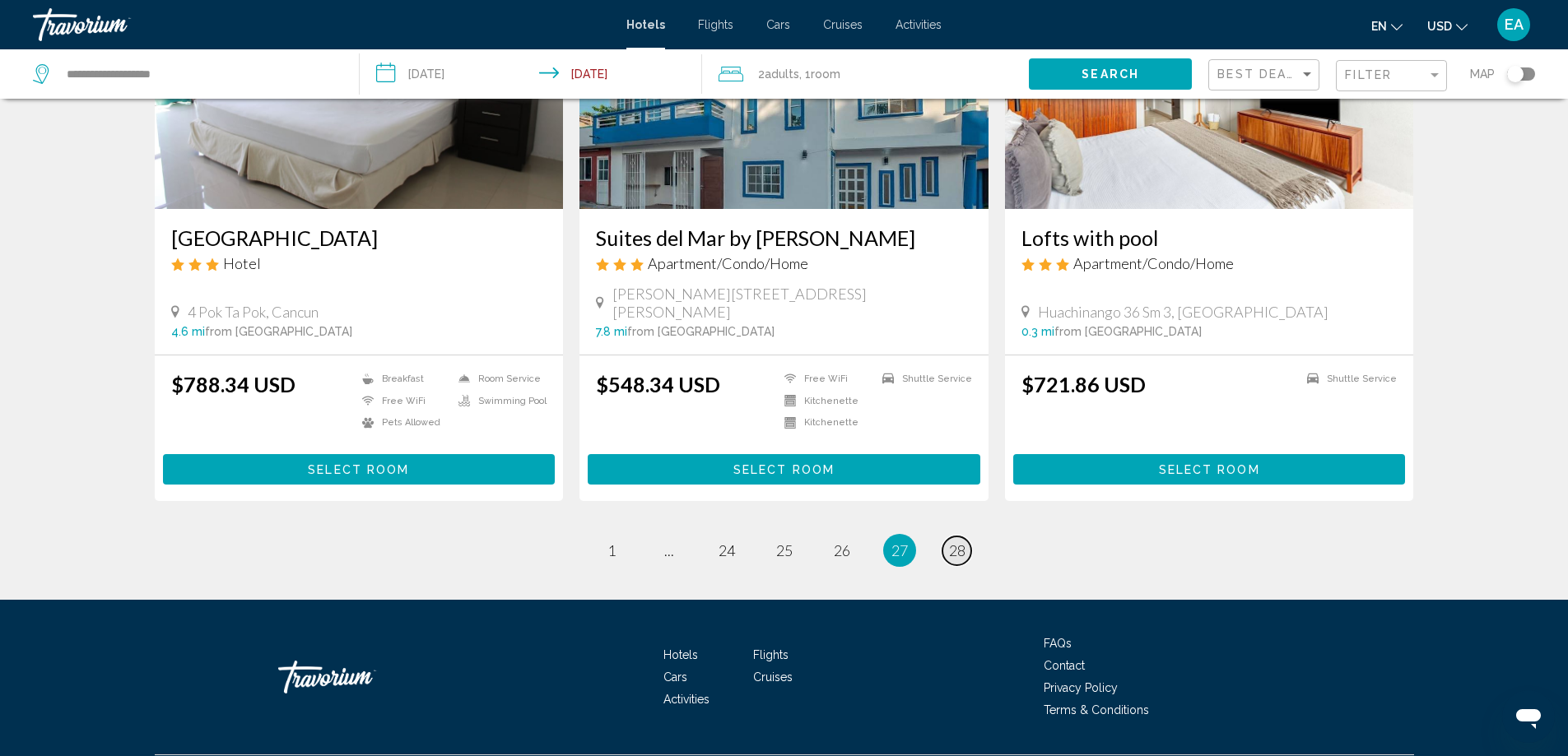
click at [956, 541] on span "28" at bounding box center [957, 550] width 17 height 18
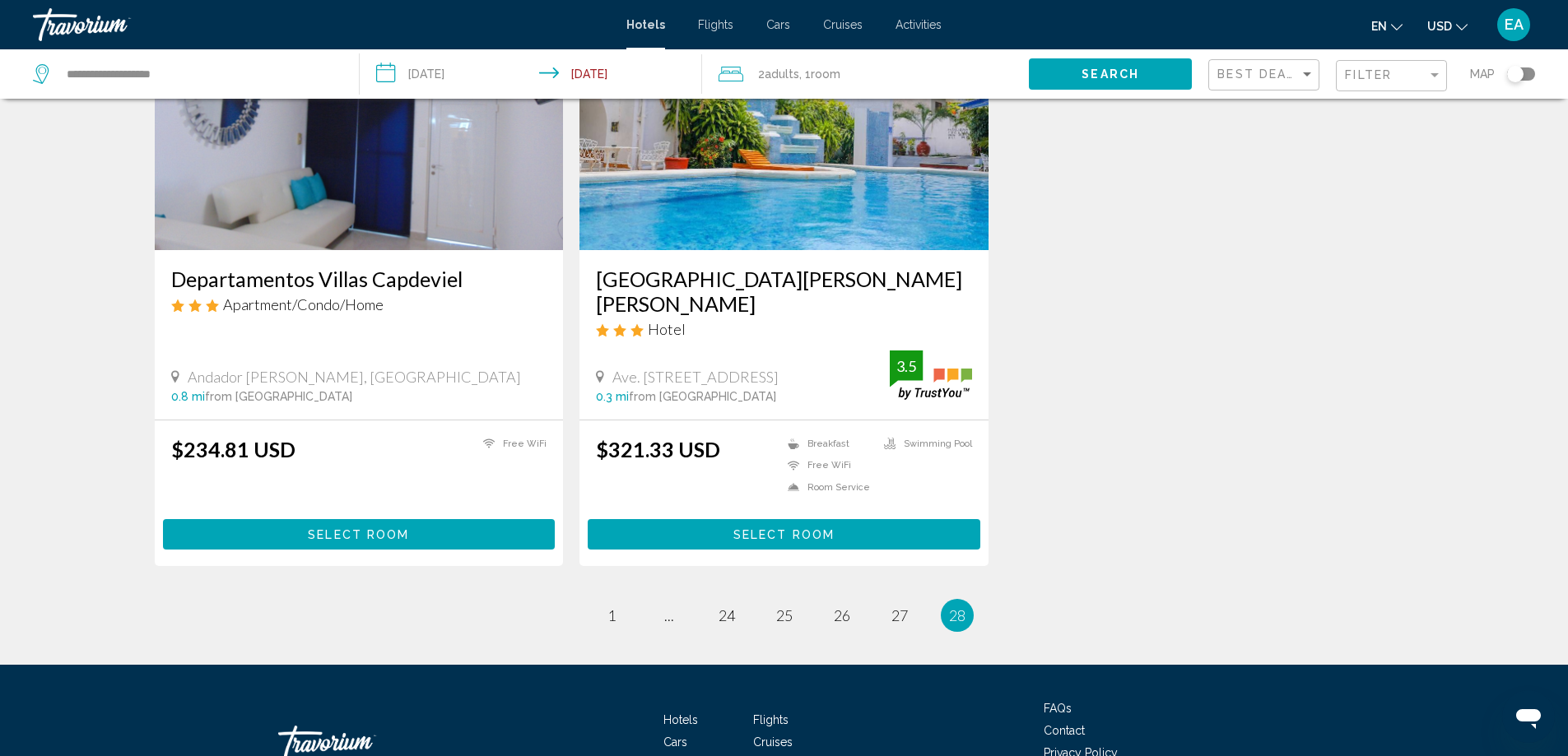
scroll to position [823, 0]
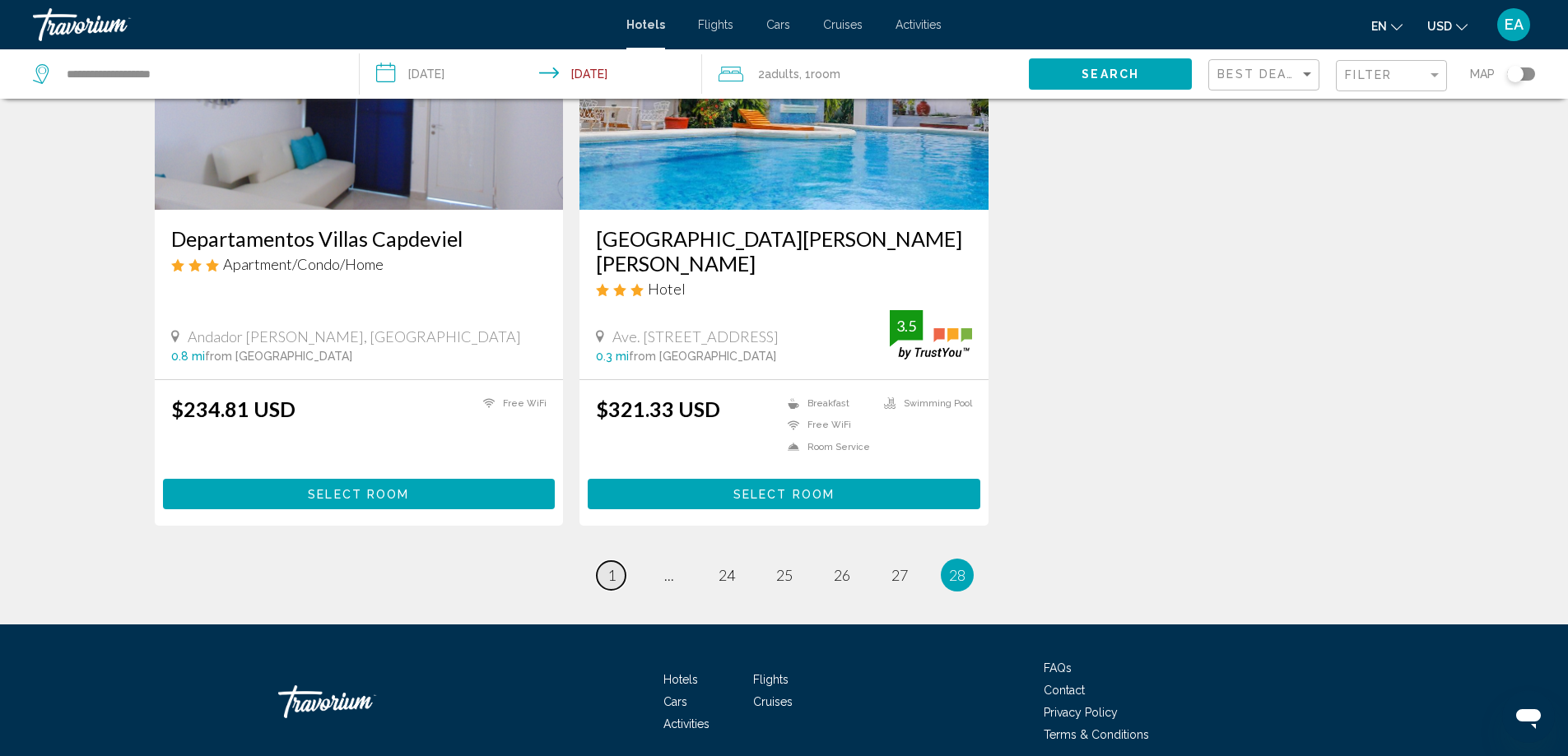
click at [613, 566] on span "1" at bounding box center [611, 575] width 8 height 18
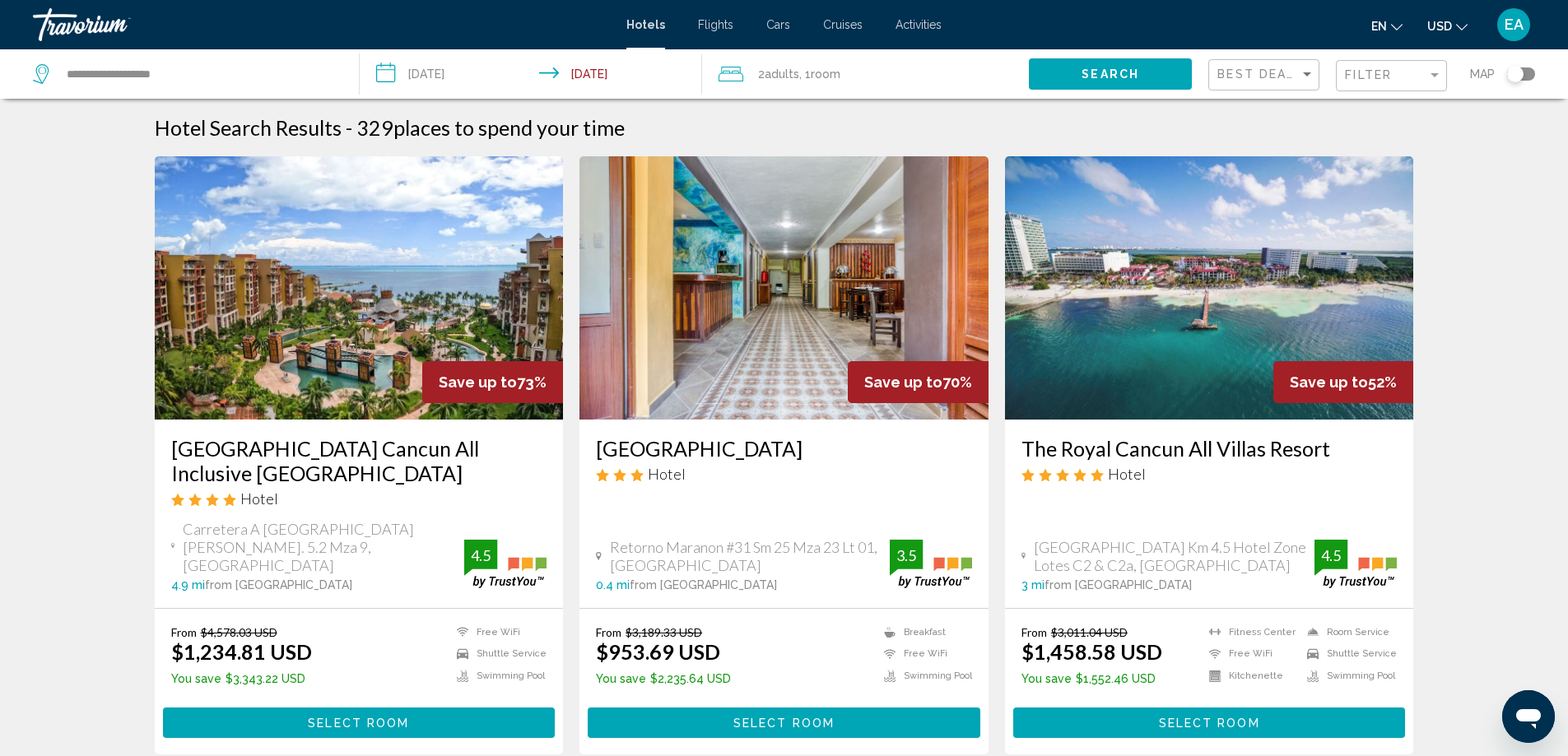
click at [360, 717] on span "Select Room" at bounding box center [358, 723] width 101 height 13
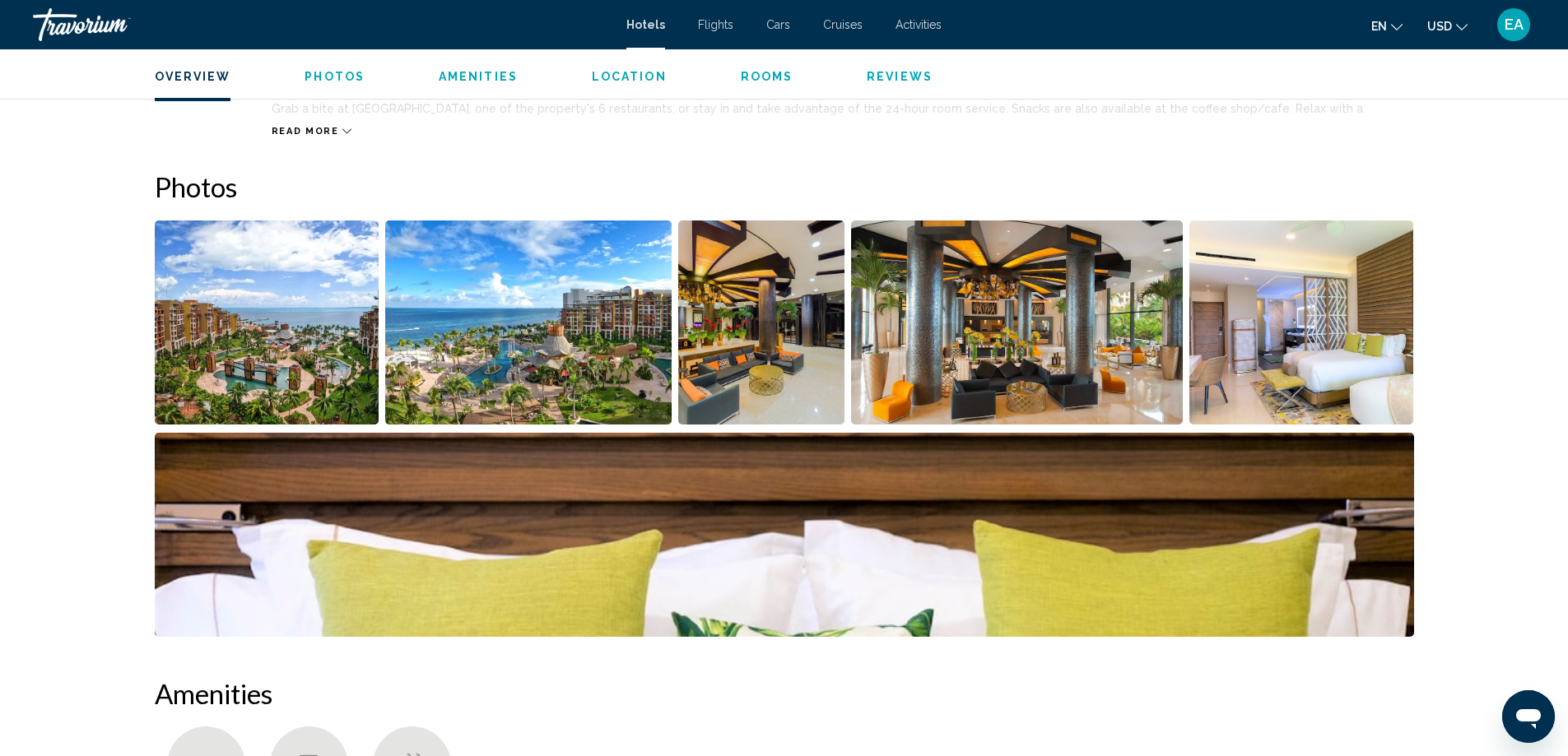
scroll to position [740, 0]
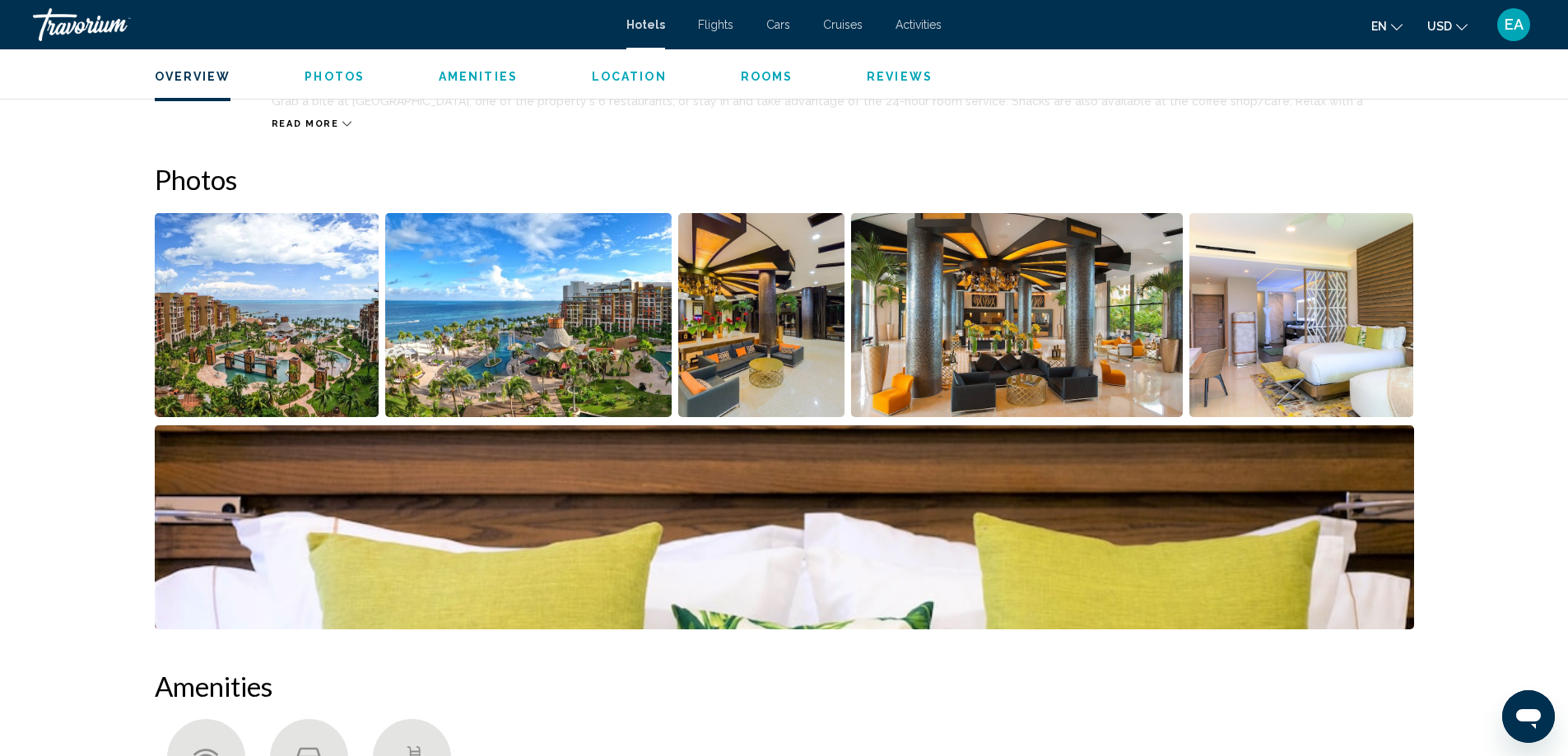
click at [523, 343] on img "Open full-screen image slider" at bounding box center [529, 315] width 286 height 204
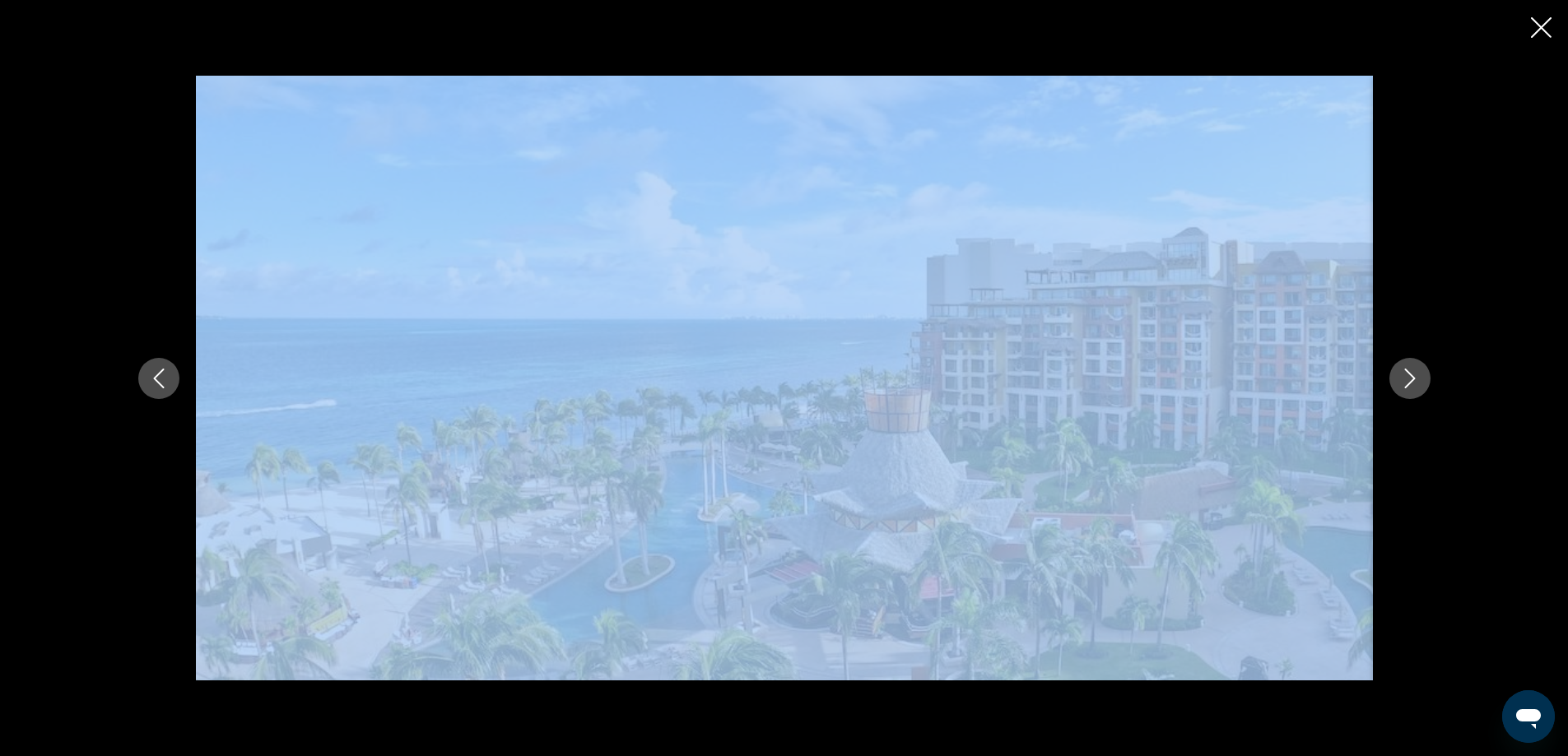
click at [1390, 371] on div "Main content" at bounding box center [784, 378] width 1325 height 605
click at [1404, 376] on icon "Next image" at bounding box center [1409, 378] width 20 height 20
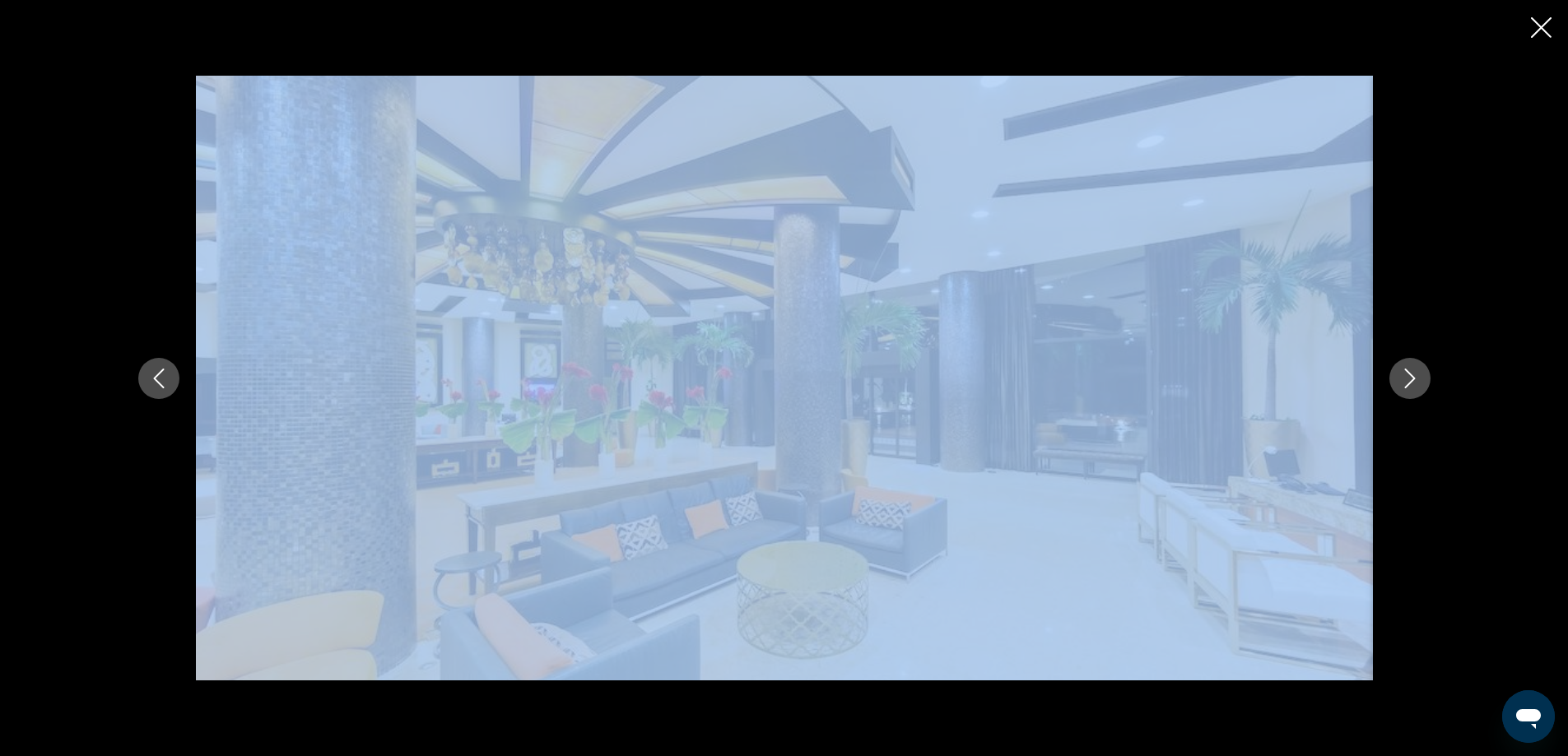
click at [1404, 376] on icon "Next image" at bounding box center [1409, 378] width 20 height 20
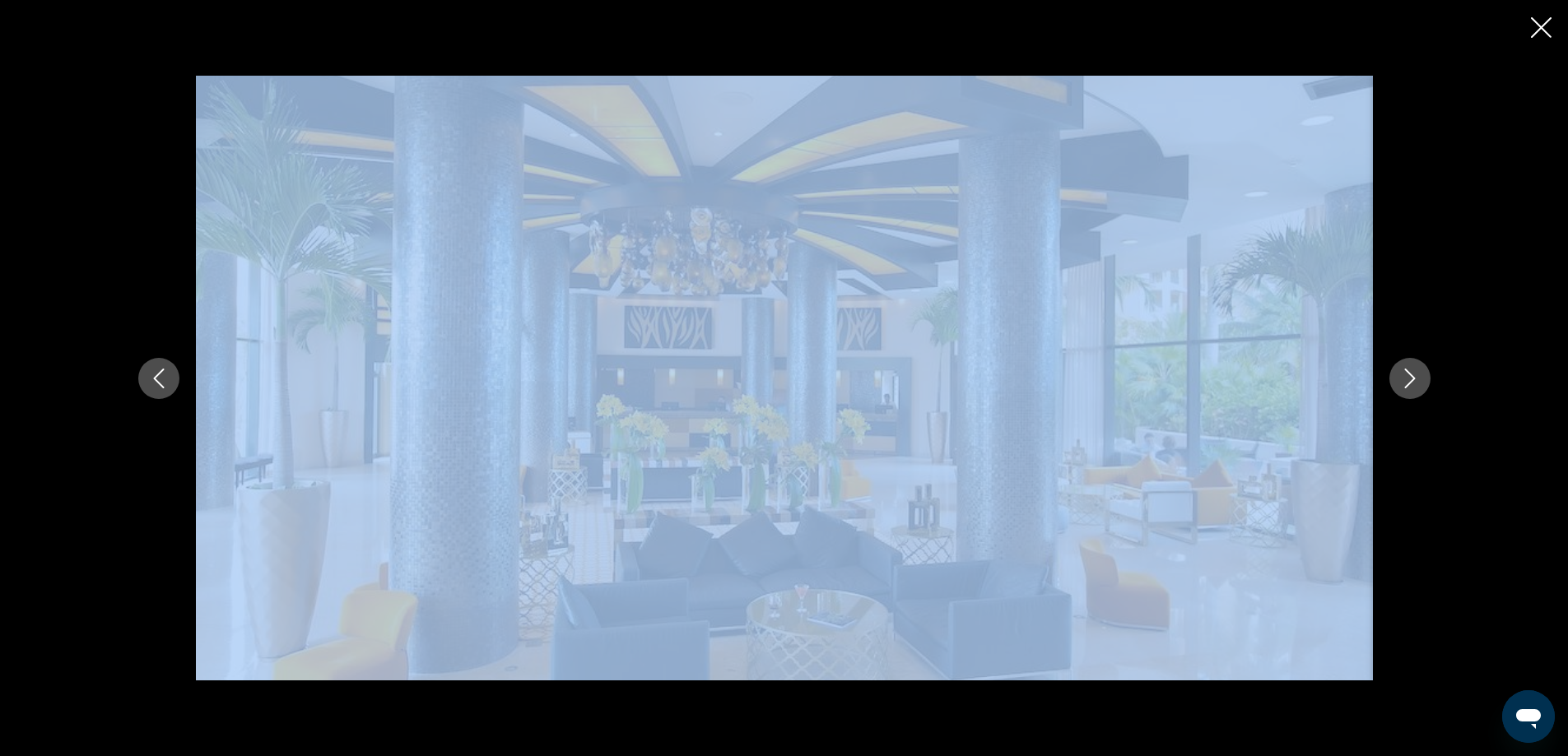
click at [1404, 376] on icon "Next image" at bounding box center [1409, 378] width 20 height 20
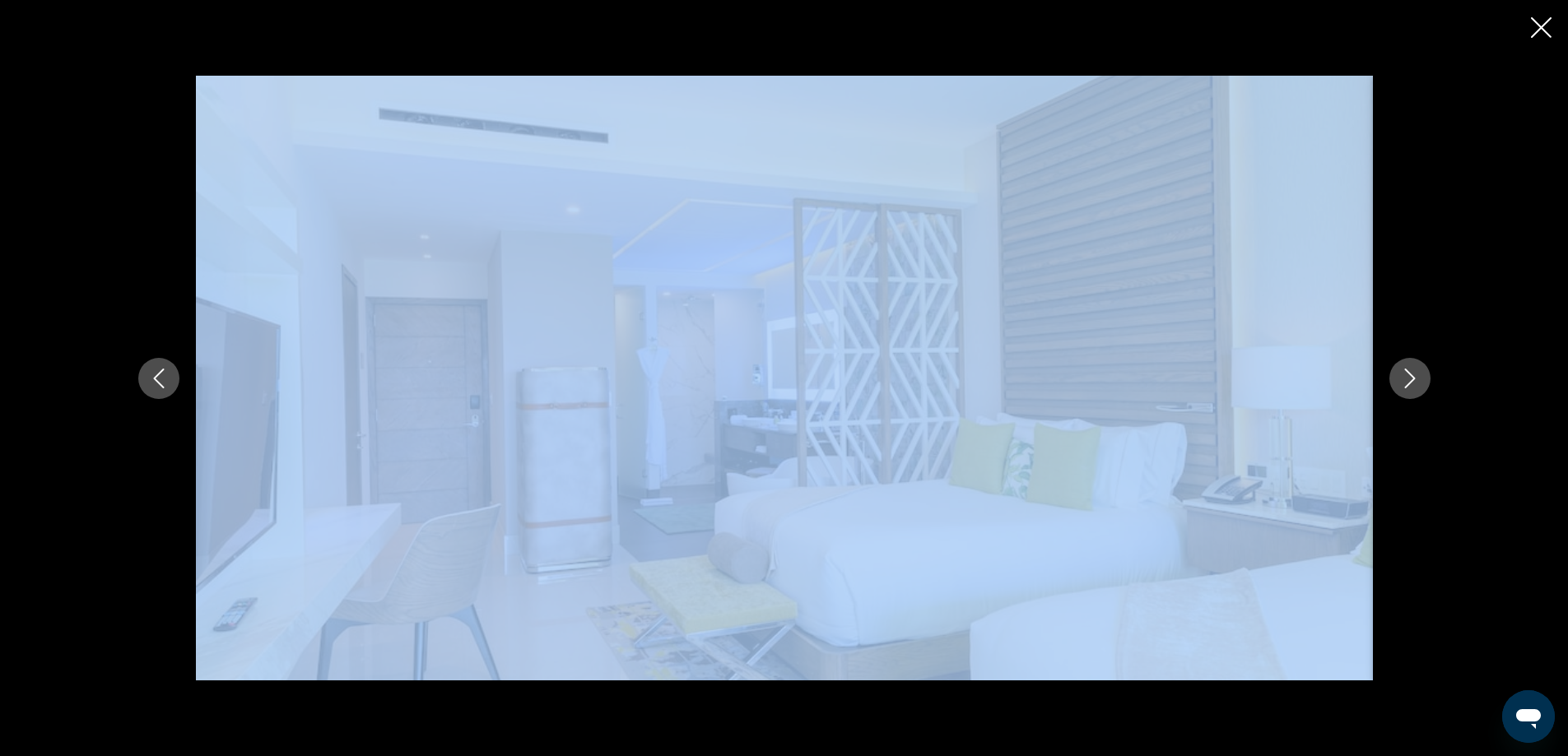
click at [1530, 28] on div "Main content" at bounding box center [784, 378] width 1568 height 756
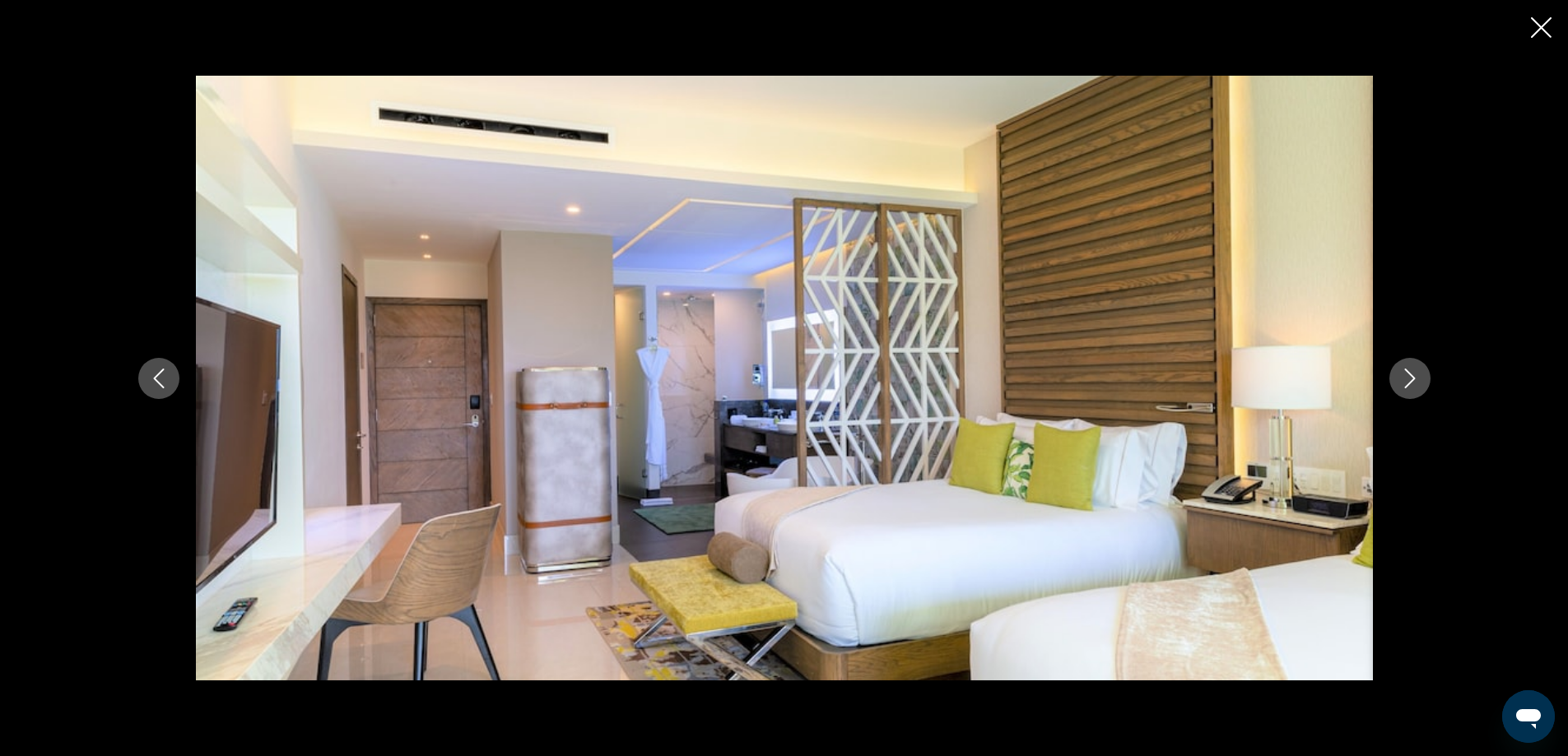
scroll to position [658, 0]
click at [1542, 22] on icon "Close slideshow" at bounding box center [1541, 27] width 21 height 21
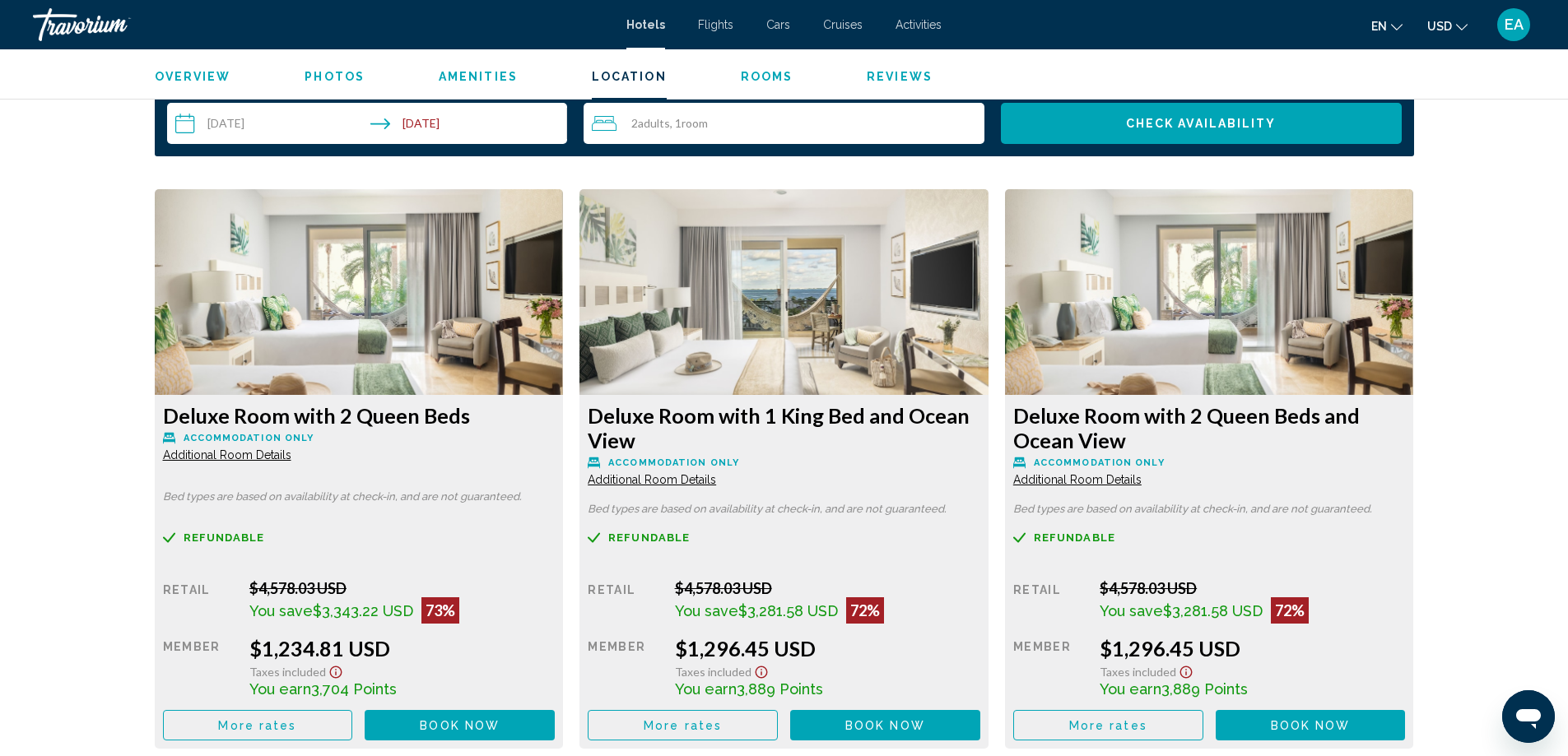
scroll to position [1892, 0]
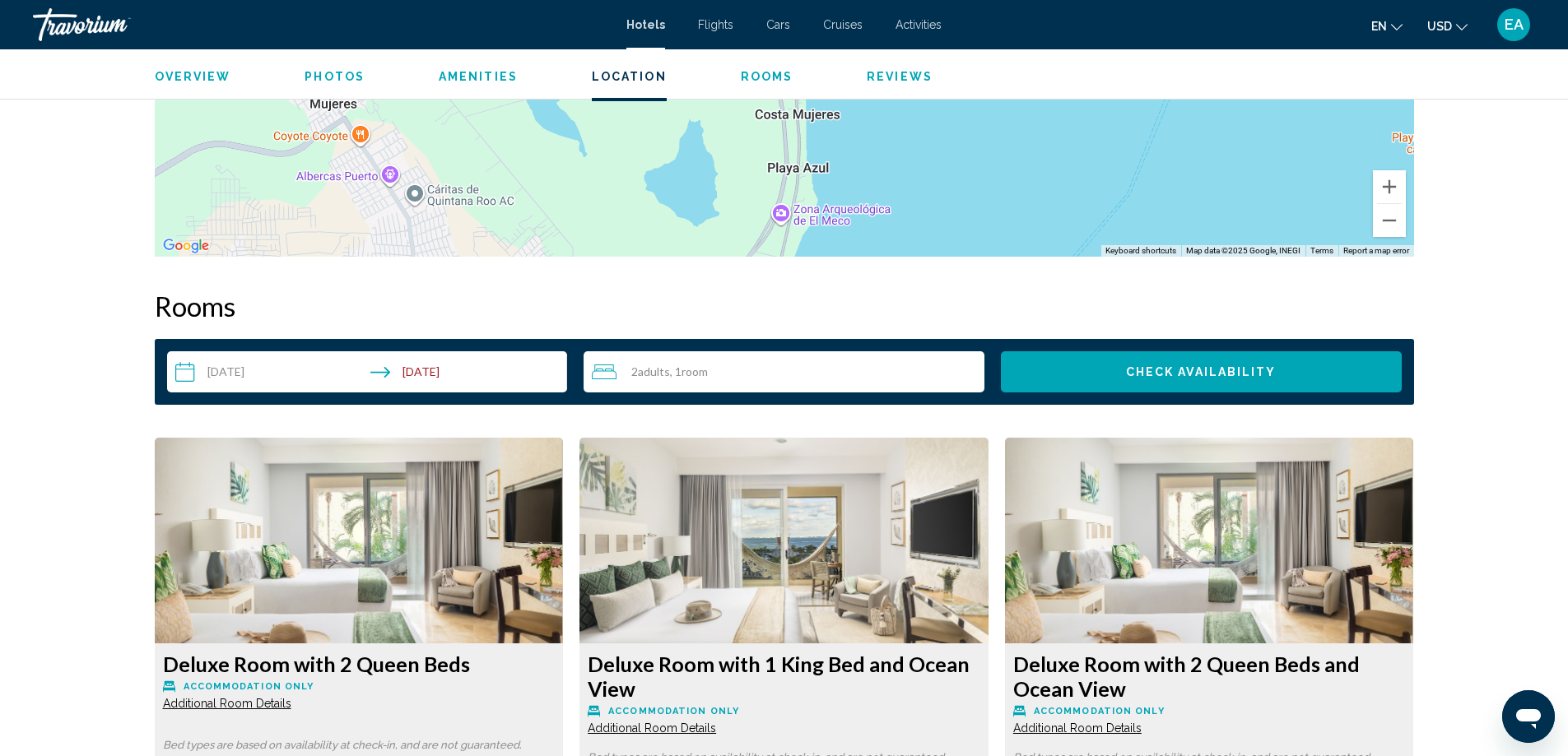
click at [564, 570] on img "Main content" at bounding box center [359, 540] width 409 height 206
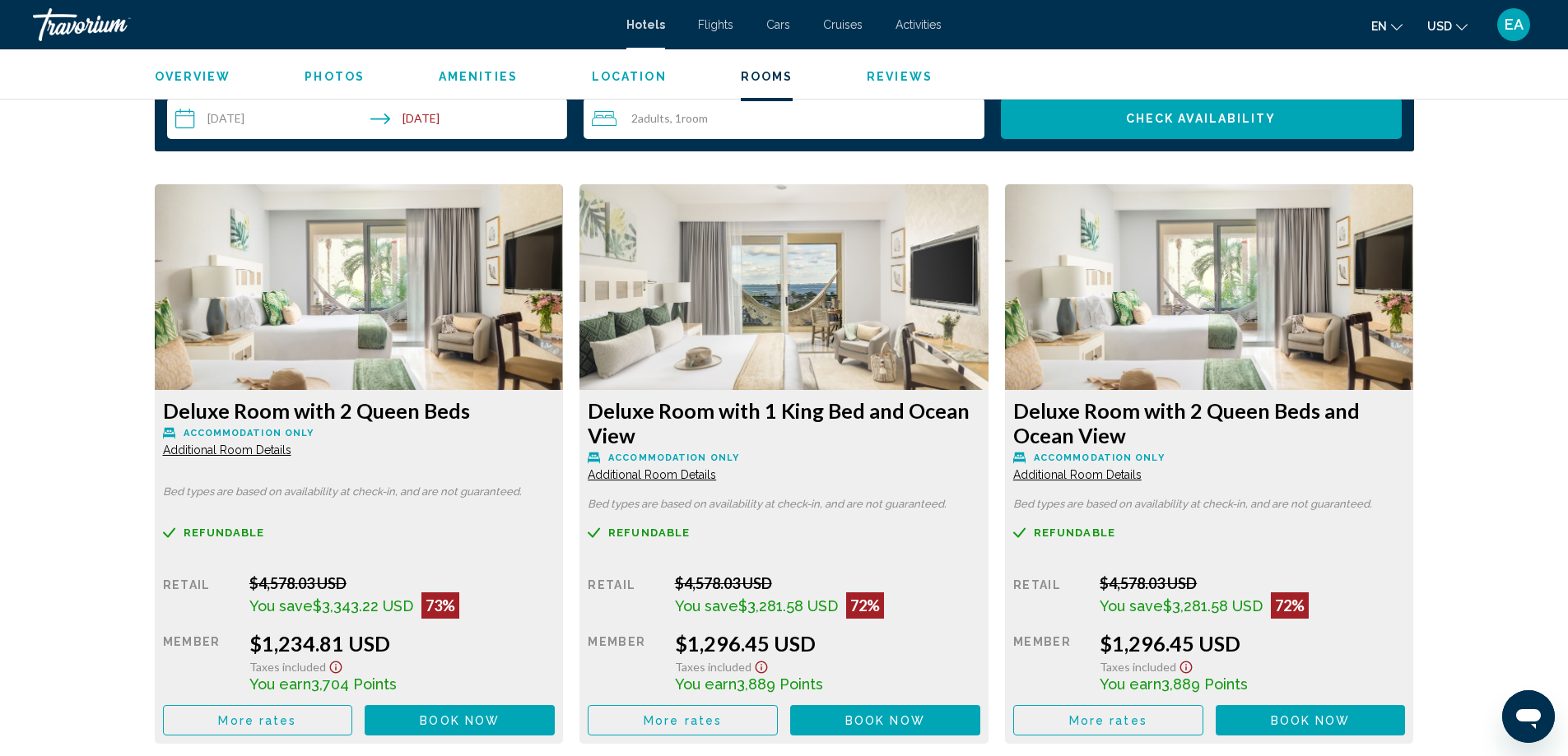
scroll to position [2140, 0]
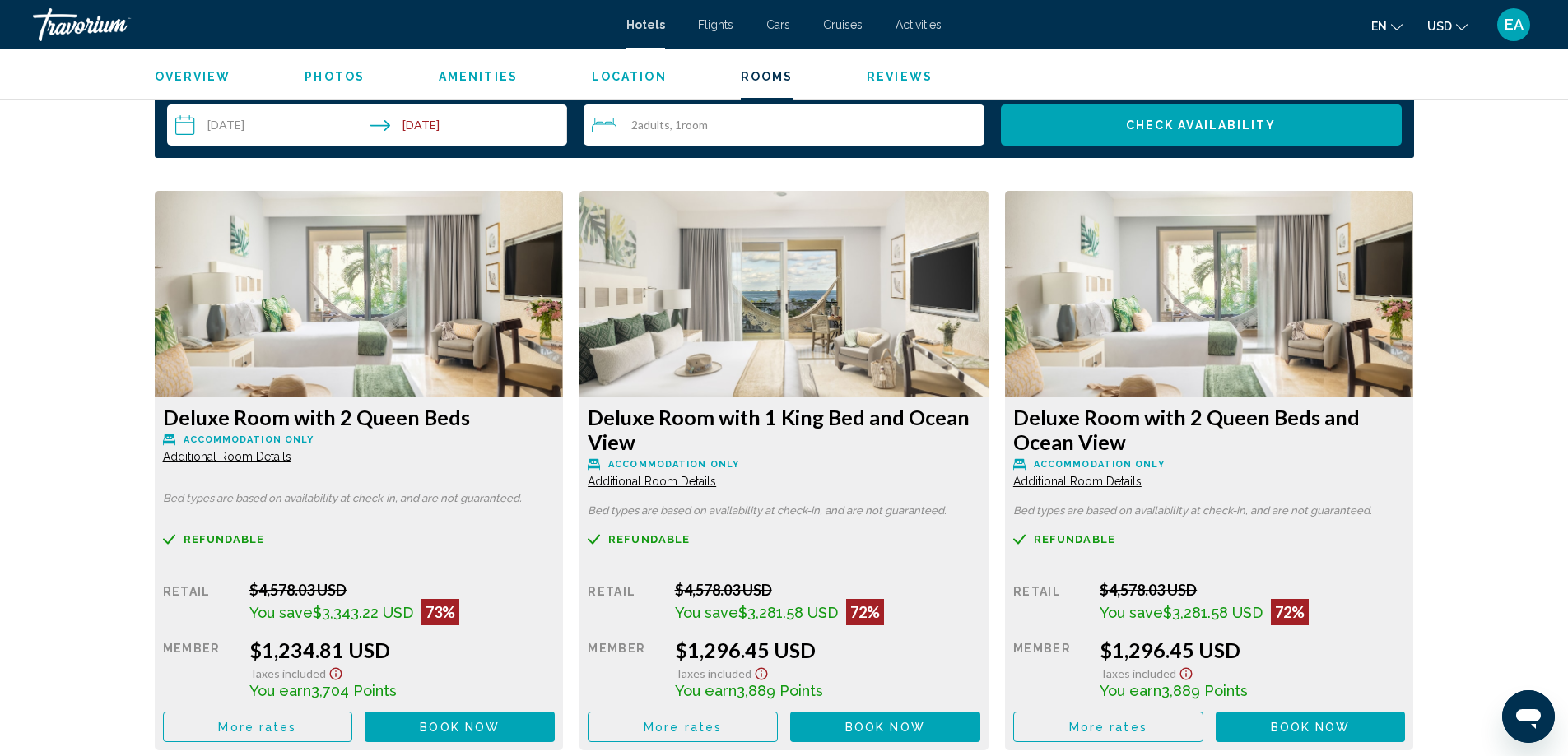
click at [564, 375] on img "Main content" at bounding box center [359, 294] width 409 height 206
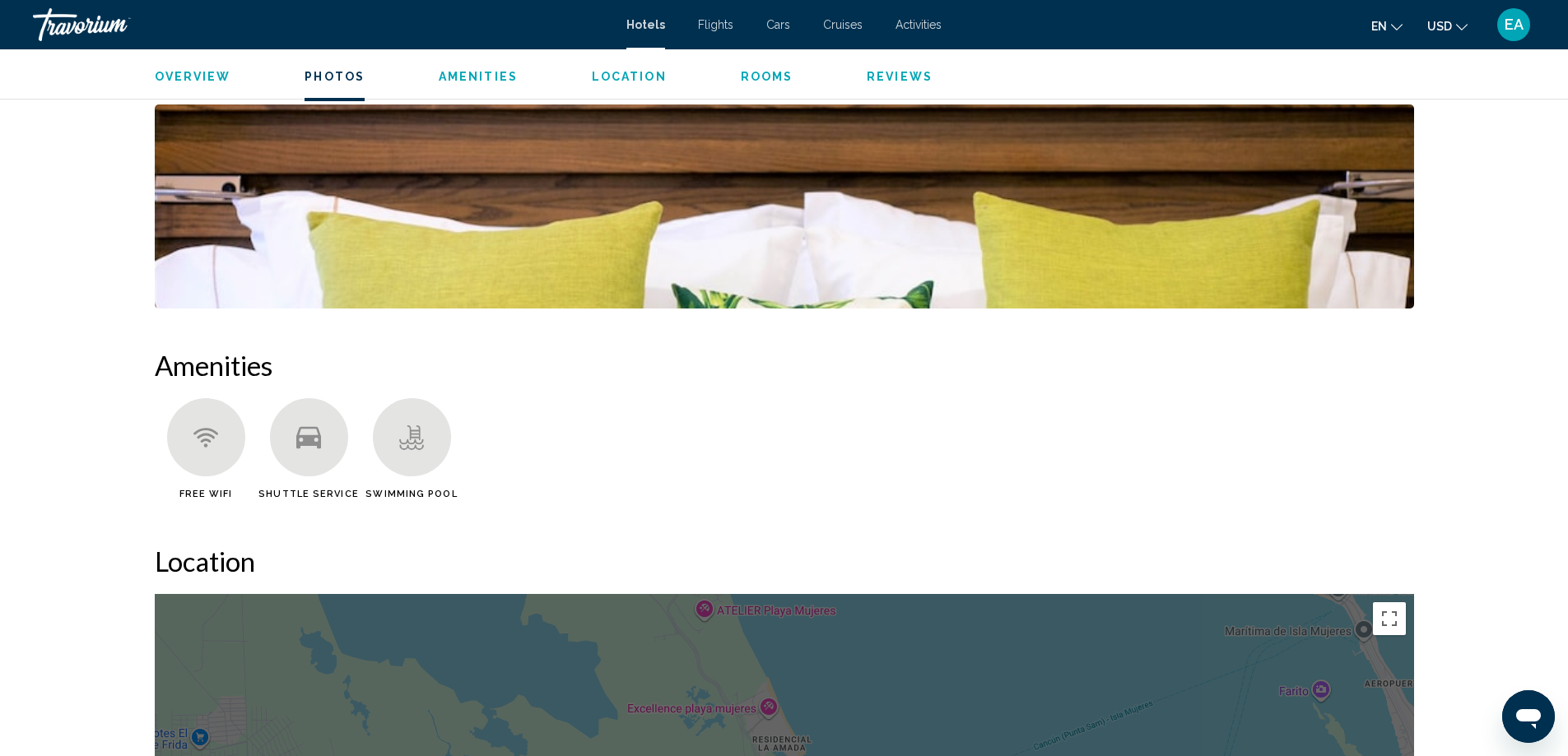
scroll to position [987, 0]
